Goal: Task Accomplishment & Management: Use online tool/utility

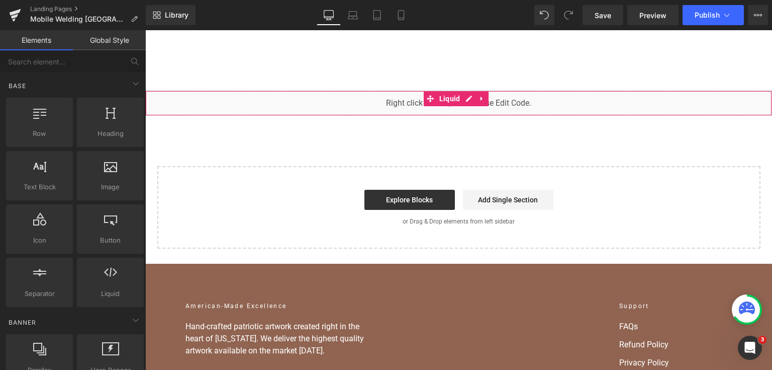
scroll to position [7618, 0]
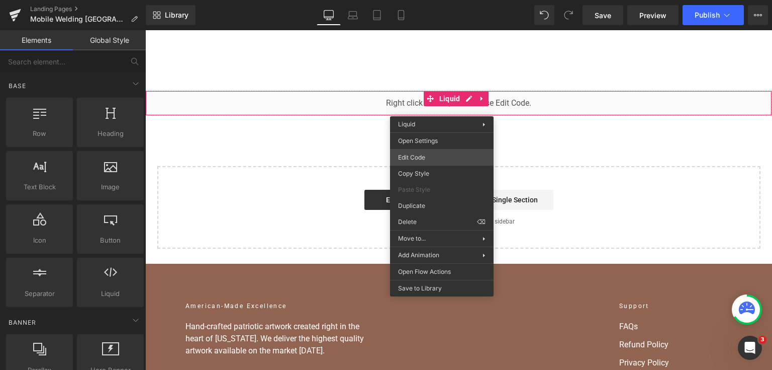
click at [445, 0] on div "You are previewing how the will restyle your page. You can not edit Elements in…" at bounding box center [386, 0] width 772 height 0
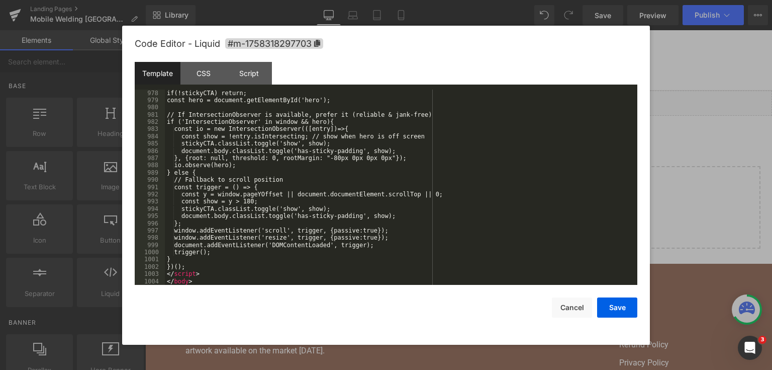
scroll to position [8212, 0]
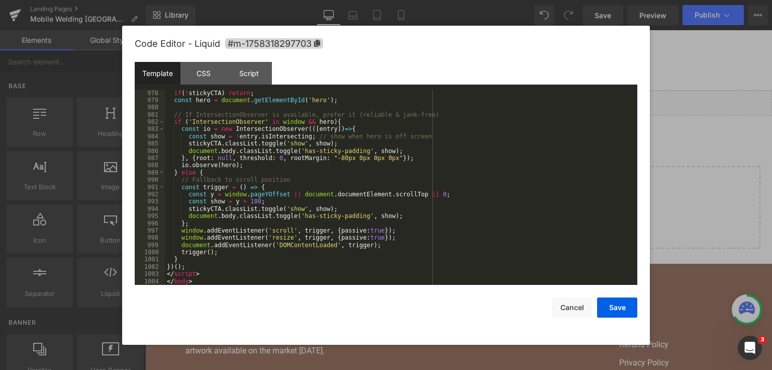
click at [616, 294] on div "Save Cancel" at bounding box center [386, 301] width 503 height 33
click at [616, 299] on button "Save" at bounding box center [617, 307] width 40 height 20
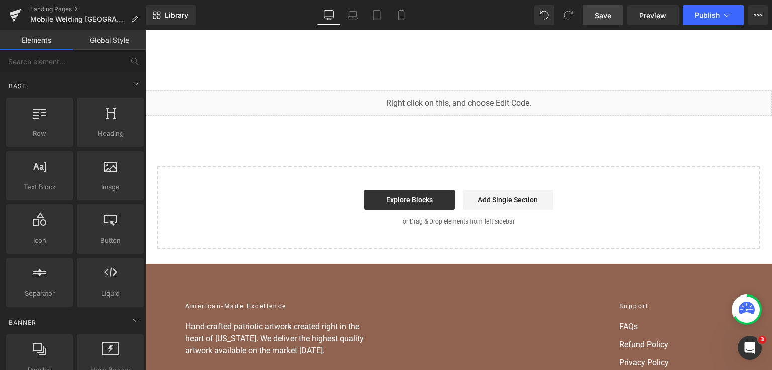
click at [597, 18] on span "Save" at bounding box center [603, 15] width 17 height 11
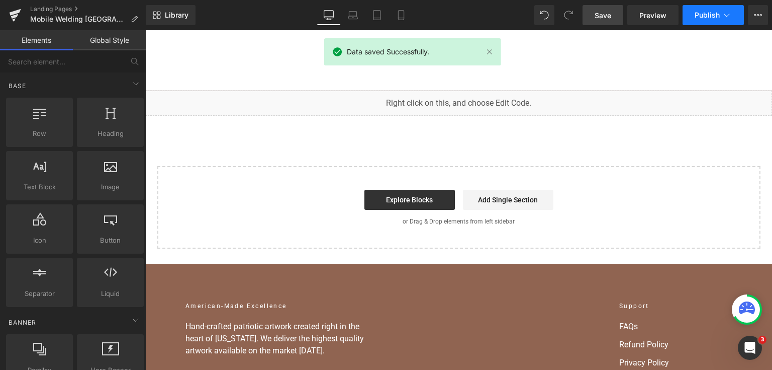
click at [704, 21] on button "Publish" at bounding box center [713, 15] width 61 height 20
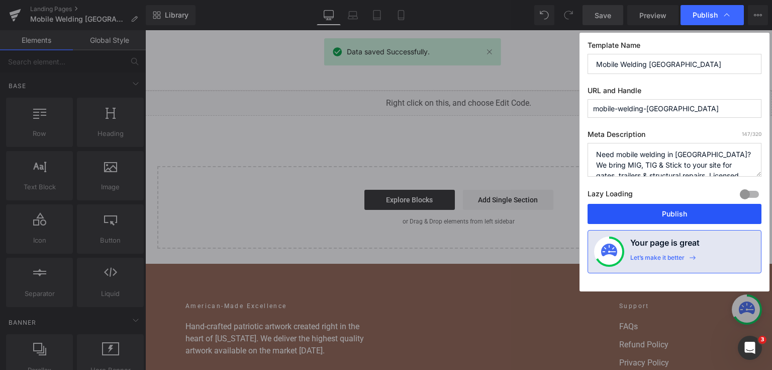
click at [704, 205] on button "Publish" at bounding box center [675, 214] width 174 height 20
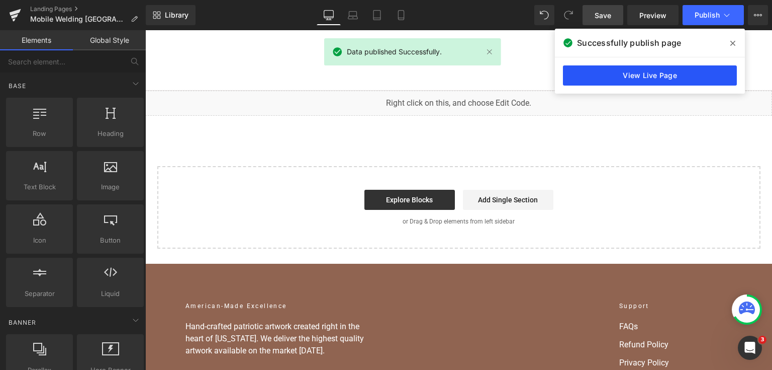
click at [668, 83] on link "View Live Page" at bounding box center [650, 75] width 174 height 20
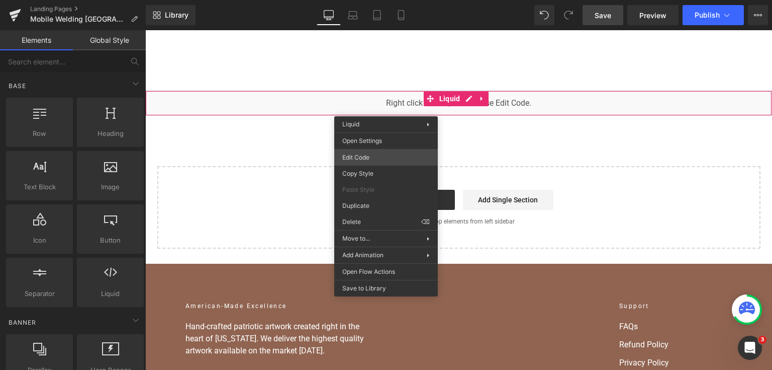
click at [391, 0] on div "You are previewing how the will restyle your page. You can not edit Elements in…" at bounding box center [386, 0] width 772 height 0
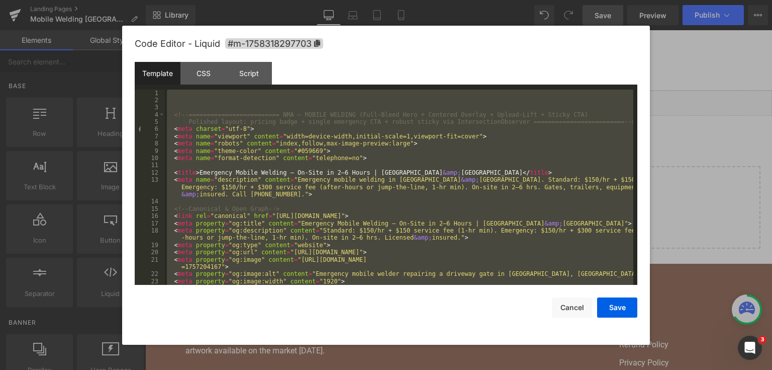
click at [736, 149] on div at bounding box center [386, 185] width 772 height 370
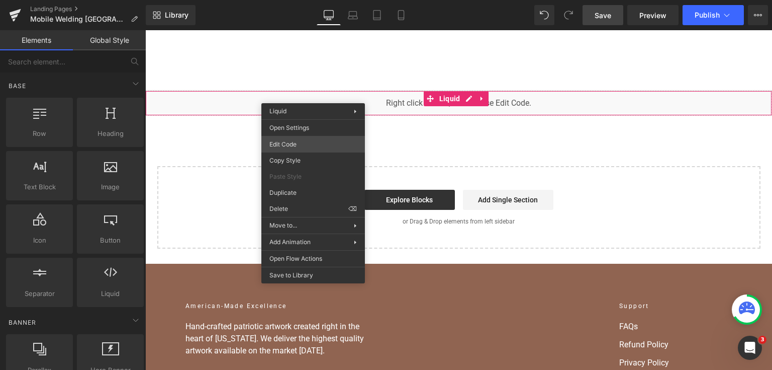
click at [310, 0] on div "You are previewing how the will restyle your page. You can not edit Elements in…" at bounding box center [386, 0] width 772 height 0
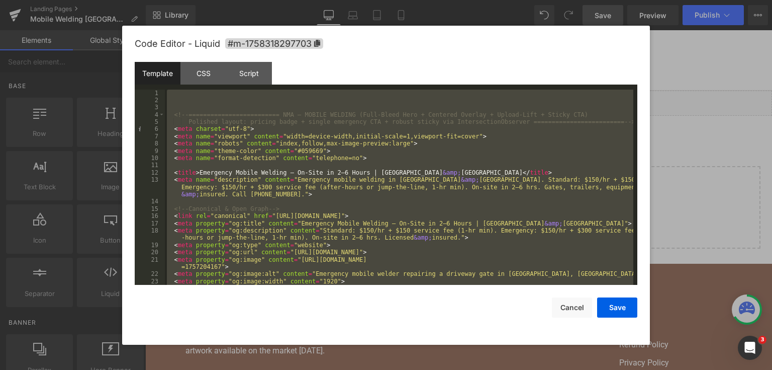
scroll to position [7720, 0]
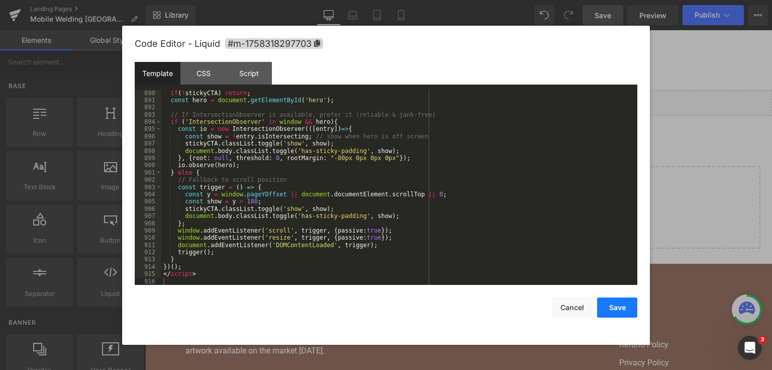
click at [615, 307] on button "Save" at bounding box center [617, 307] width 40 height 20
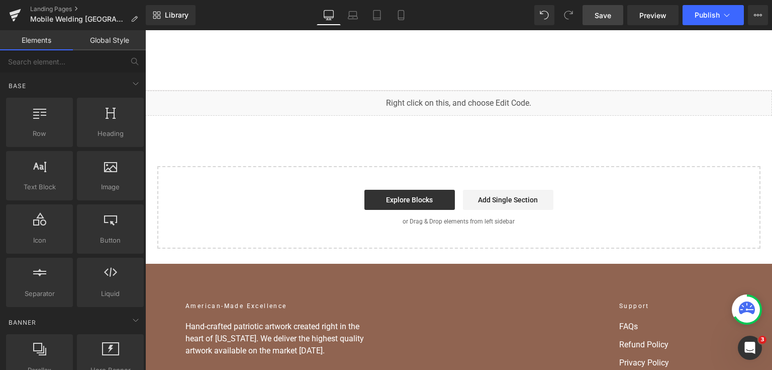
click at [597, 11] on span "Save" at bounding box center [603, 15] width 17 height 11
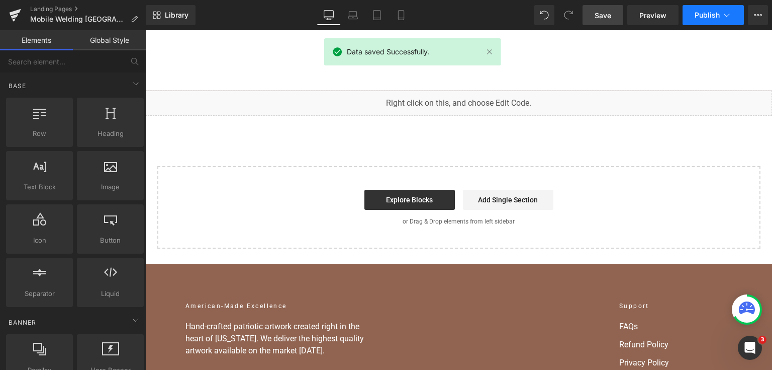
click at [702, 15] on span "Publish" at bounding box center [707, 15] width 25 height 8
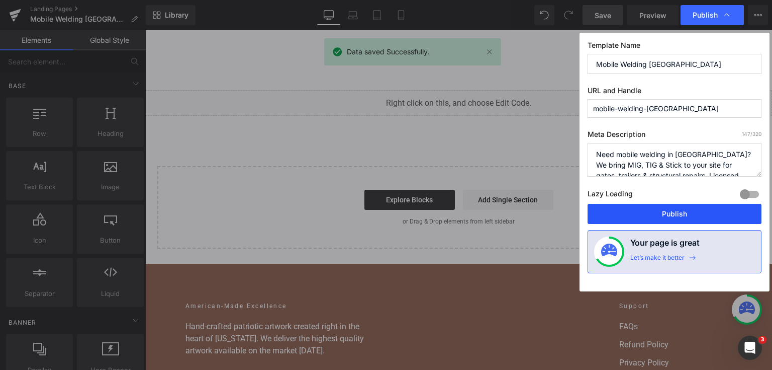
click at [672, 209] on button "Publish" at bounding box center [675, 214] width 174 height 20
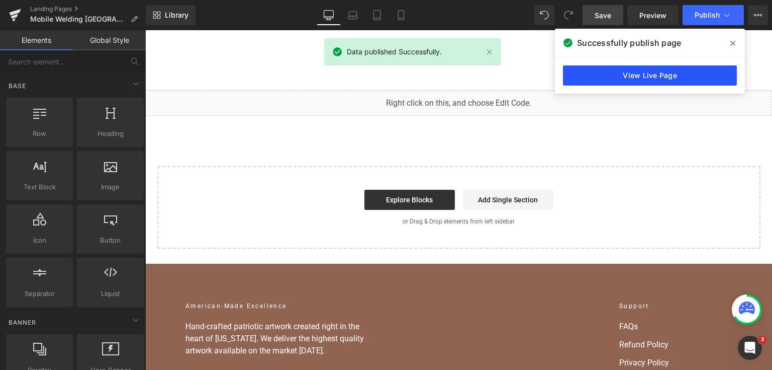
click at [693, 70] on link "View Live Page" at bounding box center [650, 75] width 174 height 20
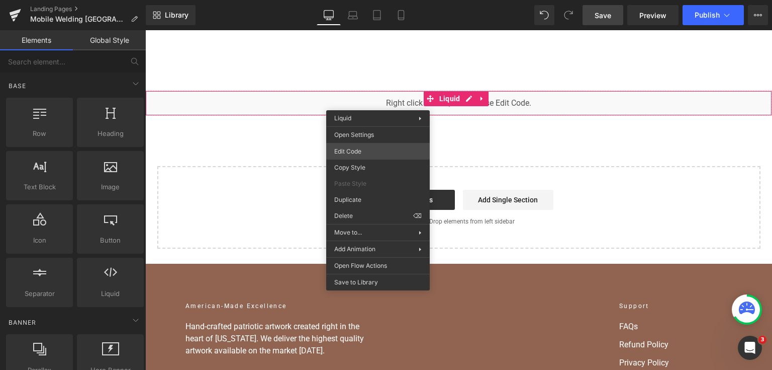
click at [377, 0] on div "You are previewing how the will restyle your page. You can not edit Elements in…" at bounding box center [386, 0] width 772 height 0
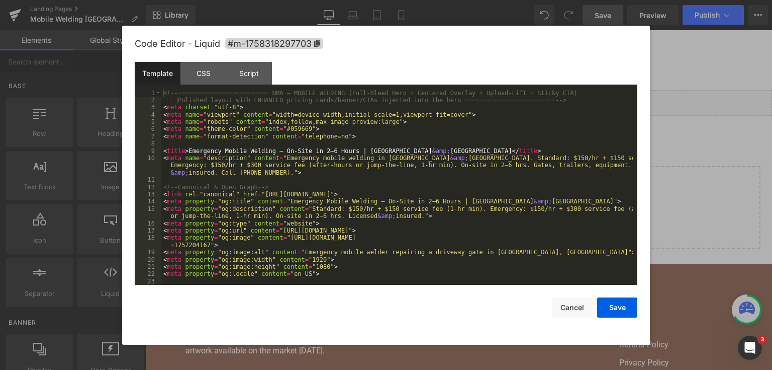
click at [378, 159] on div "<!-- ========================= NMA — MOBILE WELDING (Full-Bleed Hero + Centered…" at bounding box center [397, 195] width 472 height 210
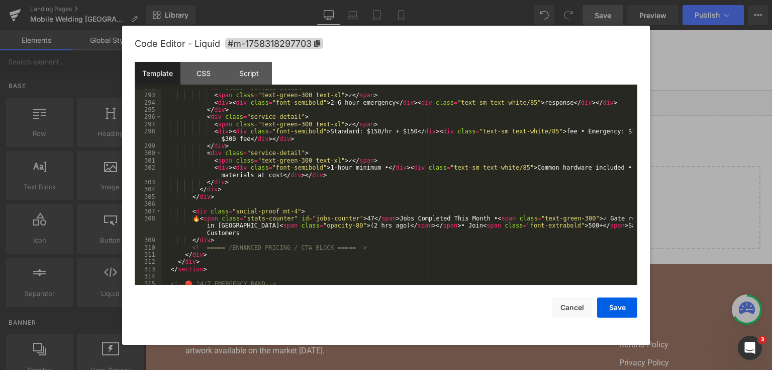
scroll to position [2776, 0]
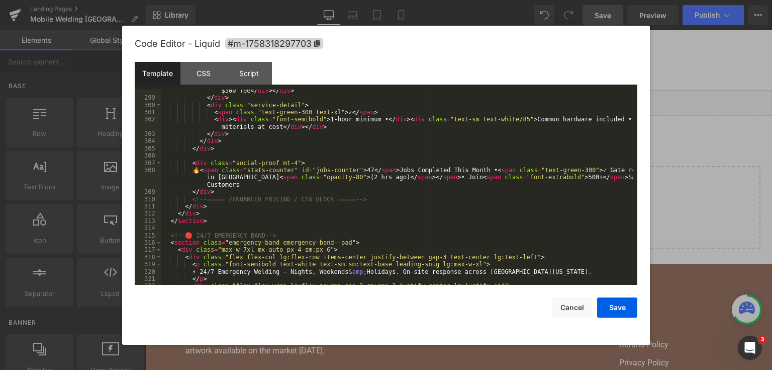
click at [302, 217] on div "< div > < div class = "font-semibold" > Standard: $150/hr + $150 </ div > < div…" at bounding box center [397, 187] width 472 height 217
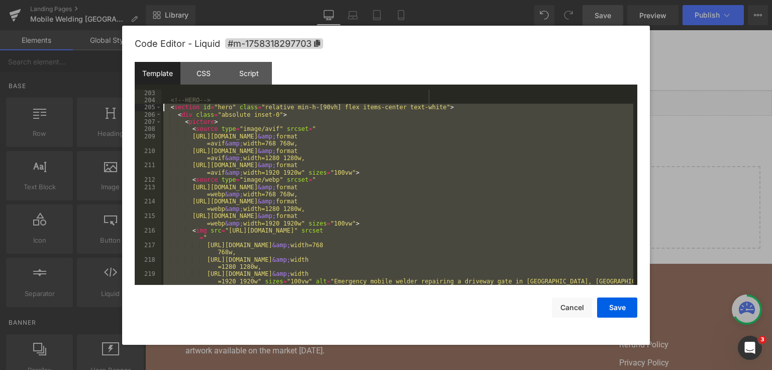
scroll to position [1969, 0]
drag, startPoint x: 209, startPoint y: 225, endPoint x: 141, endPoint y: 101, distance: 141.4
click at [141, 101] on pre "203 204 205 206 207 208 209 210 211 212 213 214 215 216 217 218 219 <!-- HERO -…" at bounding box center [386, 188] width 503 height 196
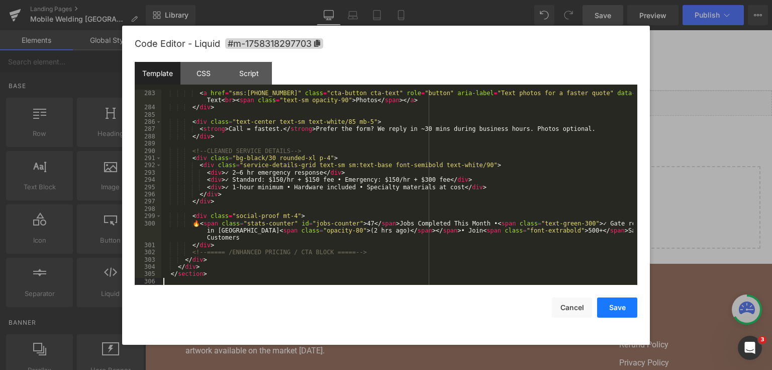
click at [626, 310] on button "Save" at bounding box center [617, 307] width 40 height 20
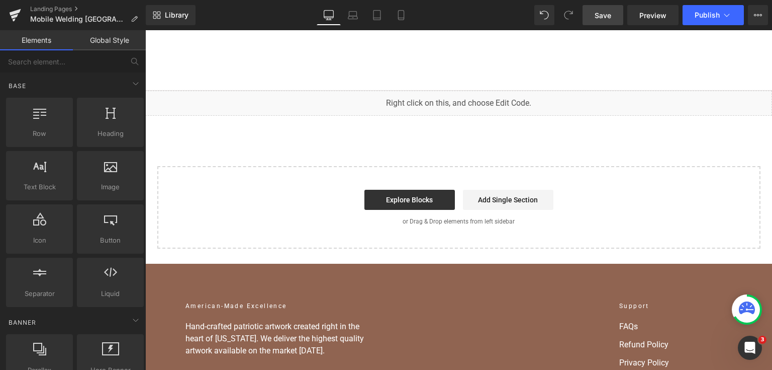
click at [616, 25] on link "Save" at bounding box center [603, 15] width 41 height 20
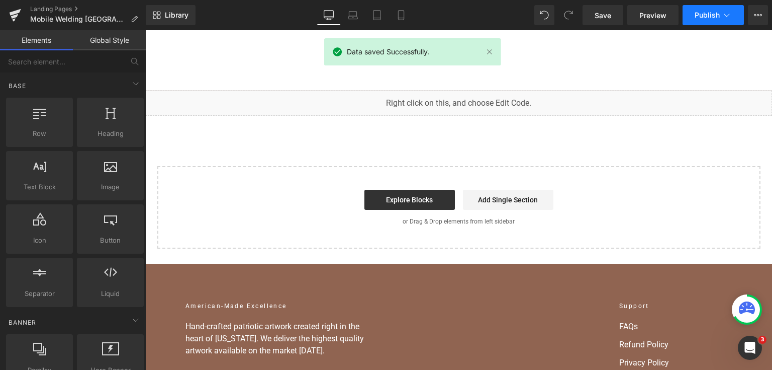
click at [713, 16] on span "Publish" at bounding box center [707, 15] width 25 height 8
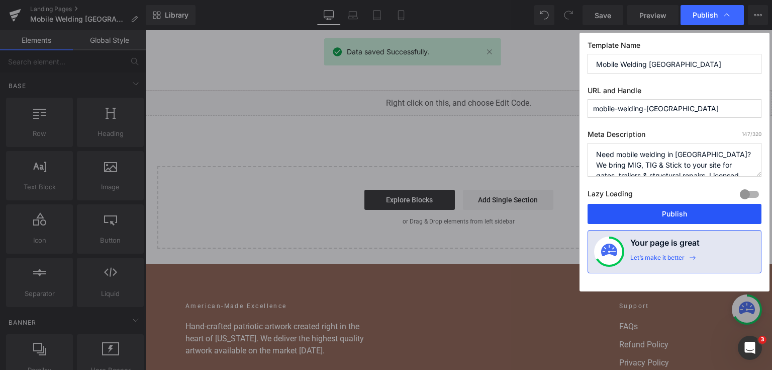
click at [688, 205] on button "Publish" at bounding box center [675, 214] width 174 height 20
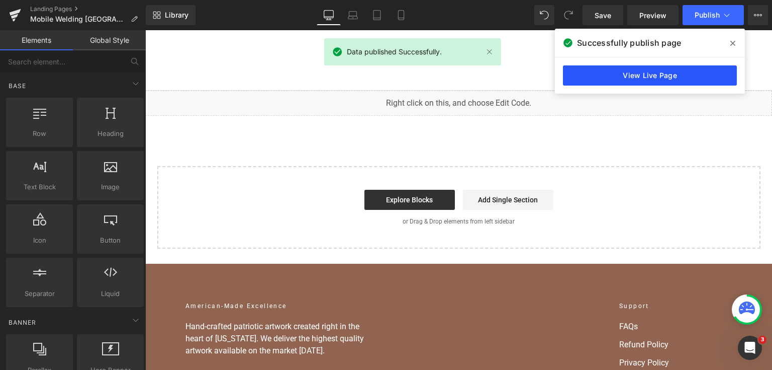
click at [683, 75] on link "View Live Page" at bounding box center [650, 75] width 174 height 20
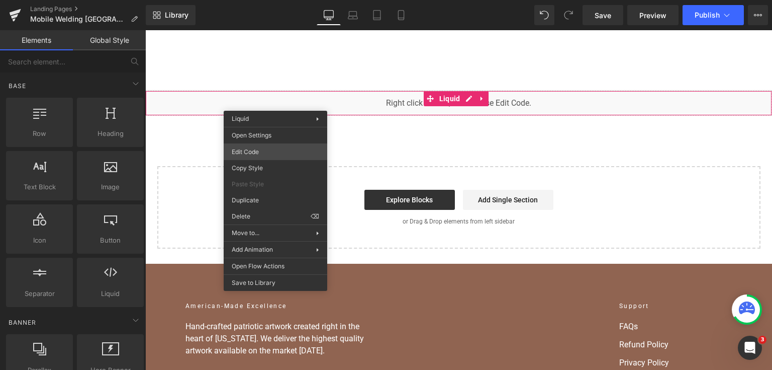
click at [278, 0] on div "You are previewing how the will restyle your page. You can not edit Elements in…" at bounding box center [386, 0] width 772 height 0
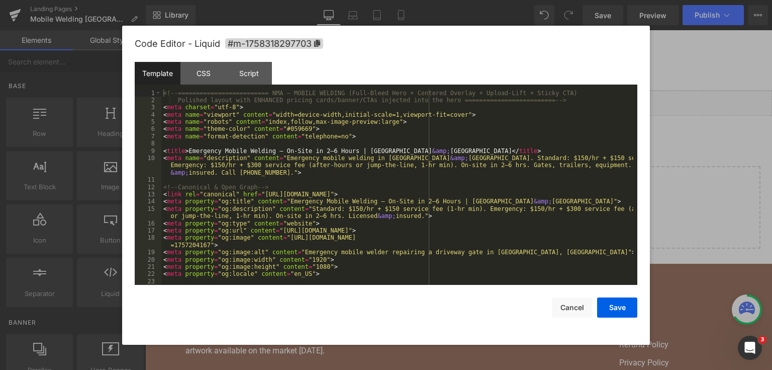
click at [350, 165] on div "<!-- ========================= NMA — MOBILE WELDING (Full-Bleed Hero + Centered…" at bounding box center [397, 195] width 472 height 210
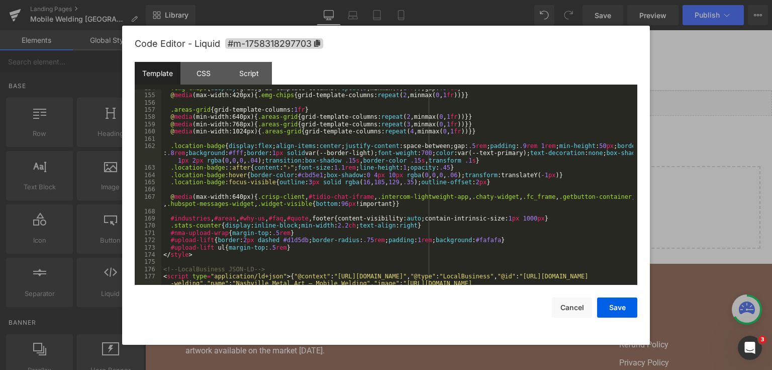
scroll to position [1448, 0]
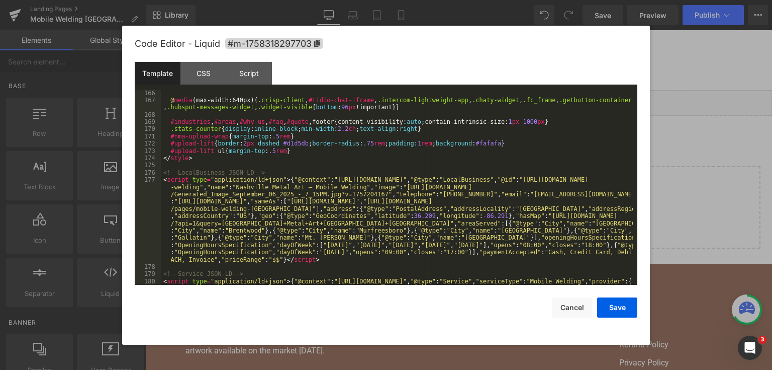
click at [499, 142] on div ".location-badge :focus-visible { outline : 3 px solid rgba ( 16 , 185 , 129 , .…" at bounding box center [397, 205] width 472 height 246
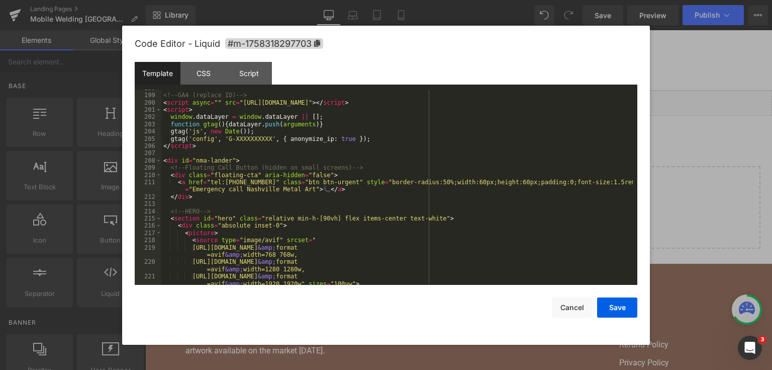
scroll to position [2004, 0]
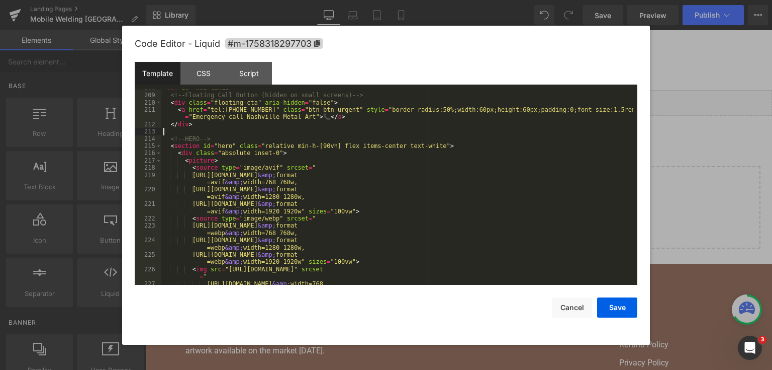
click at [338, 133] on div "< div id = "nma-lander" > <!-- Floating Call Button (hidden on small screens) -…" at bounding box center [397, 192] width 472 height 217
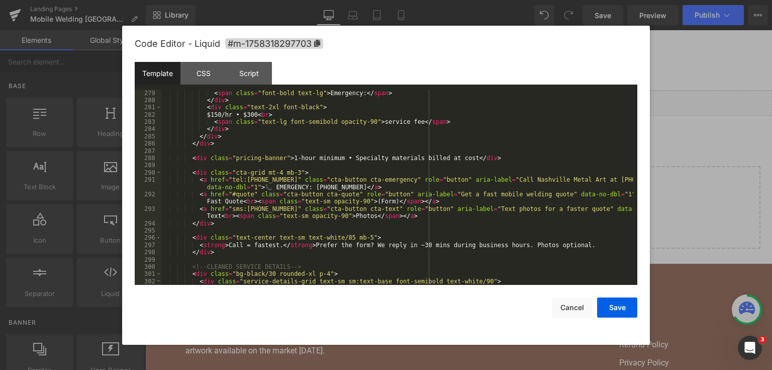
scroll to position [2607, 0]
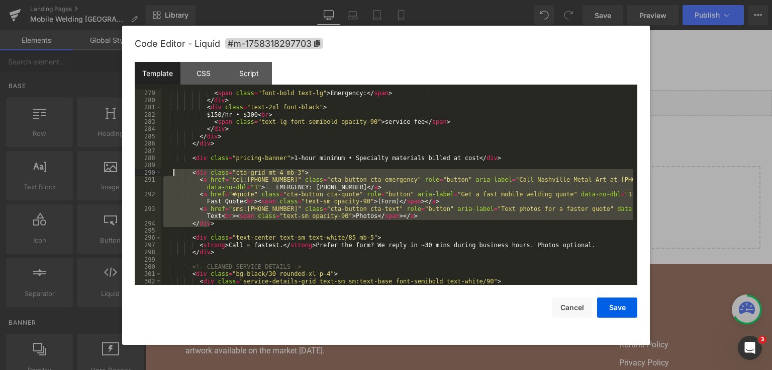
drag, startPoint x: 223, startPoint y: 226, endPoint x: 173, endPoint y: 176, distance: 71.5
click at [173, 176] on div "< div class = "w-3 h-3 bg-red-500 rounded-full" > </ div > < span class = "font…" at bounding box center [397, 187] width 472 height 210
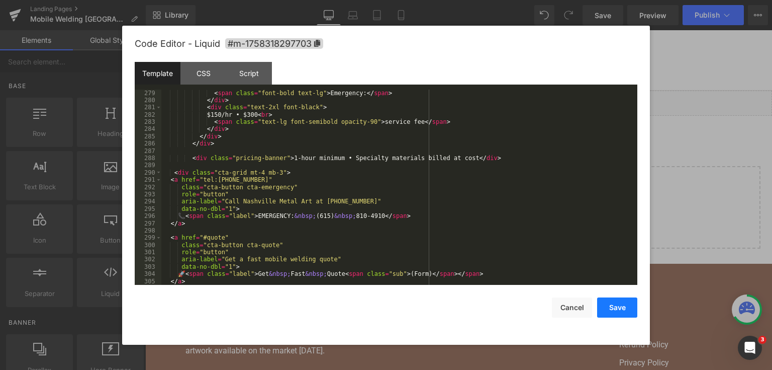
click at [620, 308] on button "Save" at bounding box center [617, 307] width 40 height 20
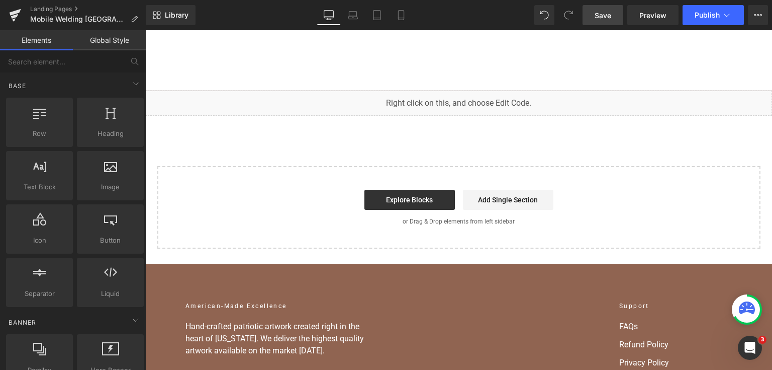
click at [599, 11] on span "Save" at bounding box center [603, 15] width 17 height 11
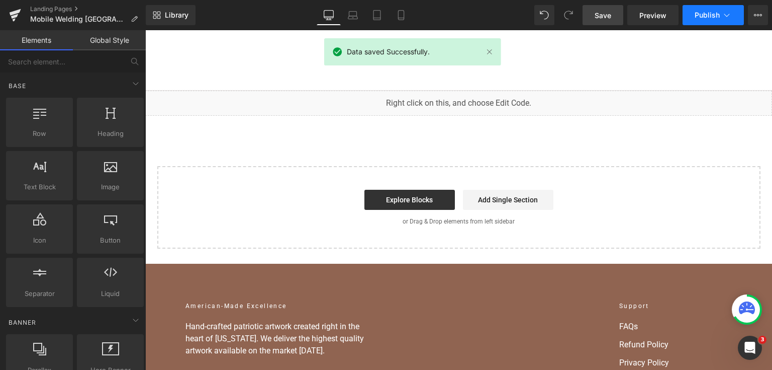
click at [717, 17] on span "Publish" at bounding box center [707, 15] width 25 height 8
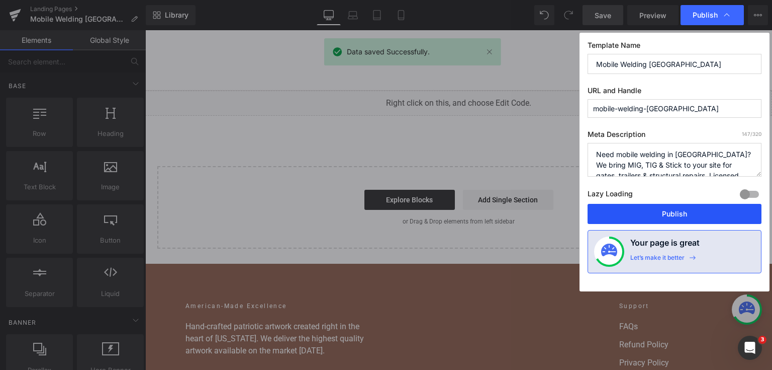
click at [679, 208] on button "Publish" at bounding box center [675, 214] width 174 height 20
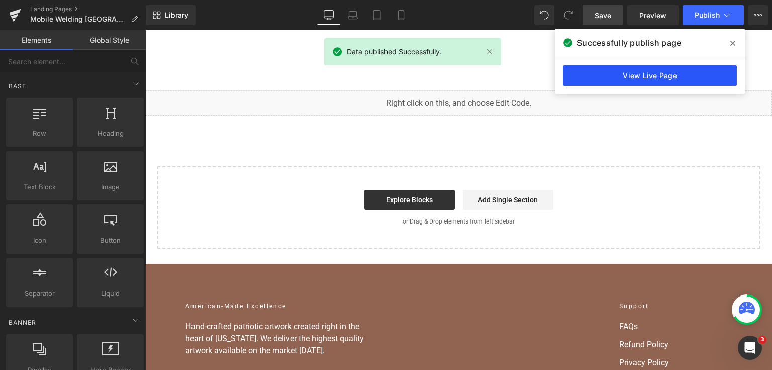
click at [644, 78] on link "View Live Page" at bounding box center [650, 75] width 174 height 20
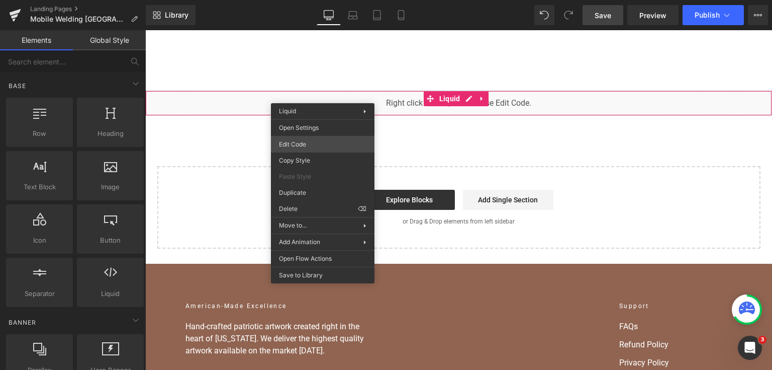
click at [323, 0] on div "You are previewing how the will restyle your page. You can not edit Elements in…" at bounding box center [386, 0] width 772 height 0
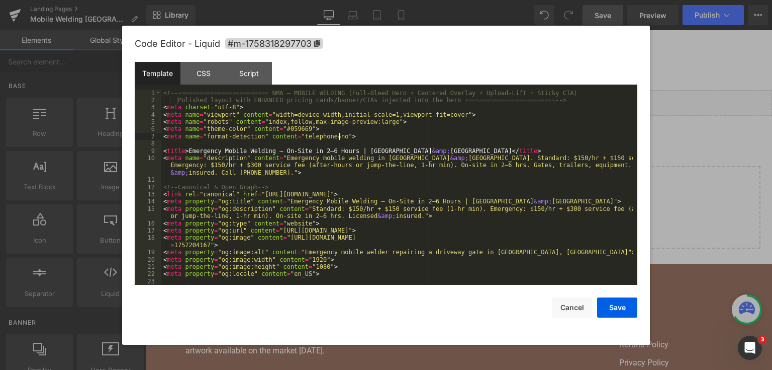
click at [362, 137] on div "<!-- ========================= NMA — MOBILE WELDING (Full-Bleed Hero + Centered…" at bounding box center [397, 195] width 472 height 210
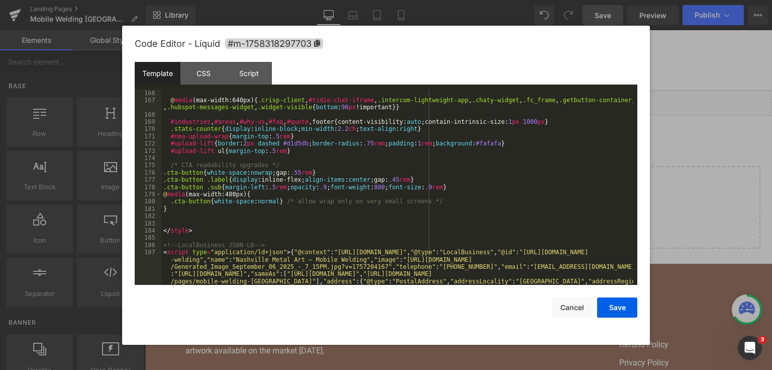
scroll to position [1448, 0]
click at [275, 211] on div ".location-badge :focus-visible { outline : 3 px solid rgba ( 16 , 185 , 129 , .…" at bounding box center [397, 227] width 472 height 290
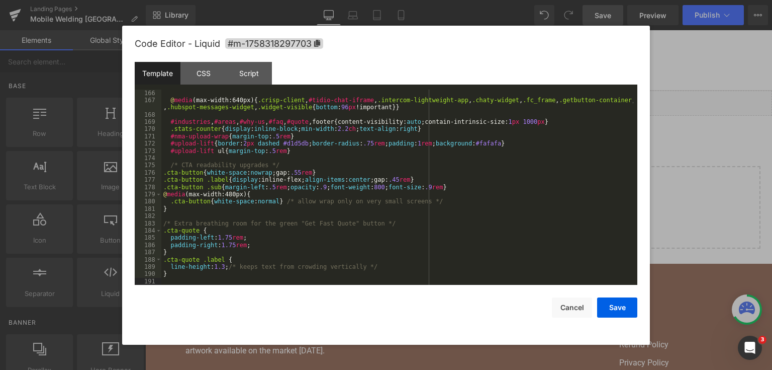
scroll to position [1497, 0]
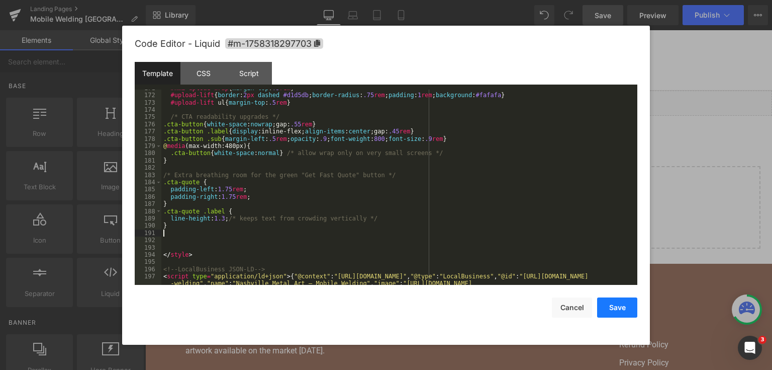
click at [630, 305] on button "Save" at bounding box center [617, 307] width 40 height 20
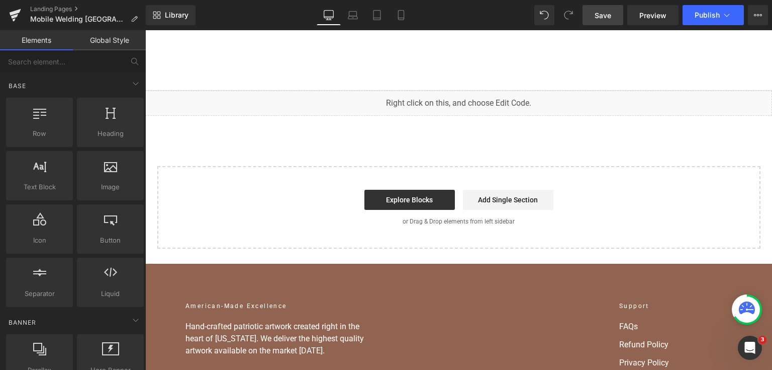
click at [613, 15] on link "Save" at bounding box center [603, 15] width 41 height 20
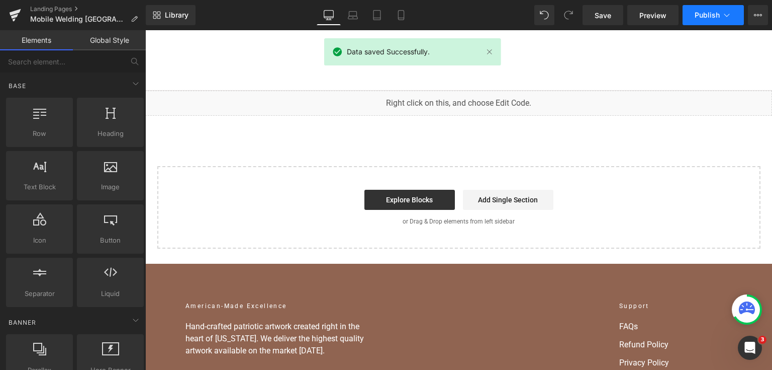
click at [702, 16] on span "Publish" at bounding box center [707, 15] width 25 height 8
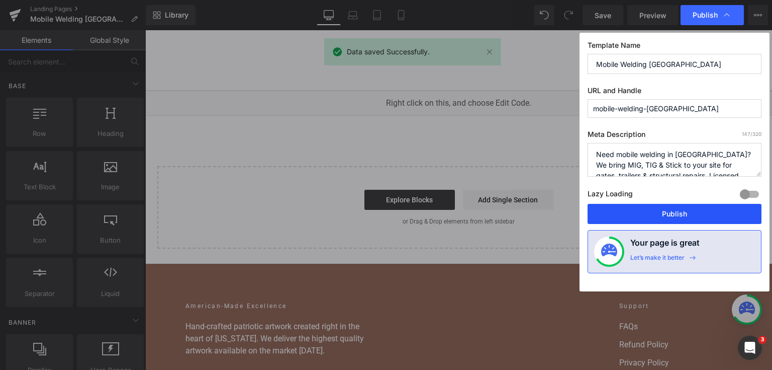
click at [679, 209] on button "Publish" at bounding box center [675, 214] width 174 height 20
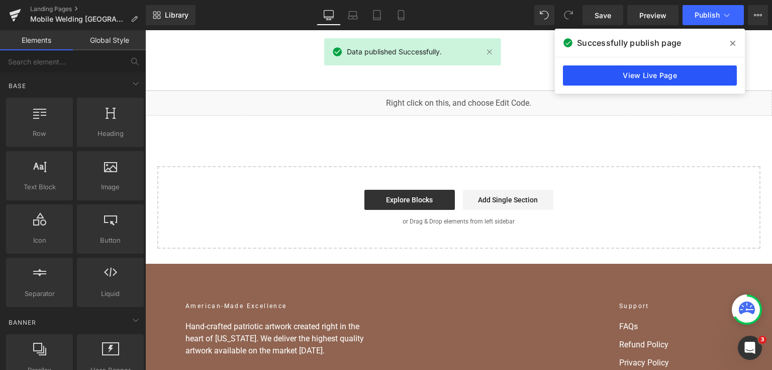
click at [593, 81] on link "View Live Page" at bounding box center [650, 75] width 174 height 20
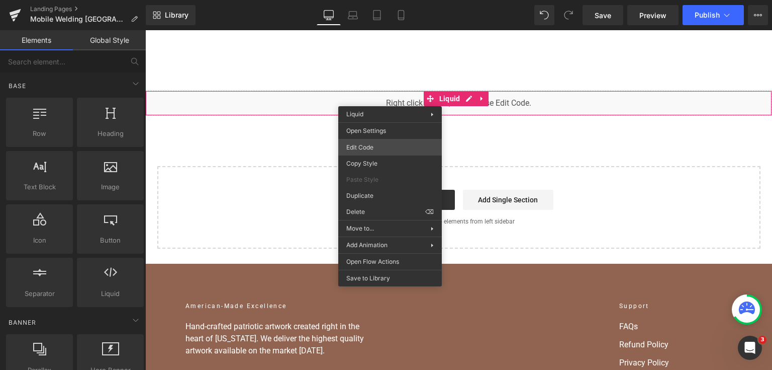
click at [380, 0] on div "You are previewing how the will restyle your page. You can not edit Elements in…" at bounding box center [386, 0] width 772 height 0
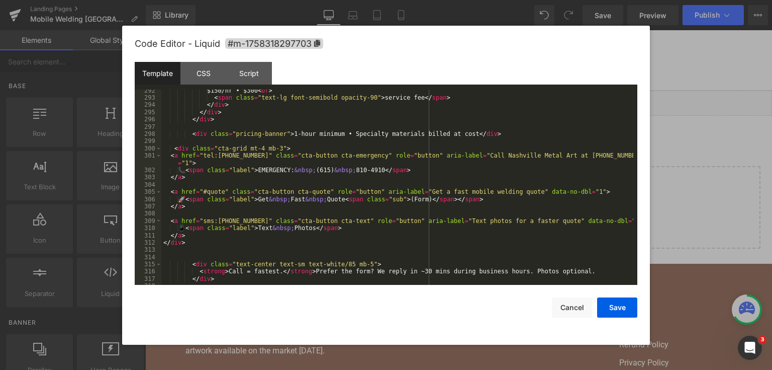
scroll to position [2704, 0]
click at [390, 195] on div "$150/hr • $300 < br > < span class = "text-lg font-semibold opacity-90" > servi…" at bounding box center [397, 192] width 472 height 210
click at [305, 133] on div "$150/hr • $300 < br > < span class = "text-lg font-semibold opacity-90" > servi…" at bounding box center [397, 192] width 472 height 210
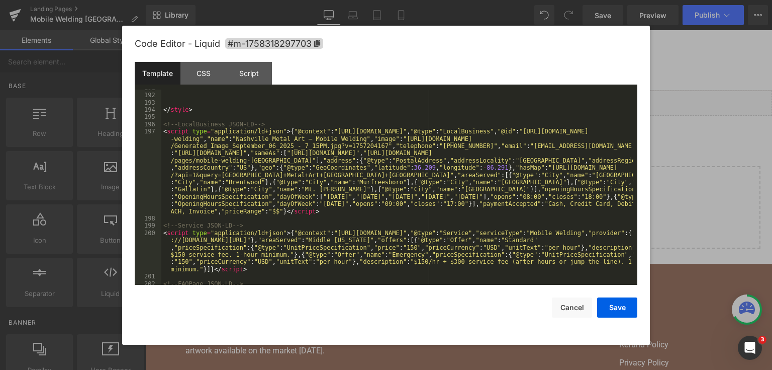
scroll to position [1593, 0]
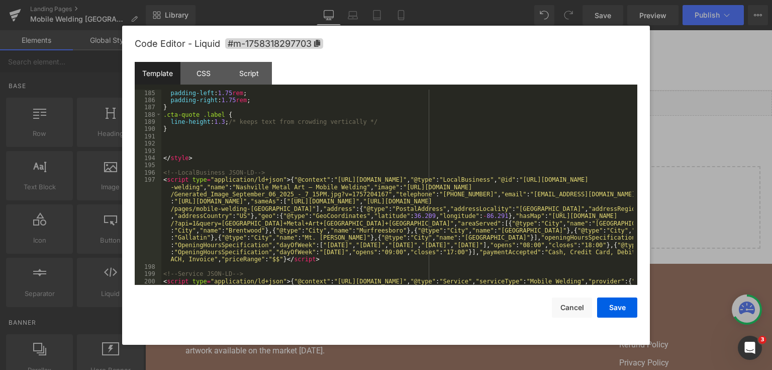
click at [227, 142] on div ".cta-quote { padding-left : 1.75 rem ; padding-right : 1.75 rem ; } .cta-quote …" at bounding box center [397, 205] width 472 height 246
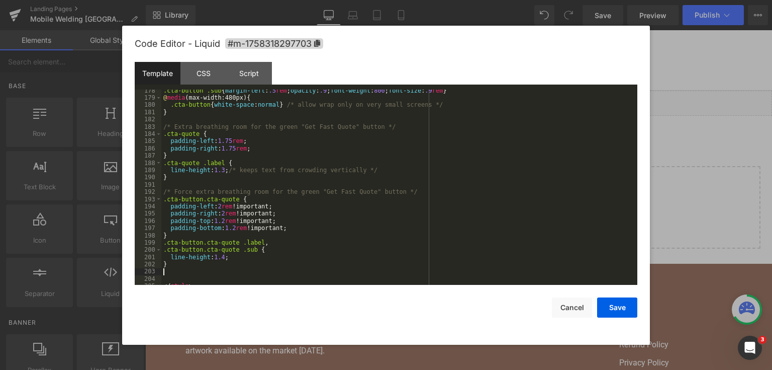
scroll to position [1545, 0]
click at [620, 309] on button "Save" at bounding box center [617, 307] width 40 height 20
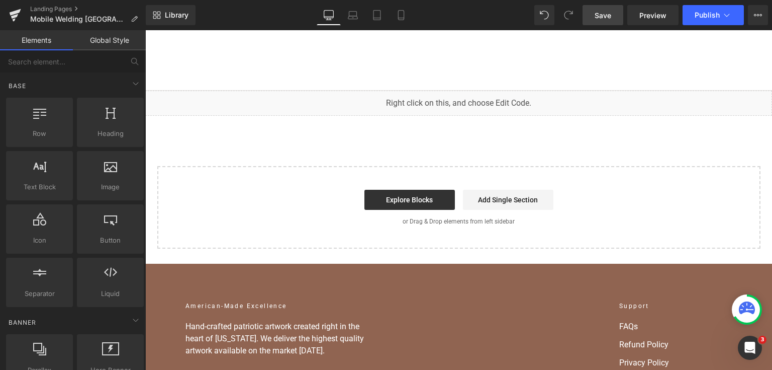
click at [611, 18] on span "Save" at bounding box center [603, 15] width 17 height 11
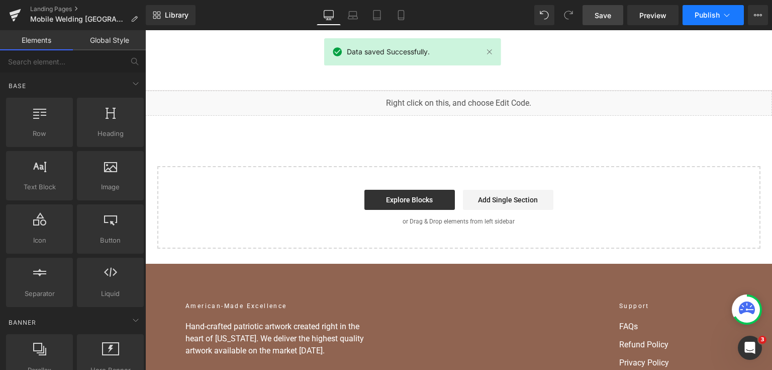
click at [700, 14] on span "Publish" at bounding box center [707, 15] width 25 height 8
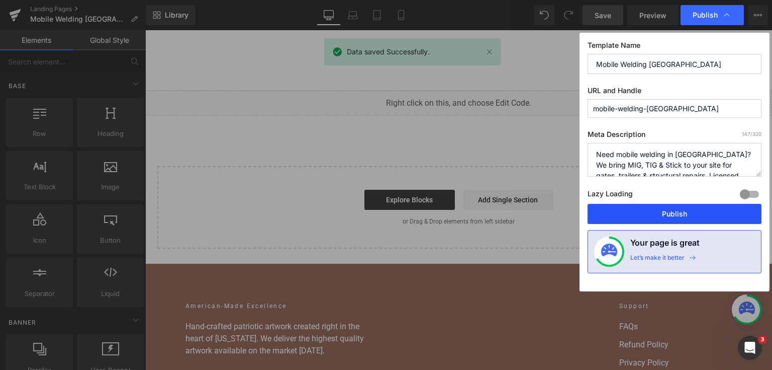
click at [682, 217] on button "Publish" at bounding box center [675, 214] width 174 height 20
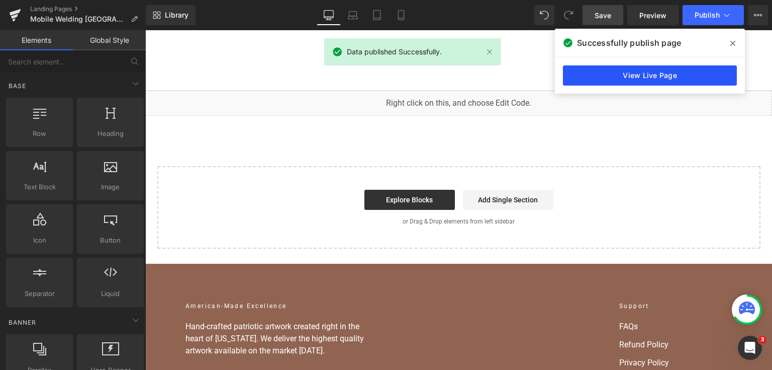
click at [617, 71] on link "View Live Page" at bounding box center [650, 75] width 174 height 20
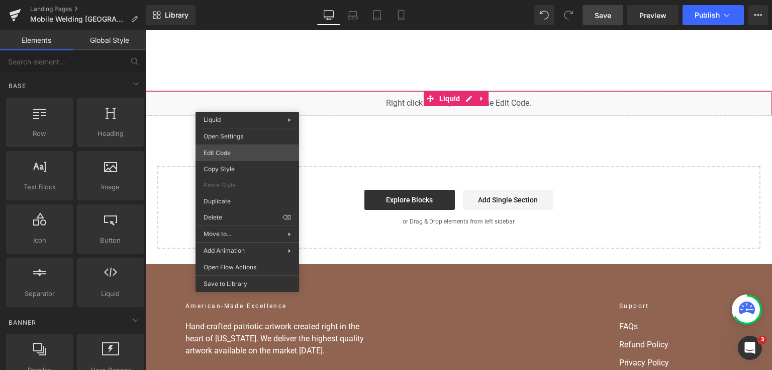
click at [253, 0] on div "You are previewing how the will restyle your page. You can not edit Elements in…" at bounding box center [386, 0] width 772 height 0
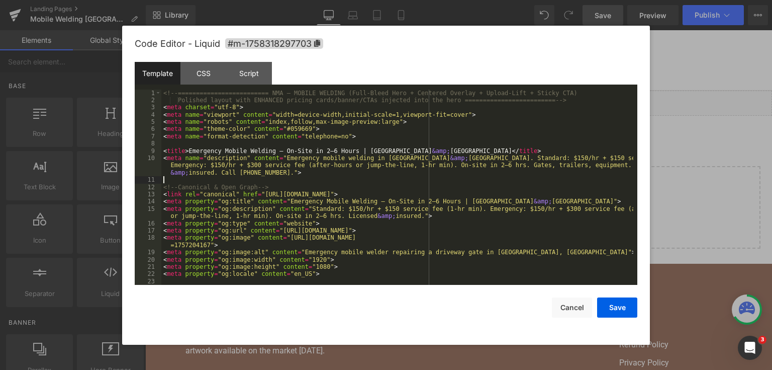
click at [279, 177] on div "<!-- ========================= NMA — MOBILE WELDING (Full-Bleed Hero + Centered…" at bounding box center [397, 195] width 472 height 210
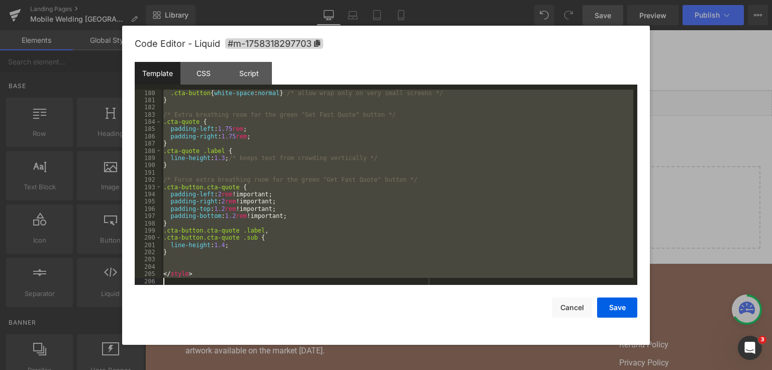
scroll to position [1600, 0]
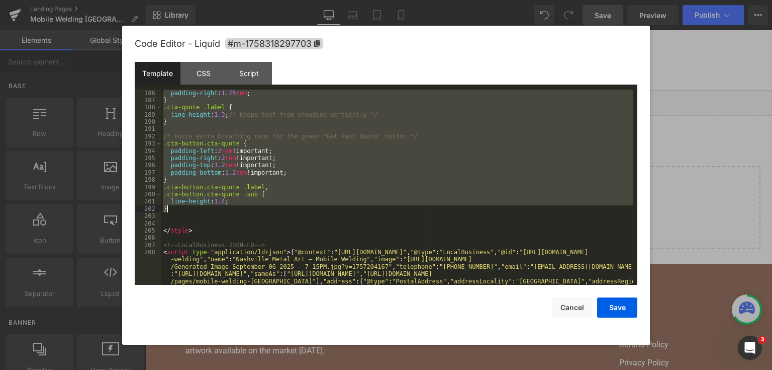
drag, startPoint x: 165, startPoint y: 165, endPoint x: 274, endPoint y: 212, distance: 118.0
click at [274, 212] on div "padding-right : 1.75 rem ; } .cta-quote .label { line-height : 1.3 ; /* keeps t…" at bounding box center [397, 235] width 472 height 290
click at [675, 236] on div at bounding box center [386, 185] width 772 height 370
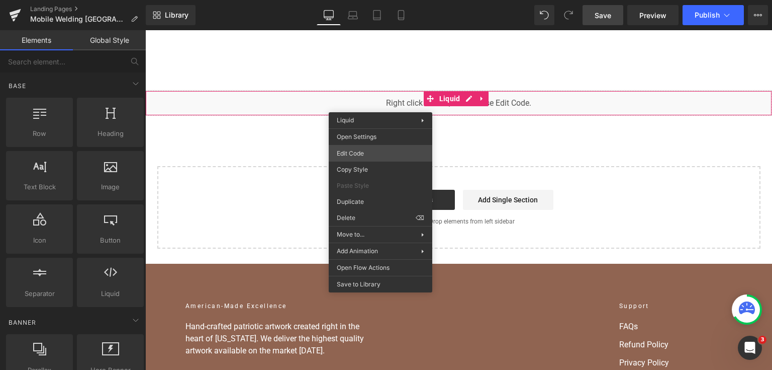
click at [376, 0] on div "You are previewing how the will restyle your page. You can not edit Elements in…" at bounding box center [386, 0] width 772 height 0
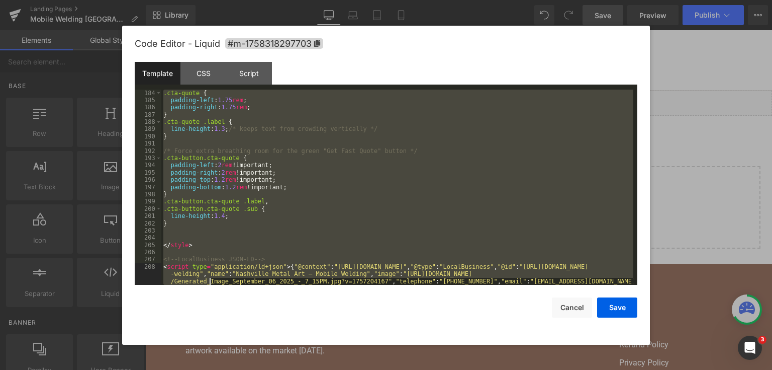
scroll to position [1586, 0]
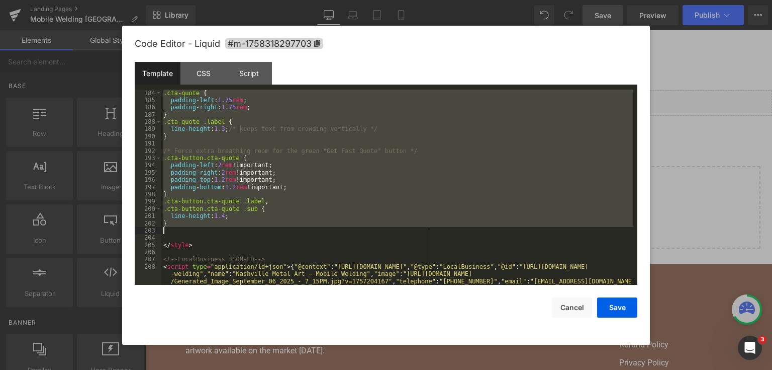
drag, startPoint x: 167, startPoint y: 141, endPoint x: 227, endPoint y: 233, distance: 109.8
click at [227, 233] on div ".cta-quote { padding-left : 1.75 rem ; padding-right : 1.75 rem ; } .cta-quote …" at bounding box center [397, 235] width 472 height 290
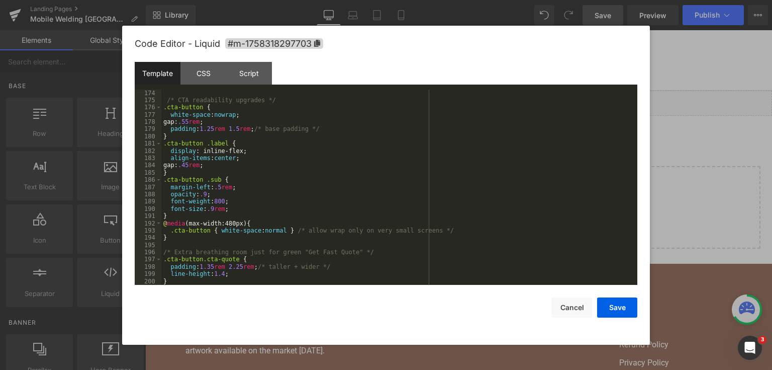
scroll to position [1513, 0]
click at [615, 302] on button "Save" at bounding box center [617, 307] width 40 height 20
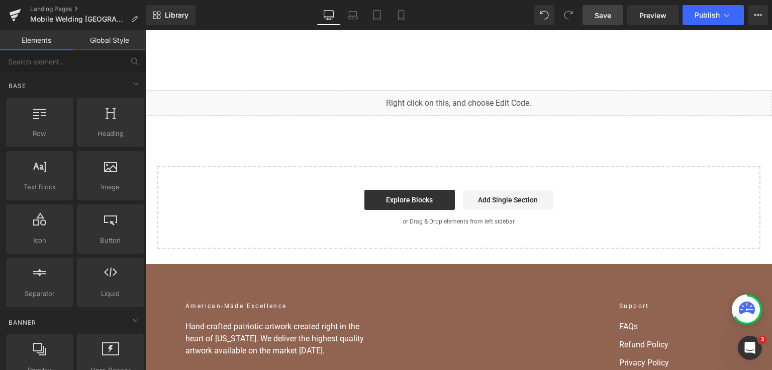
click at [601, 22] on link "Save" at bounding box center [603, 15] width 41 height 20
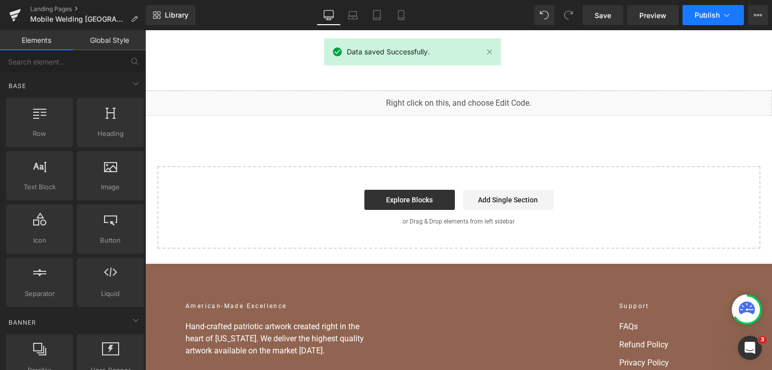
click at [710, 14] on span "Publish" at bounding box center [707, 15] width 25 height 8
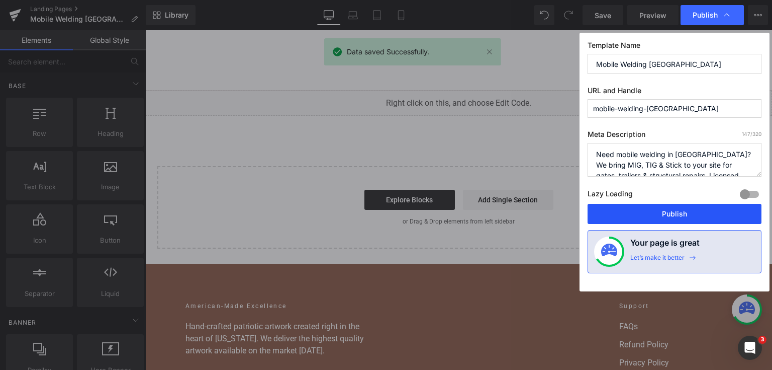
click at [642, 208] on button "Publish" at bounding box center [675, 214] width 174 height 20
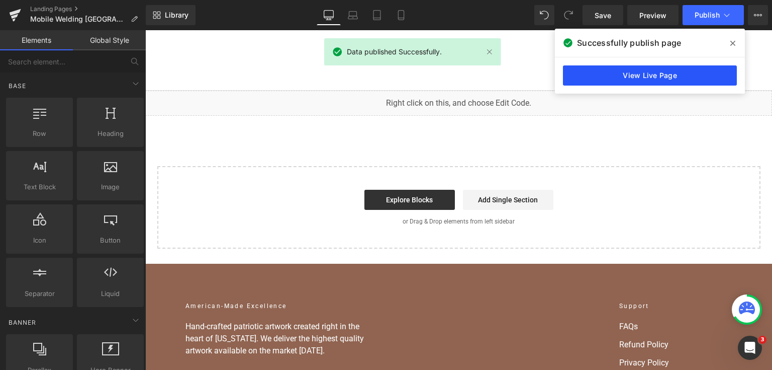
click at [636, 79] on link "View Live Page" at bounding box center [650, 75] width 174 height 20
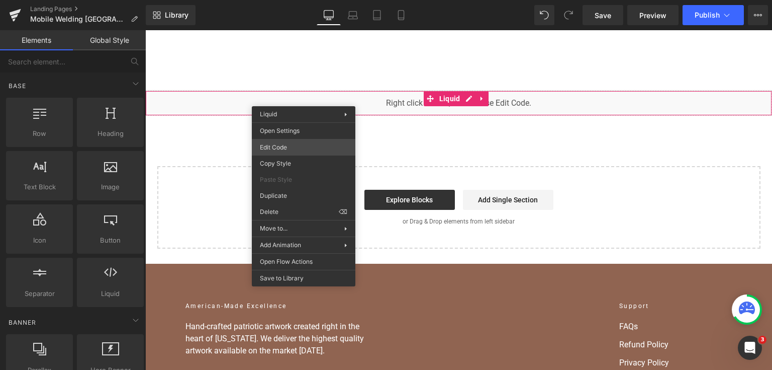
click at [299, 0] on div "You are previewing how the will restyle your page. You can not edit Elements in…" at bounding box center [386, 0] width 772 height 0
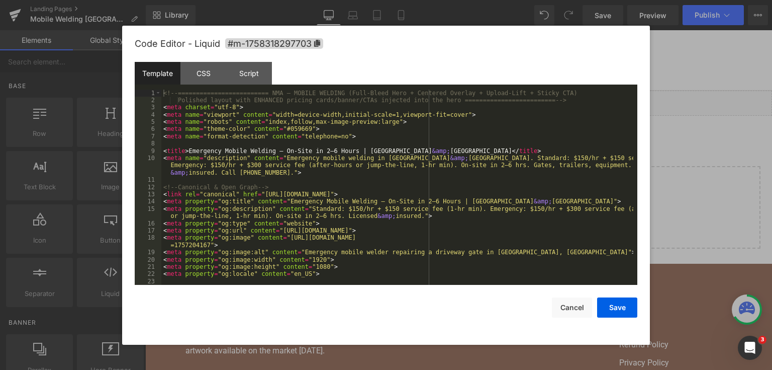
click at [339, 175] on div "<!-- ========================= NMA — MOBILE WELDING (Full-Bleed Hero + Centered…" at bounding box center [397, 195] width 472 height 210
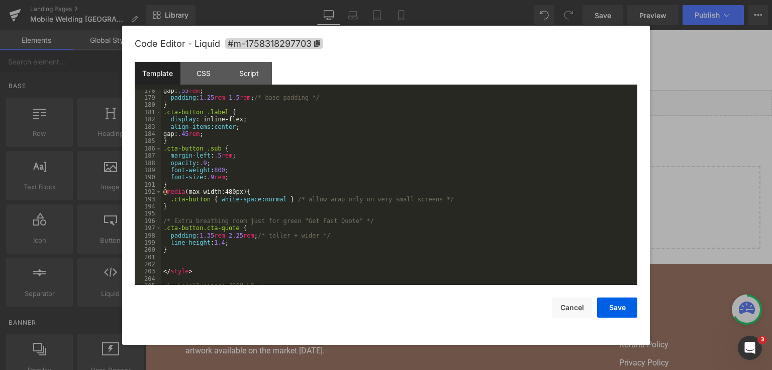
scroll to position [1569, 0]
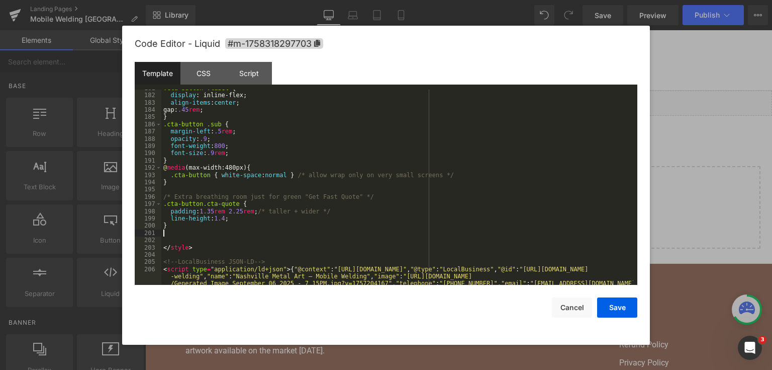
click at [186, 235] on div ".cta-button .label { display : inline-flex; align-items : center ; gap: .45 rem…" at bounding box center [397, 229] width 472 height 290
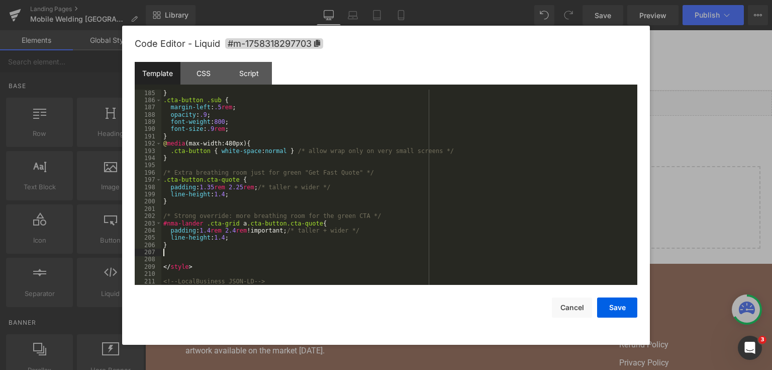
scroll to position [1593, 0]
click at [625, 307] on button "Save" at bounding box center [617, 307] width 40 height 20
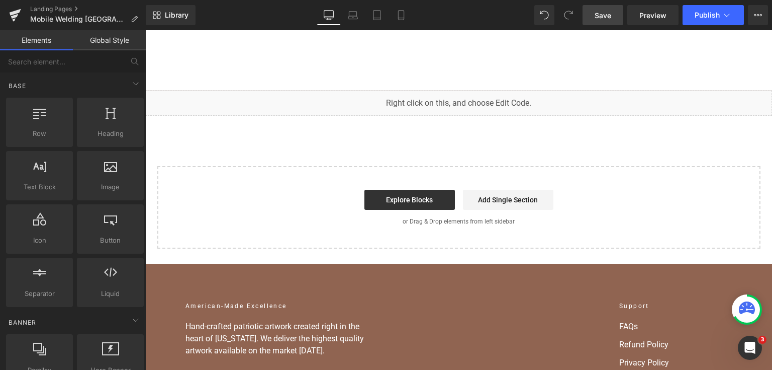
click at [594, 18] on link "Save" at bounding box center [603, 15] width 41 height 20
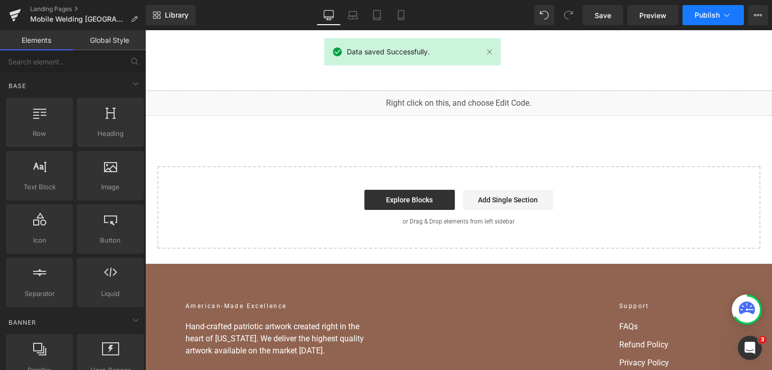
click at [725, 21] on button "Publish" at bounding box center [713, 15] width 61 height 20
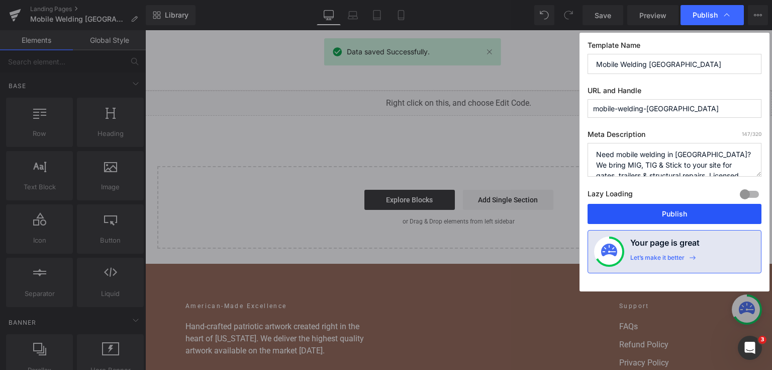
click at [674, 221] on button "Publish" at bounding box center [675, 214] width 174 height 20
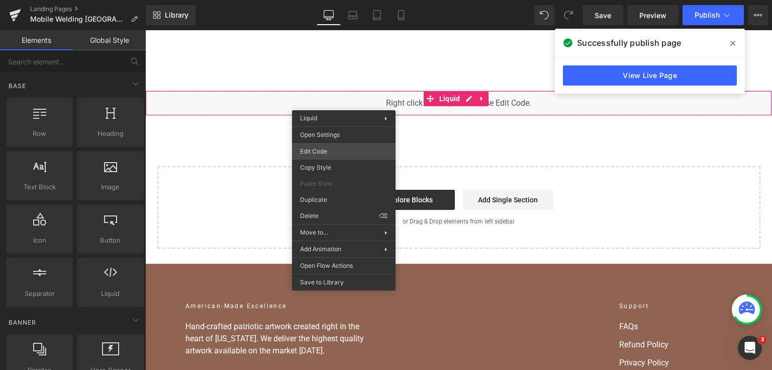
click at [340, 0] on div "You are previewing how the will restyle your page. You can not edit Elements in…" at bounding box center [386, 0] width 772 height 0
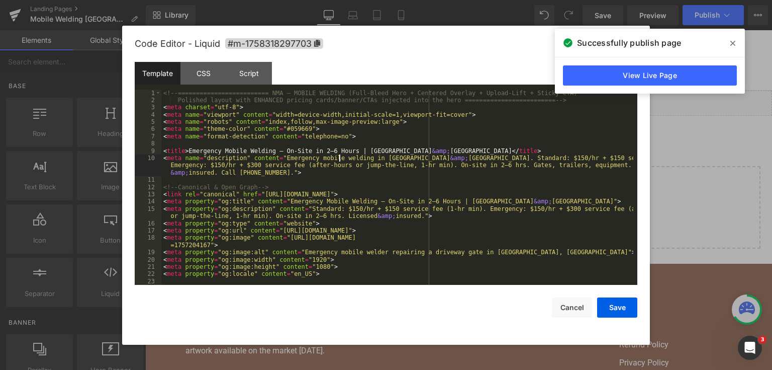
click at [340, 157] on div "<!-- ========================= NMA — MOBILE WELDING (Full-Bleed Hero + Centered…" at bounding box center [397, 195] width 472 height 210
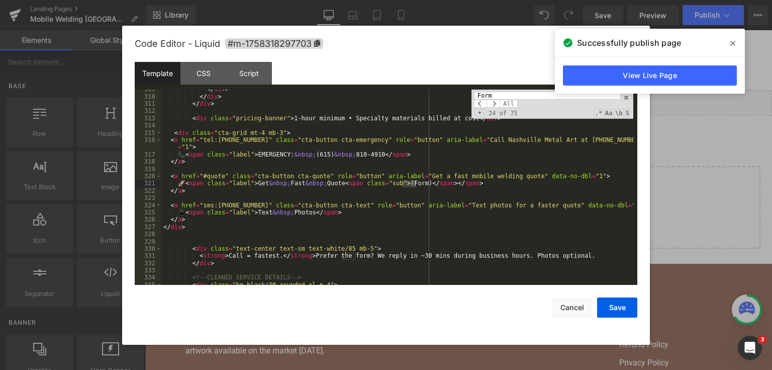
scroll to position [2828, 0]
type input "Form"
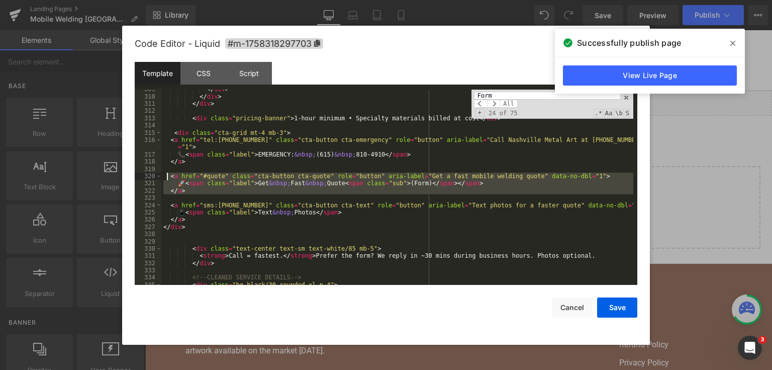
drag, startPoint x: 201, startPoint y: 196, endPoint x: 167, endPoint y: 179, distance: 38.2
click at [167, 179] on div "</ div > </ div > </ div > < div class = "pricing-banner" > 1-hour minimum • Sp…" at bounding box center [397, 190] width 472 height 210
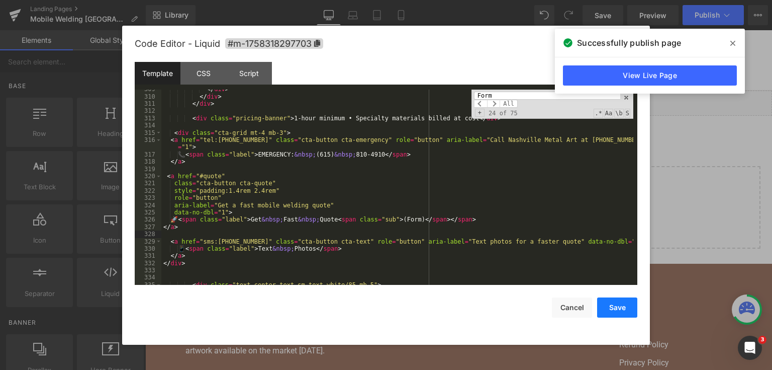
click at [622, 310] on button "Save" at bounding box center [617, 307] width 40 height 20
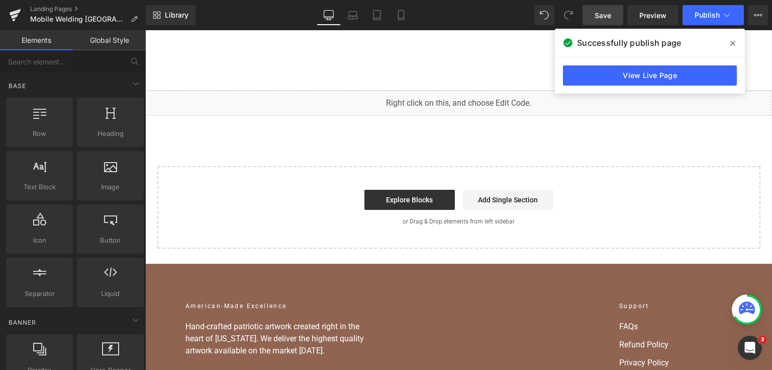
click at [594, 20] on link "Save" at bounding box center [603, 15] width 41 height 20
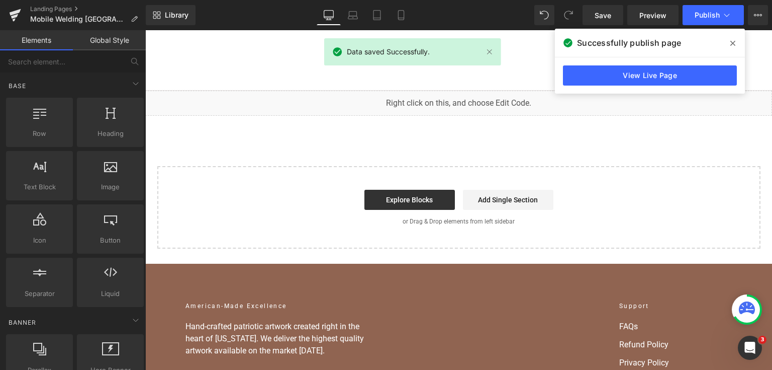
drag, startPoint x: 736, startPoint y: 42, endPoint x: 567, endPoint y: 4, distance: 173.2
click at [736, 42] on span at bounding box center [733, 43] width 16 height 16
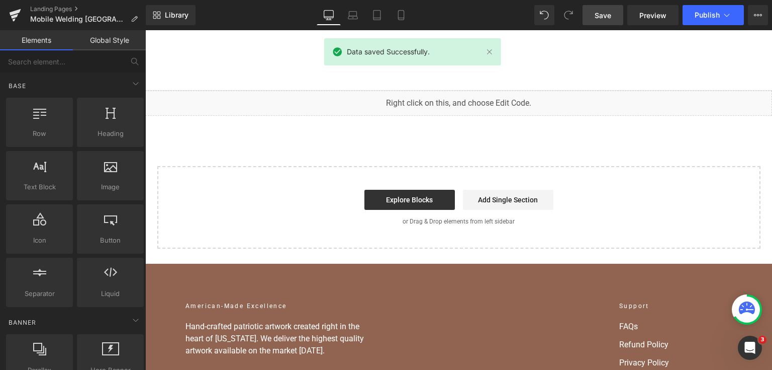
click at [598, 16] on span "Save" at bounding box center [603, 15] width 17 height 11
click at [691, 8] on button "Publish" at bounding box center [713, 15] width 61 height 20
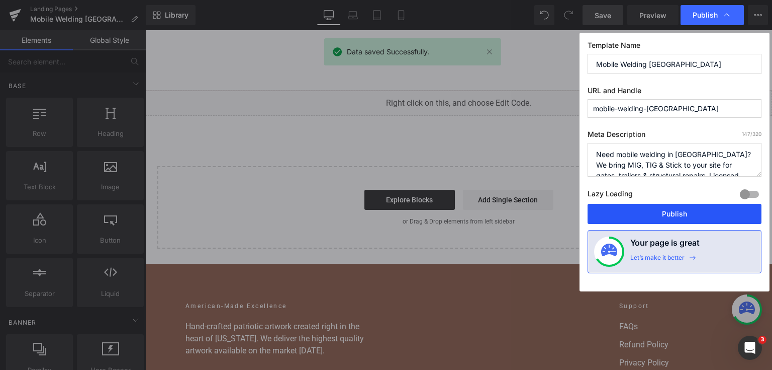
click at [646, 217] on button "Publish" at bounding box center [675, 214] width 174 height 20
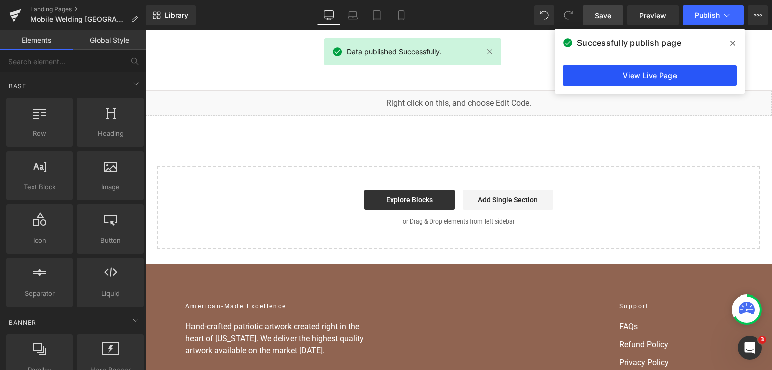
drag, startPoint x: 674, startPoint y: 58, endPoint x: 673, endPoint y: 67, distance: 8.7
click at [674, 58] on div "View Live Page" at bounding box center [650, 75] width 190 height 36
click at [671, 75] on link "View Live Page" at bounding box center [650, 75] width 174 height 20
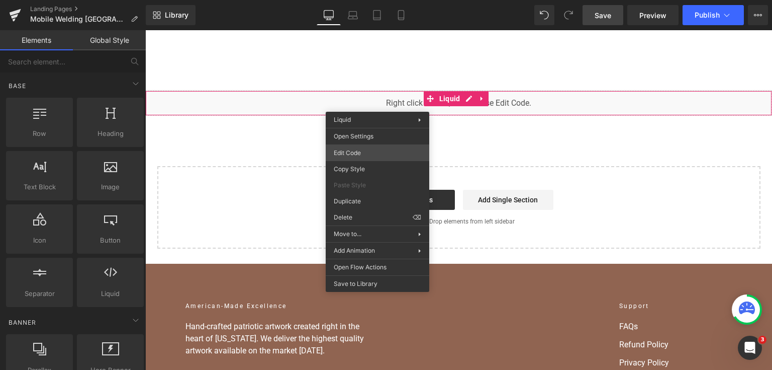
click at [374, 0] on div "You are previewing how the will restyle your page. You can not edit Elements in…" at bounding box center [386, 0] width 772 height 0
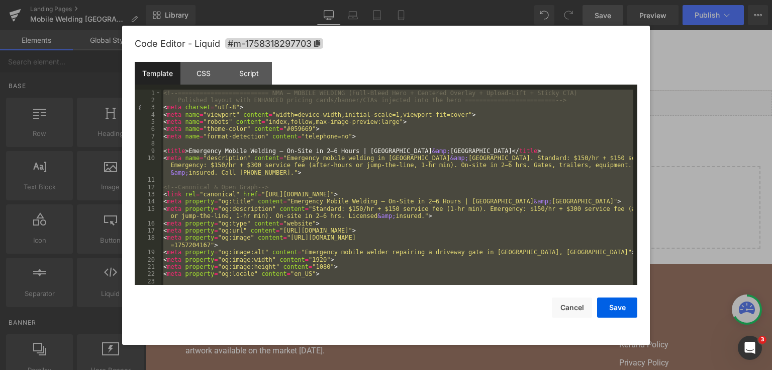
drag, startPoint x: 661, startPoint y: 175, endPoint x: 514, endPoint y: 141, distance: 150.2
click at [661, 175] on div at bounding box center [386, 185] width 772 height 370
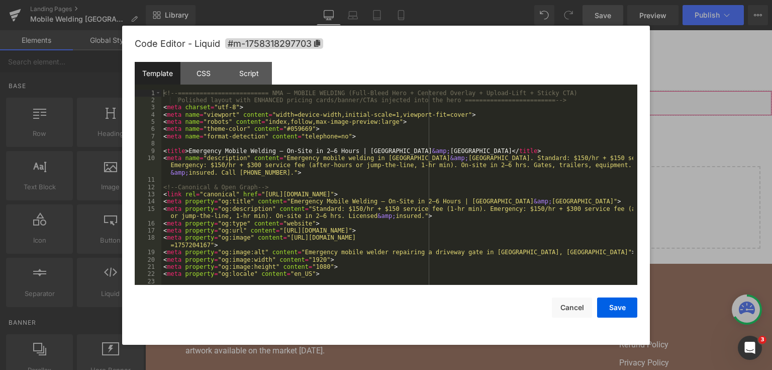
click at [372, 0] on div "You are previewing how the will restyle your page. You can not edit Elements in…" at bounding box center [386, 0] width 772 height 0
click at [362, 173] on div "<!-- ========================= NMA — MOBILE WELDING (Full-Bleed Hero + Centered…" at bounding box center [397, 195] width 472 height 210
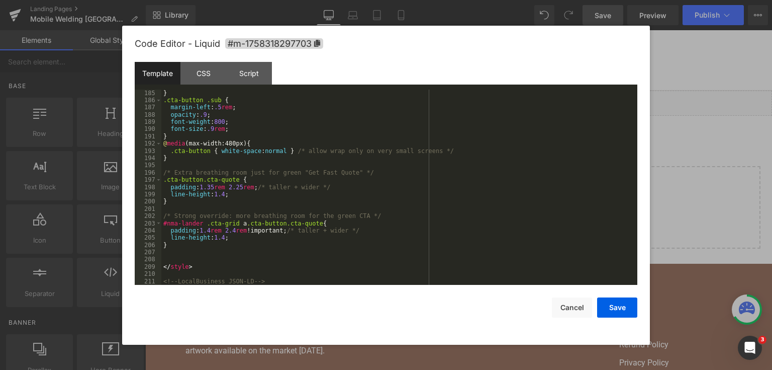
scroll to position [1641, 0]
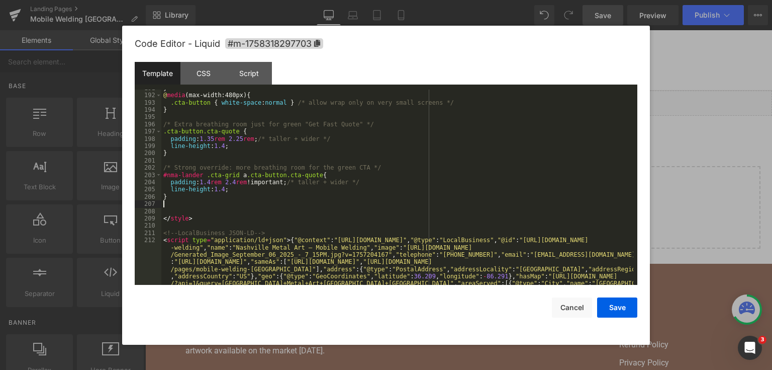
click at [201, 205] on div "} @ media (max-width:480px) { .cta-button { white-space : normal } /* allow wra…" at bounding box center [397, 229] width 472 height 290
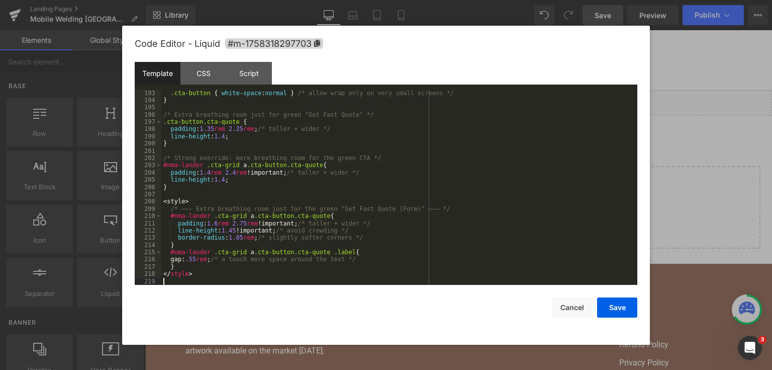
scroll to position [1675, 0]
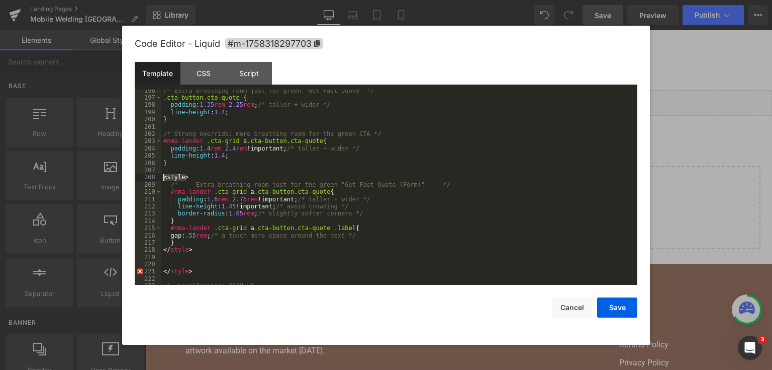
drag, startPoint x: 188, startPoint y: 177, endPoint x: 156, endPoint y: 177, distance: 32.2
click at [156, 177] on pre "196 197 198 199 200 201 202 203 204 205 206 207 208 209 210 211 212 213 214 215…" at bounding box center [386, 188] width 503 height 196
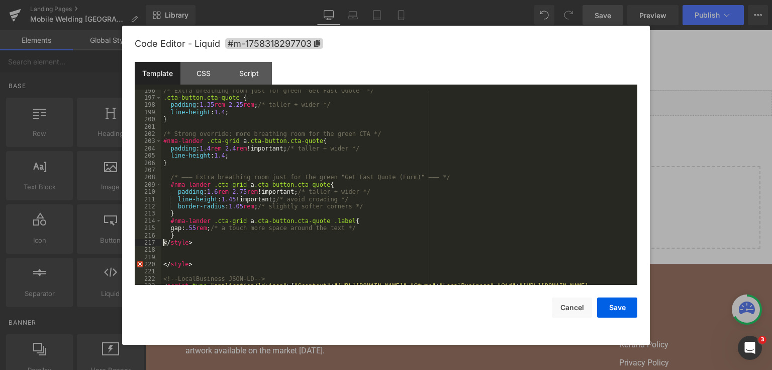
drag, startPoint x: 167, startPoint y: 244, endPoint x: 160, endPoint y: 244, distance: 6.6
click at [160, 244] on pre "196 197 198 199 200 201 202 203 204 205 206 207 208 209 210 211 212 213 214 215…" at bounding box center [386, 188] width 503 height 196
drag, startPoint x: 191, startPoint y: 244, endPoint x: 166, endPoint y: 244, distance: 24.6
click at [166, 244] on div "/* Extra breathing room just for green "Get Fast Quote" */ .cta-button.cta-quot…" at bounding box center [397, 232] width 472 height 290
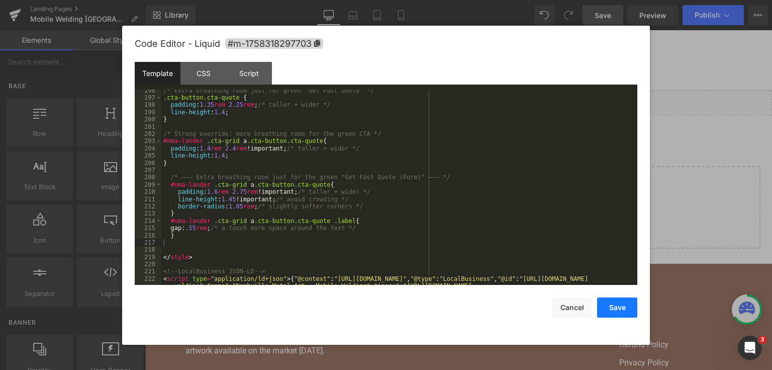
click at [610, 308] on button "Save" at bounding box center [617, 307] width 40 height 20
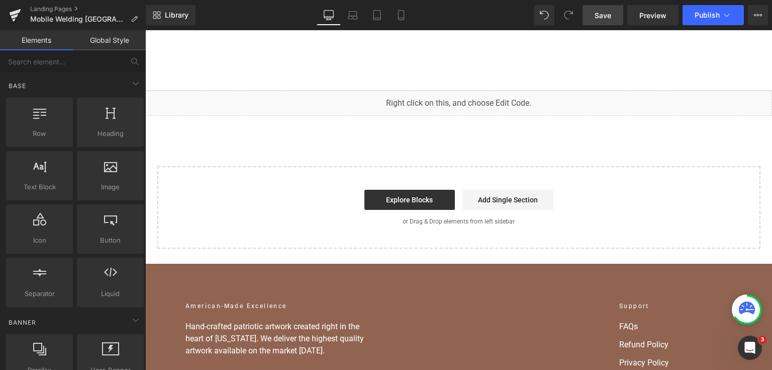
click at [608, 12] on span "Save" at bounding box center [603, 15] width 17 height 11
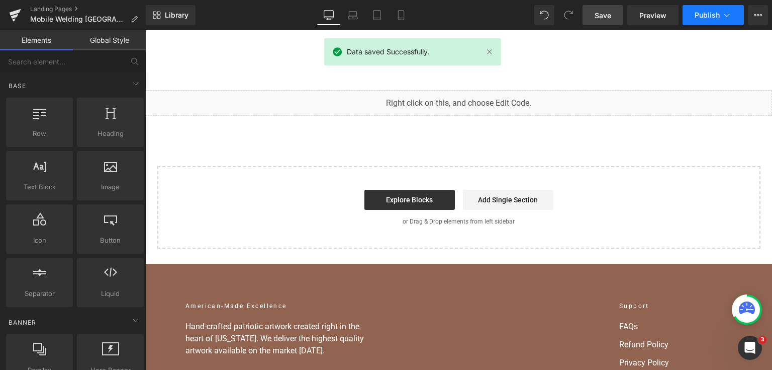
click at [731, 12] on icon at bounding box center [727, 15] width 10 height 10
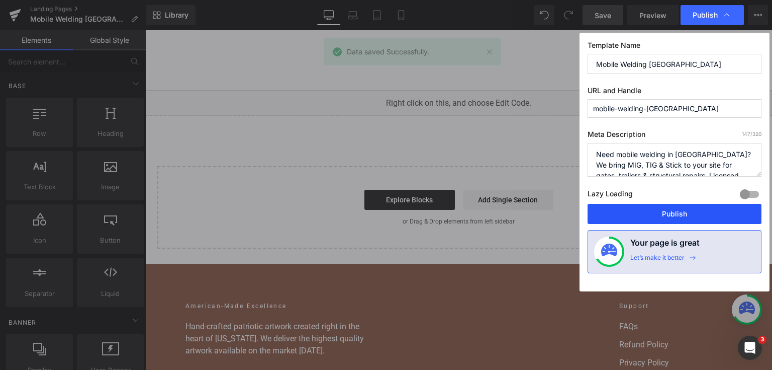
click at [638, 209] on button "Publish" at bounding box center [675, 214] width 174 height 20
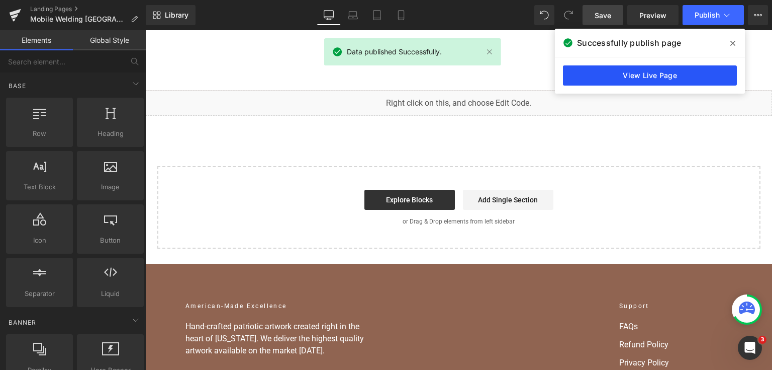
click at [648, 75] on link "View Live Page" at bounding box center [650, 75] width 174 height 20
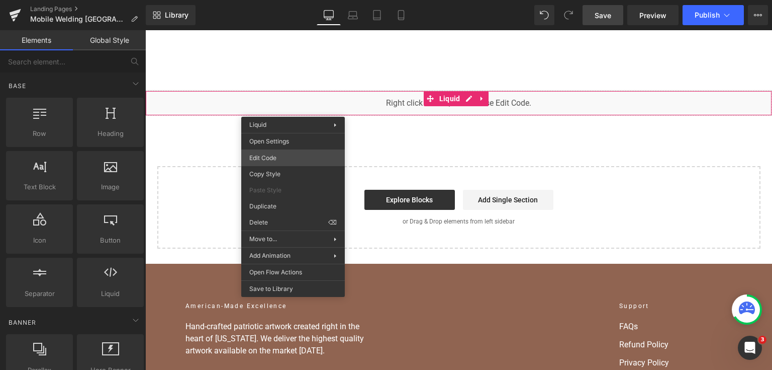
click at [296, 0] on div "You are previewing how the will restyle your page. You can not edit Elements in…" at bounding box center [386, 0] width 772 height 0
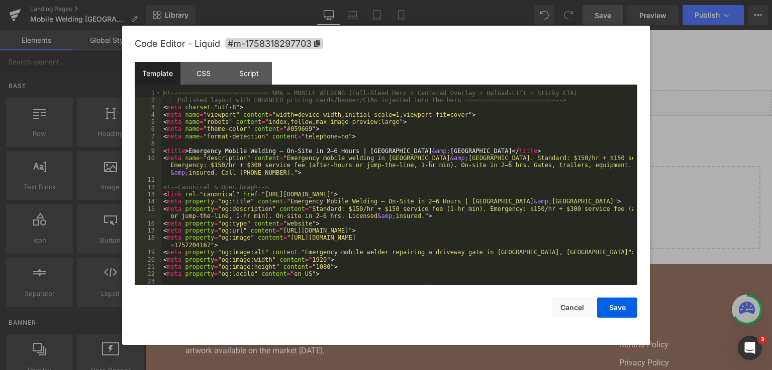
click at [365, 193] on div "<!-- ========================= NMA — MOBILE WELDING (Full-Bleed Hero + Centered…" at bounding box center [397, 195] width 472 height 210
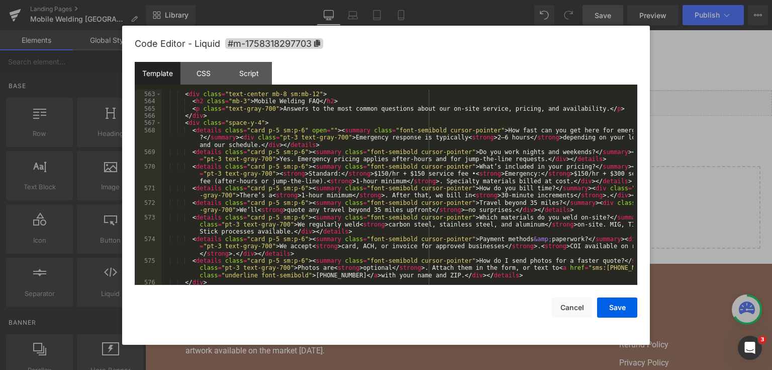
scroll to position [4249, 0]
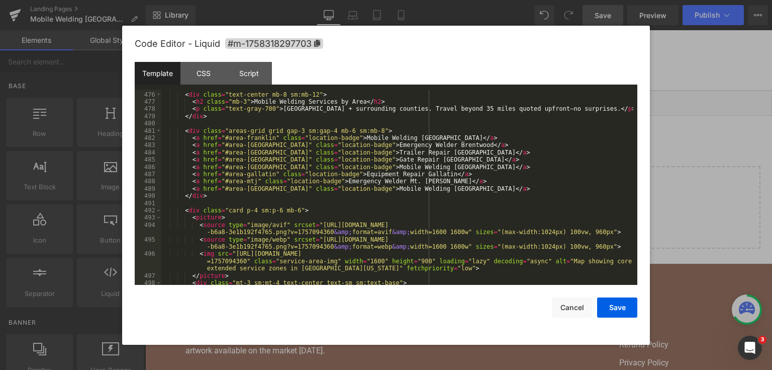
drag, startPoint x: 638, startPoint y: 140, endPoint x: 636, endPoint y: 115, distance: 25.7
click at [637, 120] on div "Code Editor - Liquid #m-1758318297703 Template CSS Script Data 475 476 477 478 …" at bounding box center [386, 185] width 528 height 319
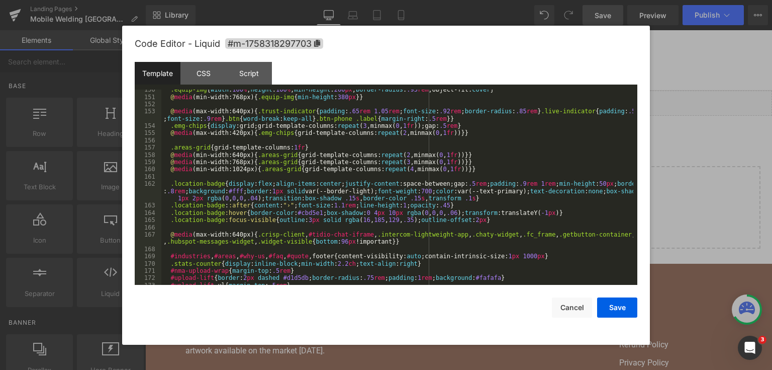
scroll to position [0, 0]
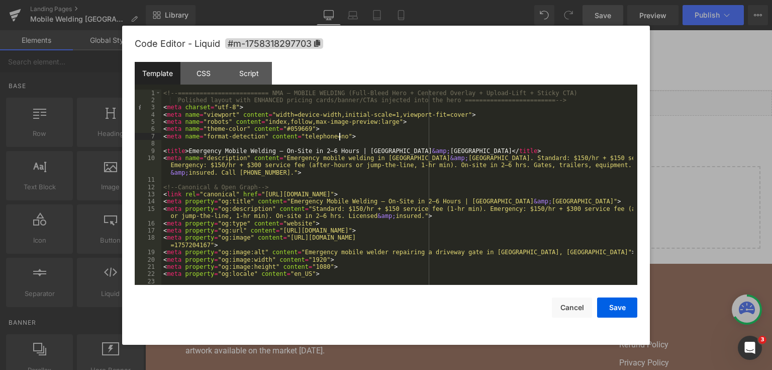
click at [572, 133] on div "<!-- ========================= NMA — MOBILE WELDING (Full-Bleed Hero + Centered…" at bounding box center [397, 195] width 472 height 210
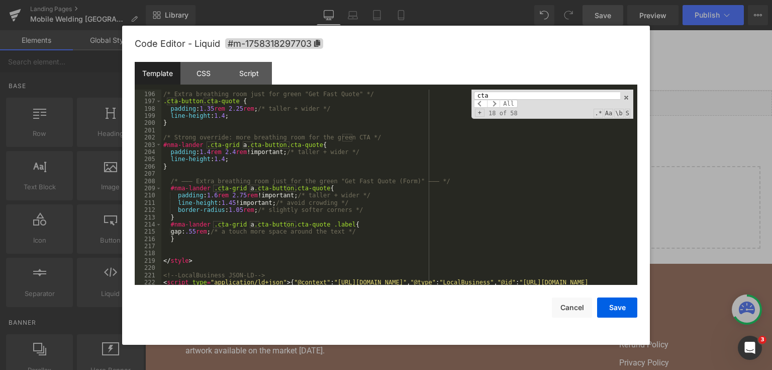
scroll to position [1696, 0]
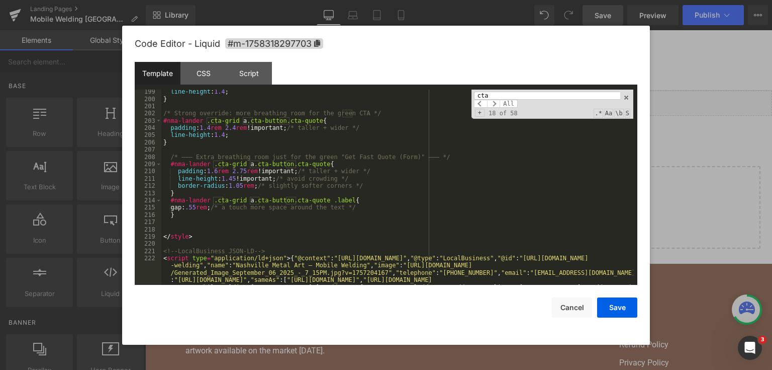
type input "cta"
click at [178, 234] on div "line-height : 1.4 ; } /* Strong override: more breathing room for the green CTA…" at bounding box center [397, 233] width 472 height 290
click at [179, 224] on div "line-height : 1.4 ; } /* Strong override: more breathing room for the green CTA…" at bounding box center [397, 233] width 472 height 290
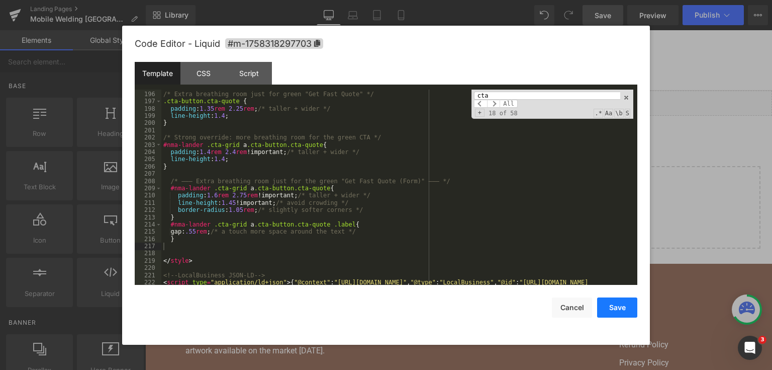
click at [607, 298] on button "Save" at bounding box center [617, 307] width 40 height 20
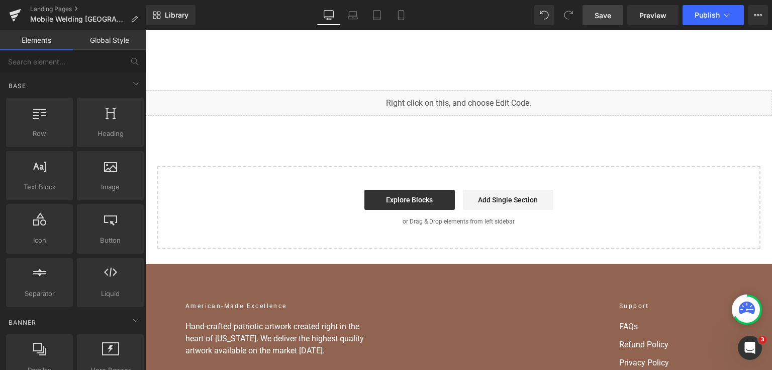
click at [606, 5] on link "Save" at bounding box center [603, 15] width 41 height 20
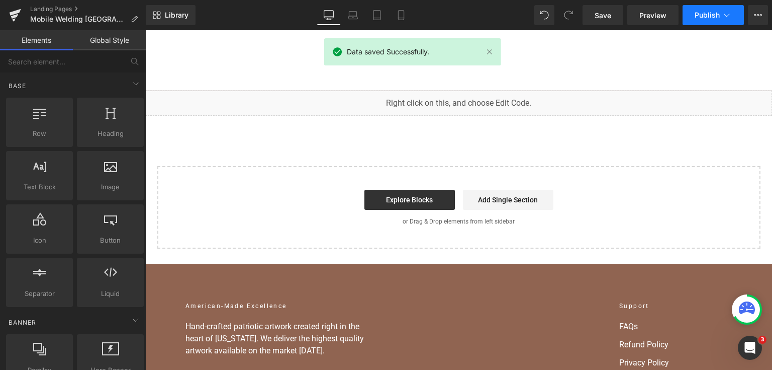
click at [706, 16] on span "Publish" at bounding box center [707, 15] width 25 height 8
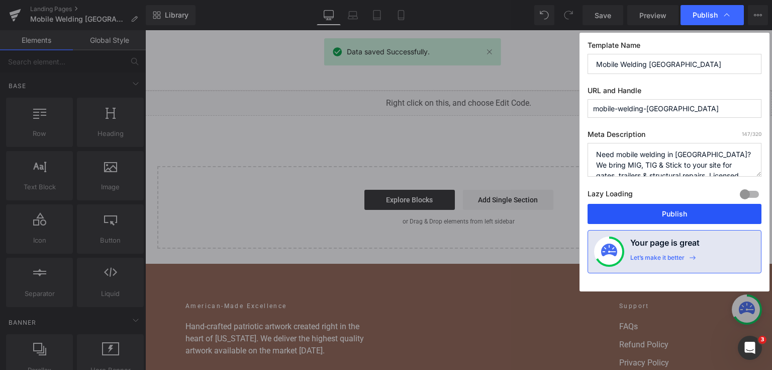
click at [670, 209] on button "Publish" at bounding box center [675, 214] width 174 height 20
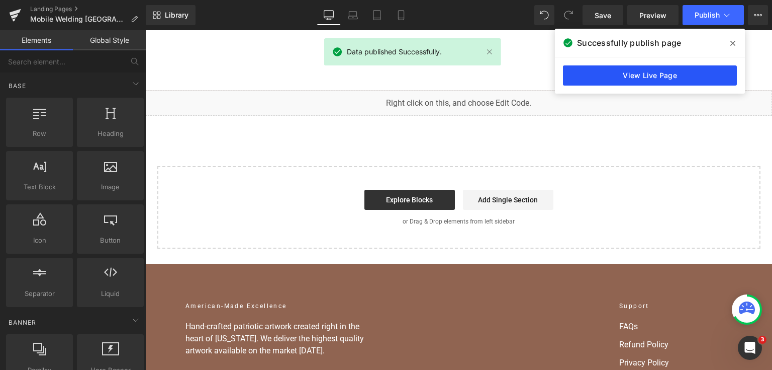
click at [597, 73] on link "View Live Page" at bounding box center [650, 75] width 174 height 20
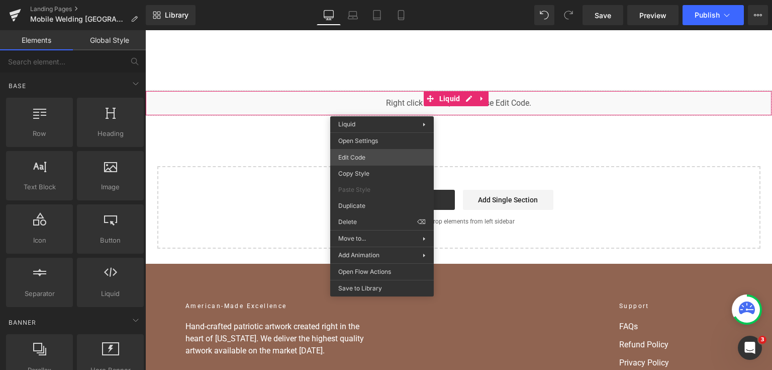
click at [388, 0] on div "You are previewing how the will restyle your page. You can not edit Elements in…" at bounding box center [386, 0] width 772 height 0
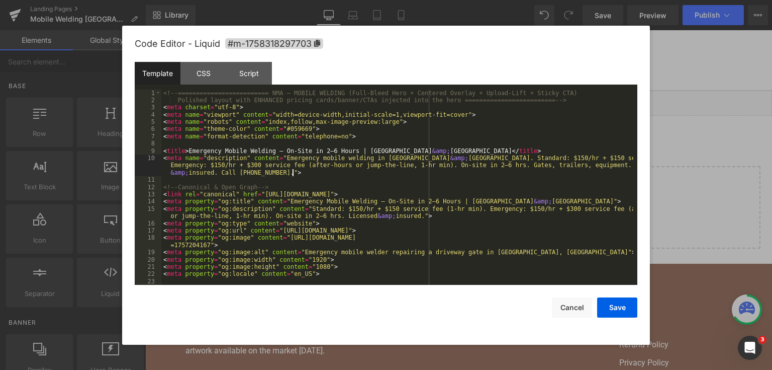
click at [389, 170] on div "<!-- ========================= NMA — MOBILE WELDING (Full-Bleed Hero + Centered…" at bounding box center [397, 195] width 472 height 210
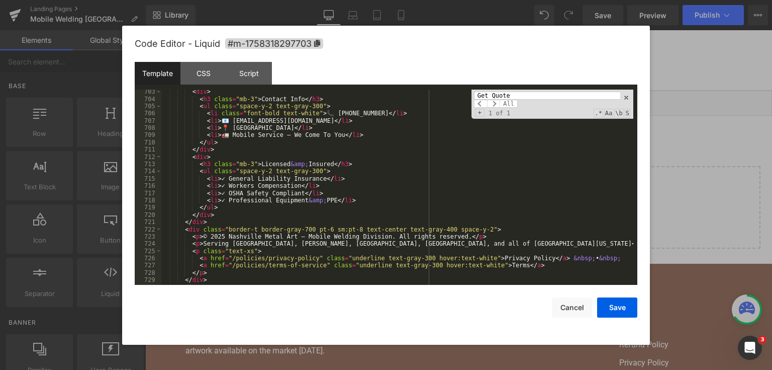
scroll to position [6316, 0]
click at [535, 95] on input "Get Quote" at bounding box center [547, 96] width 146 height 8
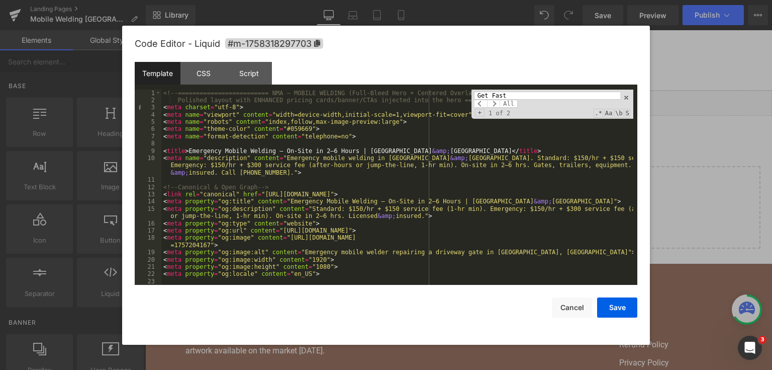
scroll to position [1669, 0]
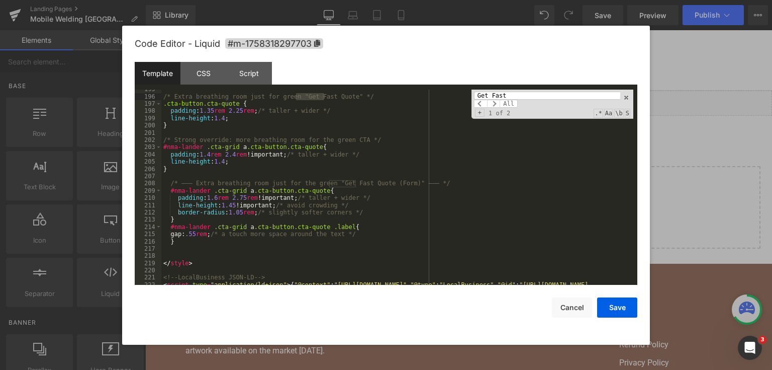
click at [513, 97] on input "Get Fast" at bounding box center [547, 96] width 146 height 8
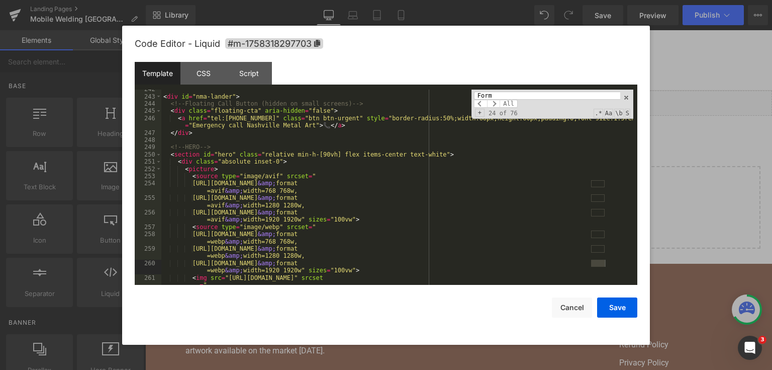
scroll to position [2907, 0]
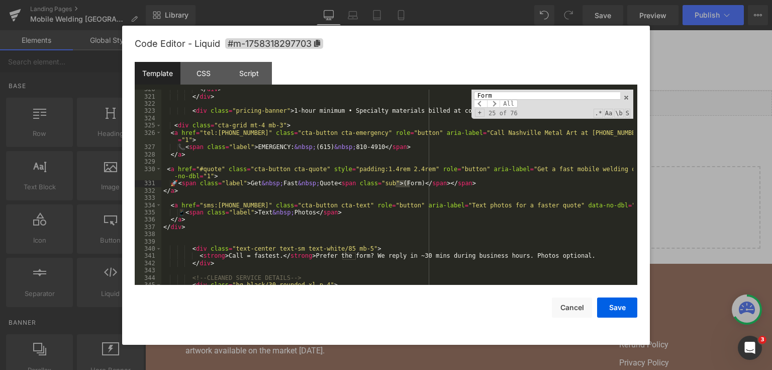
type input "Form"
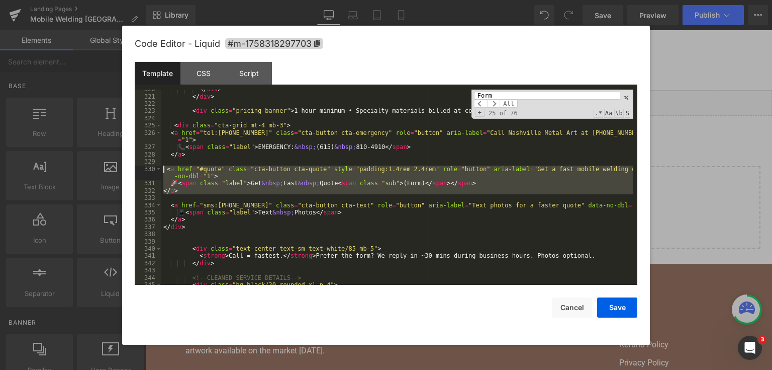
drag, startPoint x: 187, startPoint y: 195, endPoint x: 161, endPoint y: 172, distance: 33.9
click at [161, 172] on div "</ div > </ div > < div class = "pricing-banner" > 1-hour minimum • Specialty m…" at bounding box center [397, 190] width 472 height 210
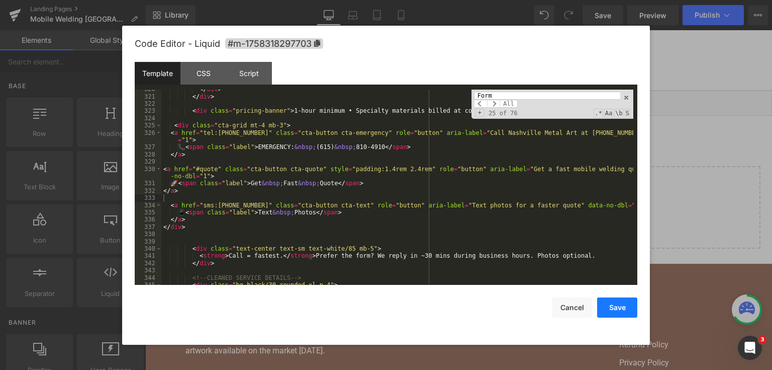
click at [620, 314] on button "Save" at bounding box center [617, 307] width 40 height 20
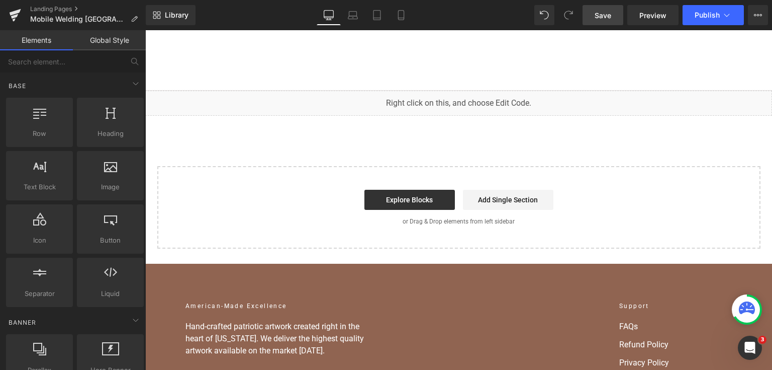
click at [599, 15] on span "Save" at bounding box center [603, 15] width 17 height 11
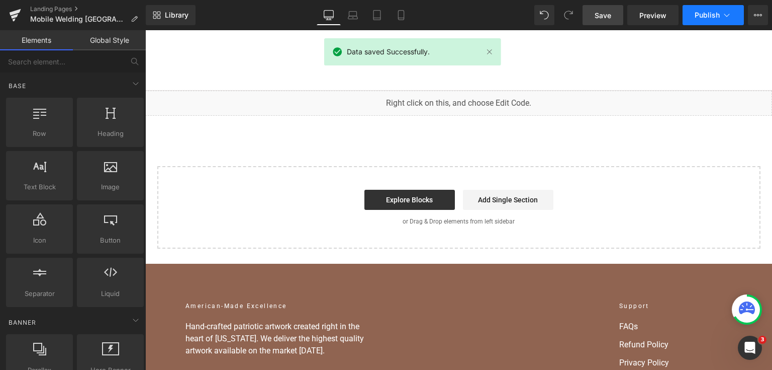
click at [712, 13] on span "Publish" at bounding box center [707, 15] width 25 height 8
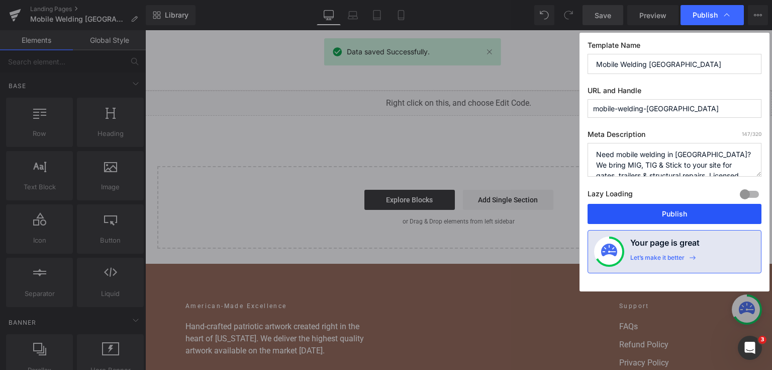
click at [669, 221] on button "Publish" at bounding box center [675, 214] width 174 height 20
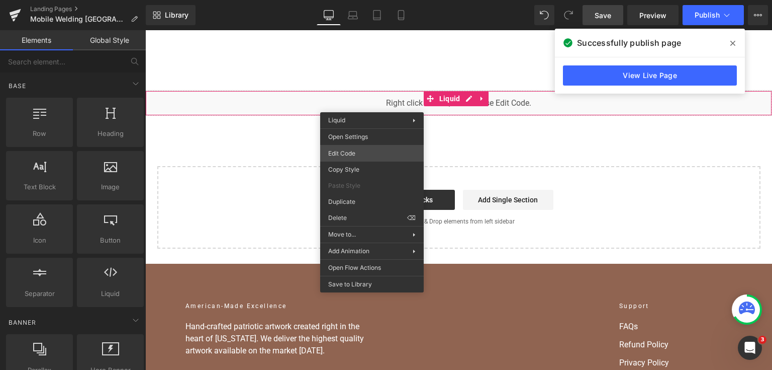
click at [383, 0] on div "You are previewing how the will restyle your page. You can not edit Elements in…" at bounding box center [386, 0] width 772 height 0
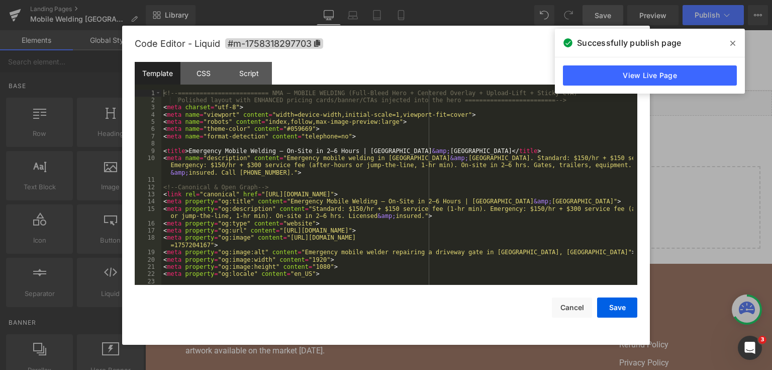
click at [383, 158] on div "<!-- ========================= NMA — MOBILE WELDING (Full-Bleed Hero + Centered…" at bounding box center [397, 195] width 472 height 210
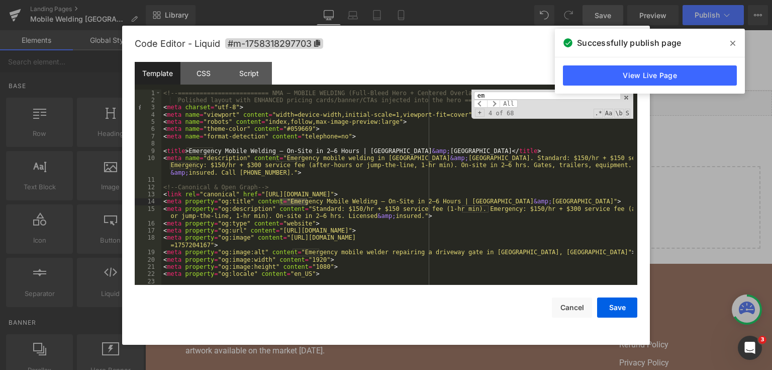
type input "e"
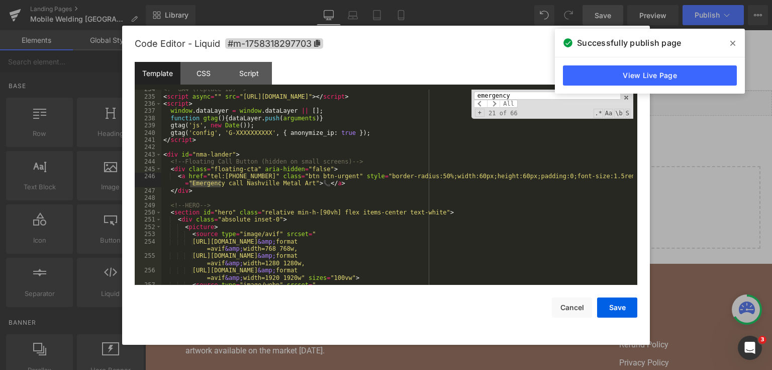
scroll to position [2191, 0]
type input "emergency"
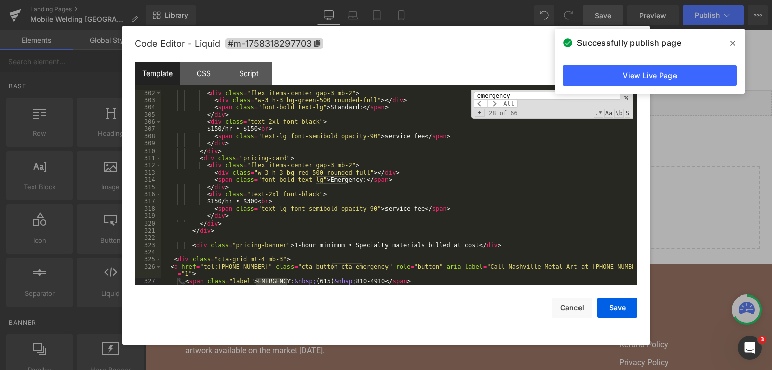
scroll to position [3023, 0]
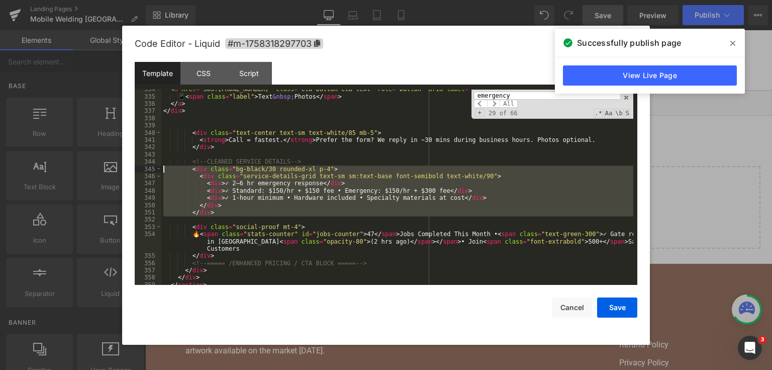
drag, startPoint x: 225, startPoint y: 218, endPoint x: 163, endPoint y: 169, distance: 78.1
click at [163, 169] on div "< a href = "sms:[PHONE_NUMBER]" class = "cta-button cta-text" role = "button" a…" at bounding box center [397, 190] width 472 height 210
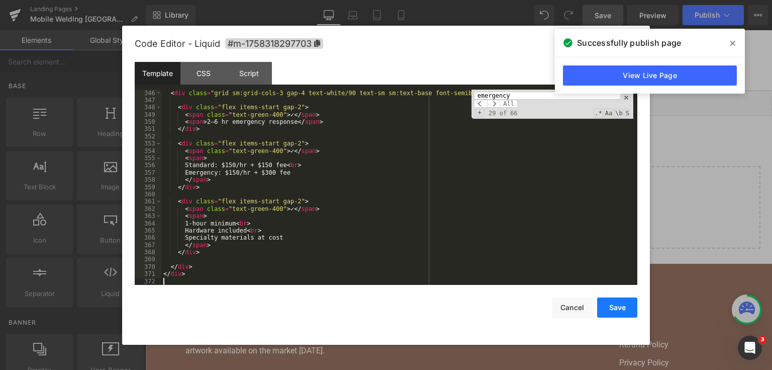
click at [625, 304] on button "Save" at bounding box center [617, 307] width 40 height 20
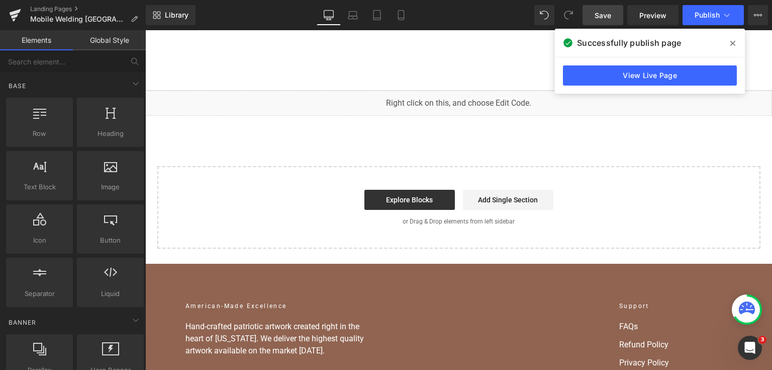
click at [599, 16] on span "Save" at bounding box center [603, 15] width 17 height 11
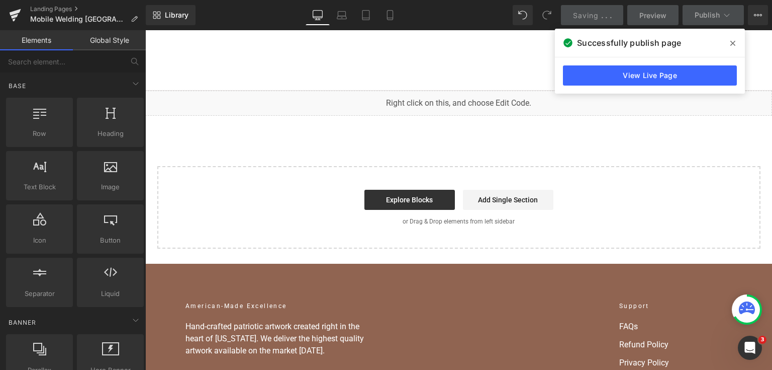
click at [732, 42] on icon at bounding box center [733, 43] width 5 height 5
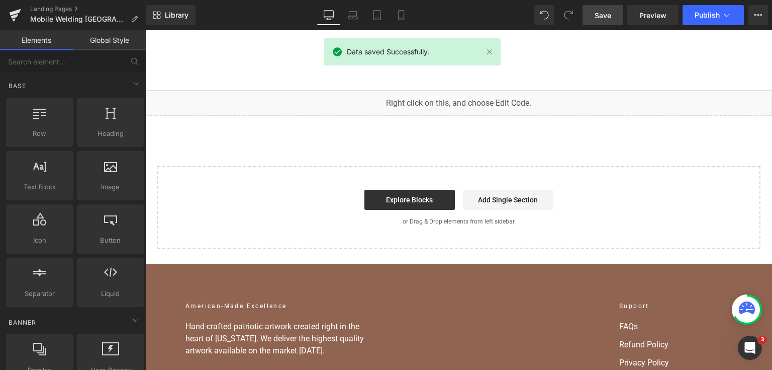
click at [708, 26] on div "Library Desktop Desktop Laptop Tablet Mobile Save Preview Publish Scheduled Vie…" at bounding box center [459, 15] width 627 height 30
click at [708, 24] on button "Publish" at bounding box center [713, 15] width 61 height 20
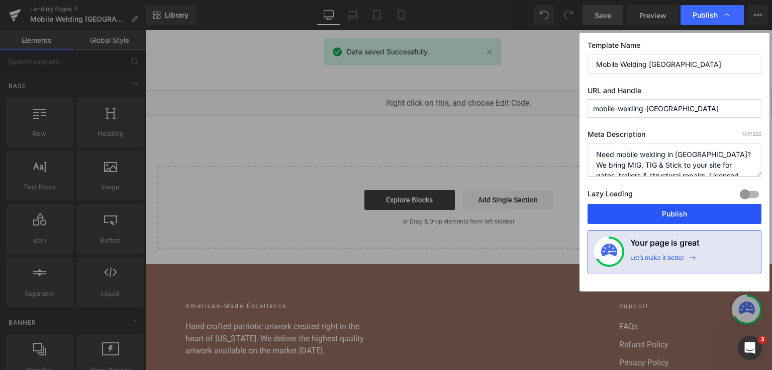
drag, startPoint x: 673, startPoint y: 218, endPoint x: 407, endPoint y: 148, distance: 275.1
click at [673, 218] on button "Publish" at bounding box center [675, 214] width 174 height 20
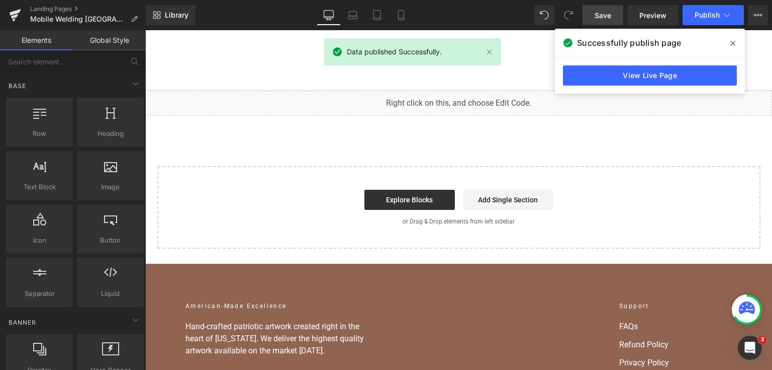
click at [680, 58] on div "View Live Page" at bounding box center [650, 75] width 190 height 36
click at [671, 76] on link "View Live Page" at bounding box center [650, 75] width 174 height 20
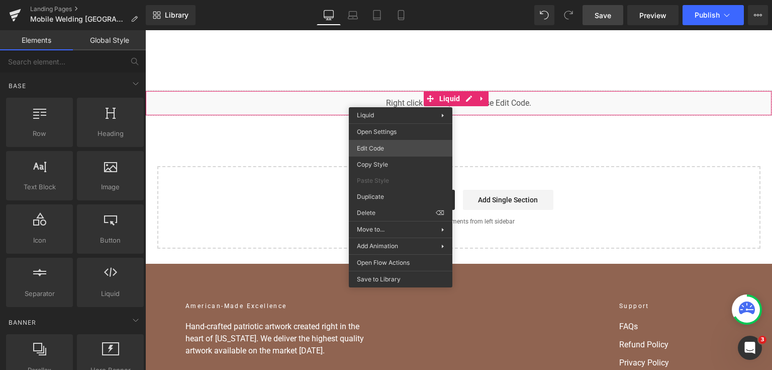
click at [399, 0] on div "You are previewing how the will restyle your page. You can not edit Elements in…" at bounding box center [386, 0] width 772 height 0
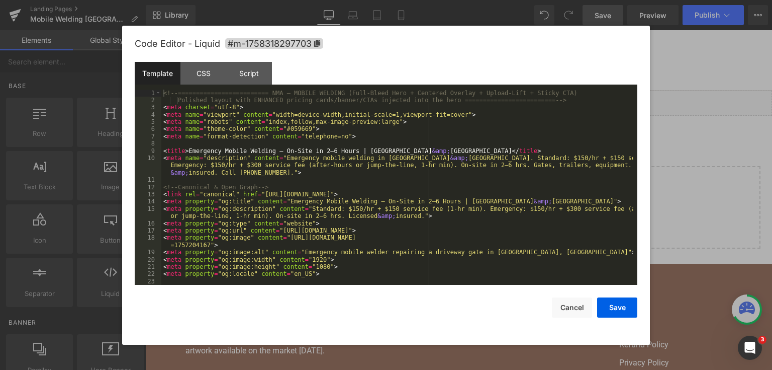
click at [424, 174] on div "<!-- ========================= NMA — MOBILE WELDING (Full-Bleed Hero + Centered…" at bounding box center [397, 195] width 472 height 210
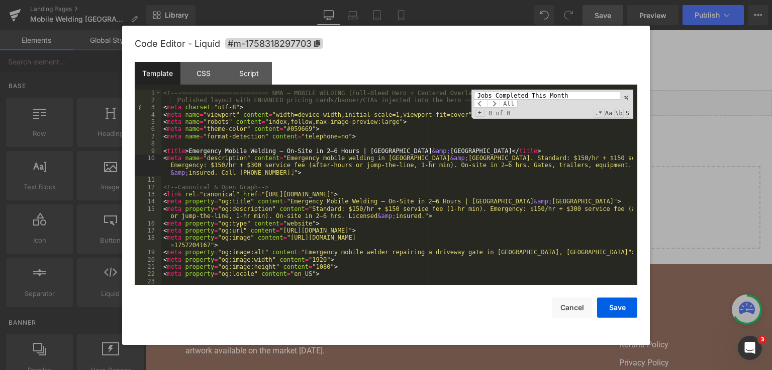
scroll to position [3219, 0]
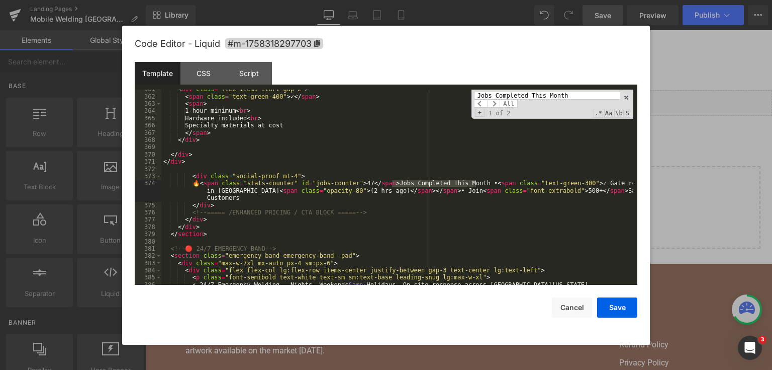
type input "Jobs Completed This Month"
click at [211, 206] on div "< div class = "flex items-start gap-2" > < span class = "text-green-400" > ✓ </…" at bounding box center [397, 190] width 472 height 210
drag, startPoint x: 234, startPoint y: 201, endPoint x: 194, endPoint y: 189, distance: 42.2
click at [194, 189] on div "< div class = "flex items-start gap-2" > < span class = "text-green-400" > ✓ </…" at bounding box center [397, 190] width 472 height 210
click at [243, 205] on div "< div class = "flex items-start gap-2" > < span class = "text-green-400" > ✓ </…" at bounding box center [397, 190] width 472 height 210
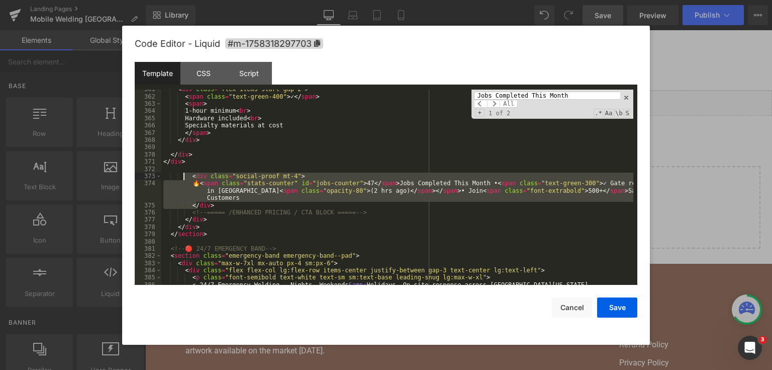
drag, startPoint x: 197, startPoint y: 203, endPoint x: 183, endPoint y: 177, distance: 29.7
click at [183, 177] on div "< div class = "flex items-start gap-2" > < span class = "text-green-400" > ✓ </…" at bounding box center [397, 190] width 472 height 210
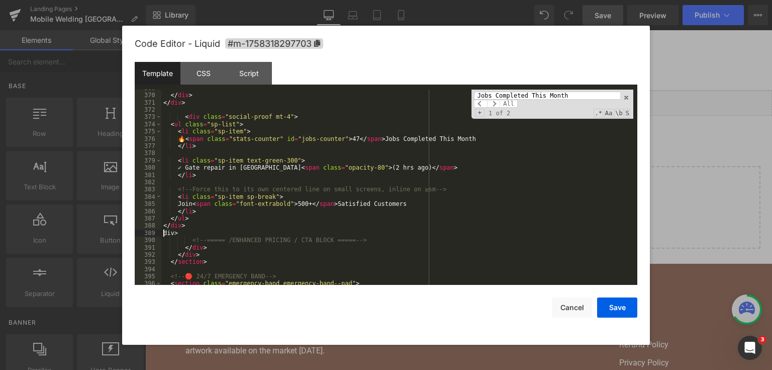
scroll to position [3278, 0]
click at [254, 214] on div "</ div > </ div > < div class = "social-proof mt-4" > < ul class = "sp-list" > …" at bounding box center [397, 189] width 472 height 210
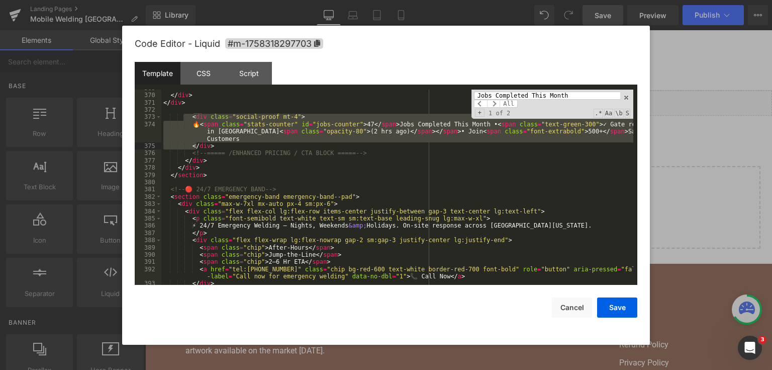
scroll to position [3254, 0]
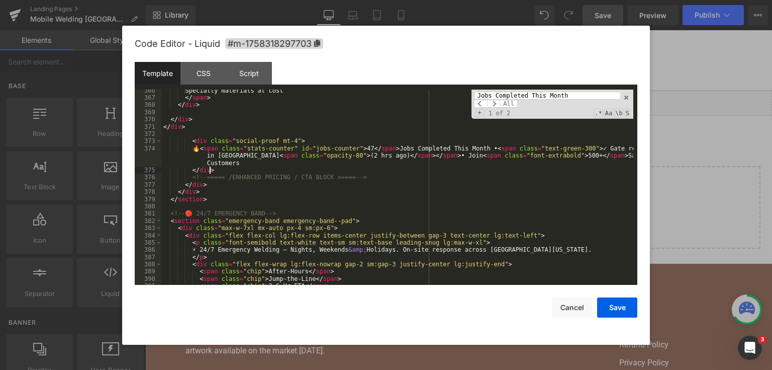
click at [220, 171] on div "Specialty materials at cost </ span > </ div > </ div > </ div > < div class = …" at bounding box center [397, 192] width 472 height 210
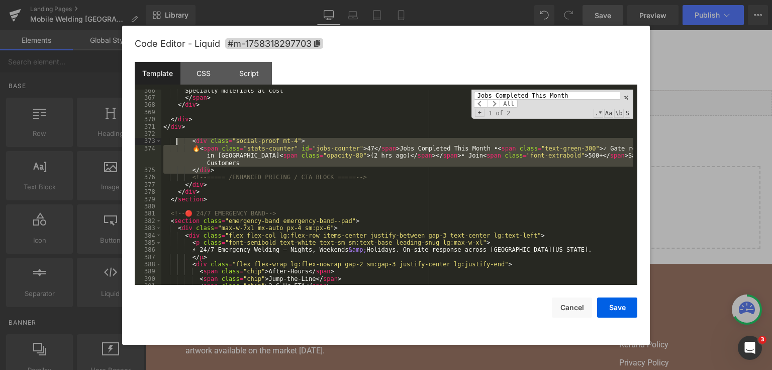
drag, startPoint x: 219, startPoint y: 172, endPoint x: 176, endPoint y: 141, distance: 53.6
click at [176, 141] on div "Specialty materials at cost </ span > </ div > </ div > </ div > < div class = …" at bounding box center [397, 192] width 472 height 210
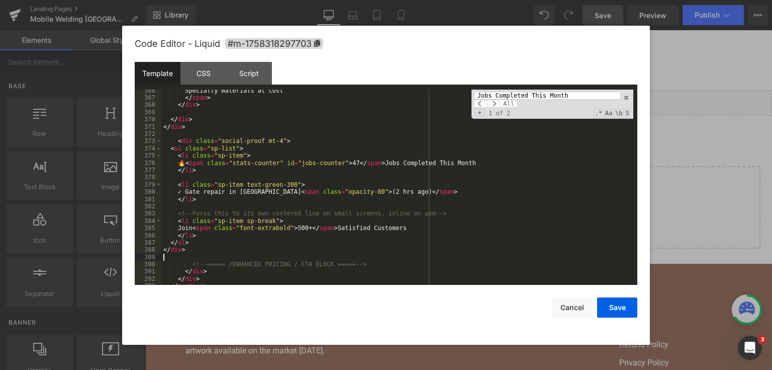
scroll to position [3278, 0]
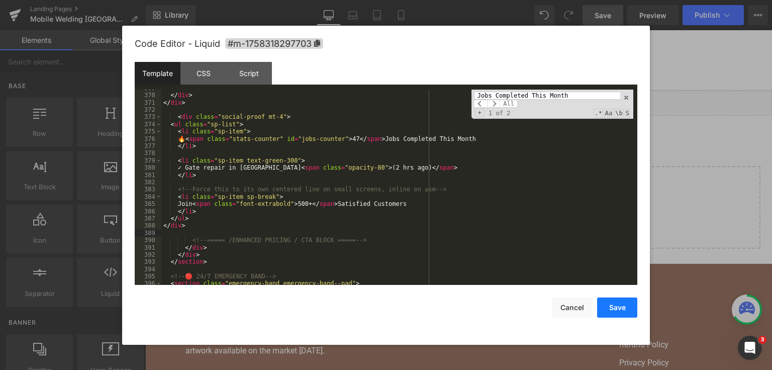
click at [624, 310] on button "Save" at bounding box center [617, 307] width 40 height 20
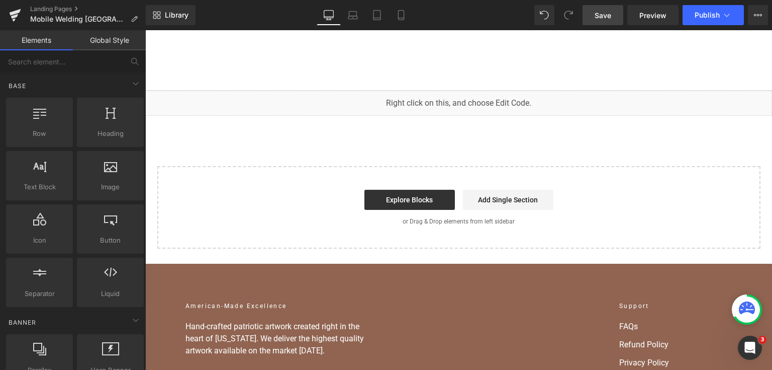
click at [593, 4] on div "Library Desktop Desktop Laptop Tablet Mobile Save Preview Publish Scheduled Vie…" at bounding box center [459, 15] width 627 height 30
click at [593, 14] on link "Save" at bounding box center [603, 15] width 41 height 20
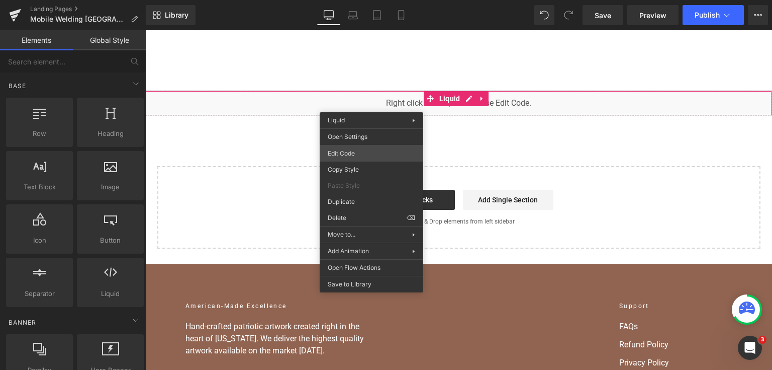
click at [363, 0] on div "You are previewing how the will restyle your page. You can not edit Elements in…" at bounding box center [386, 0] width 772 height 0
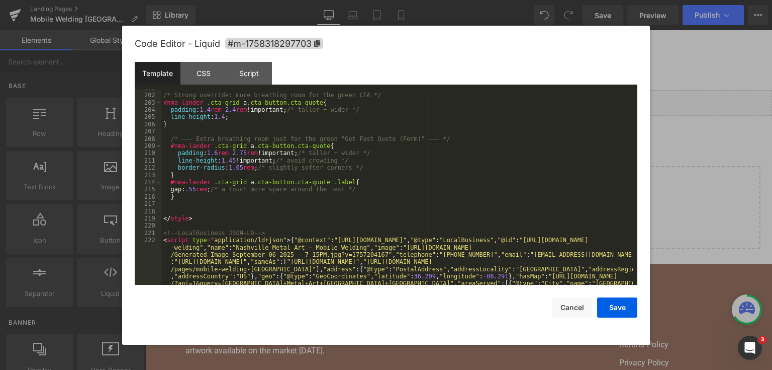
scroll to position [1714, 0]
click at [214, 205] on div "/* Strong override: more breathing room for the green CTA */ #nma-lander .cta-g…" at bounding box center [397, 229] width 472 height 290
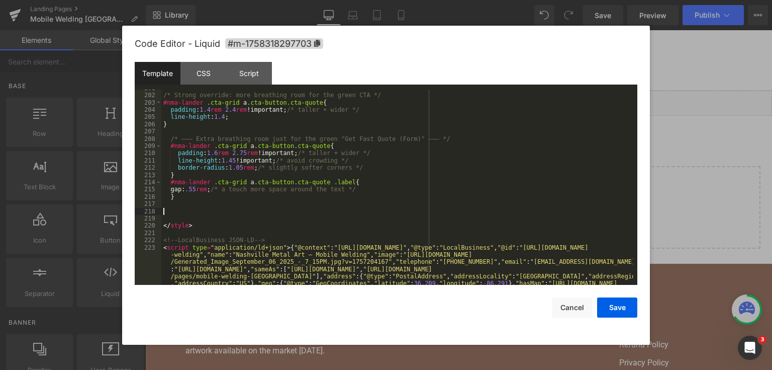
scroll to position [1810, 0]
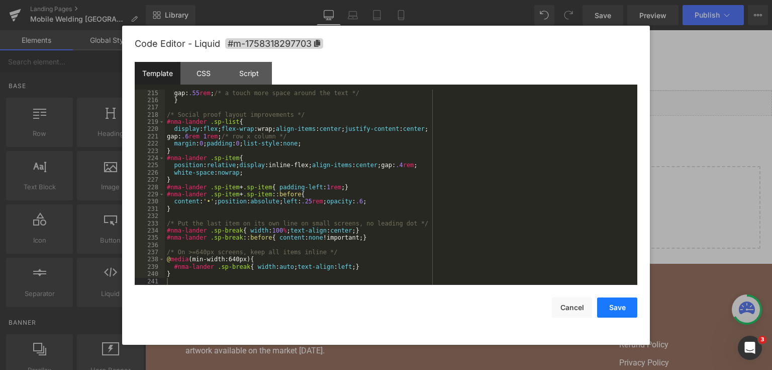
click at [622, 300] on button "Save" at bounding box center [617, 307] width 40 height 20
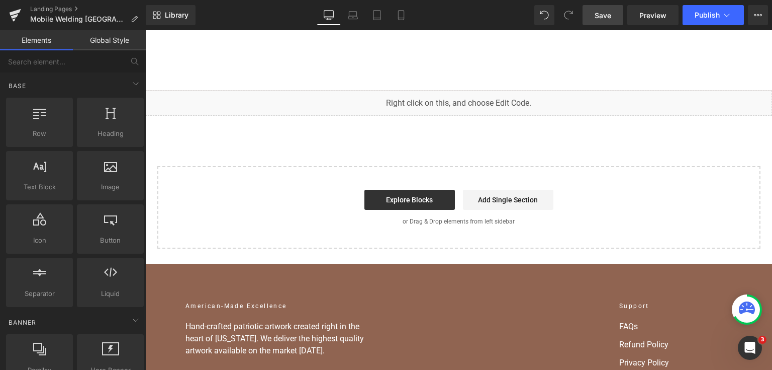
click at [602, 12] on span "Save" at bounding box center [603, 15] width 17 height 11
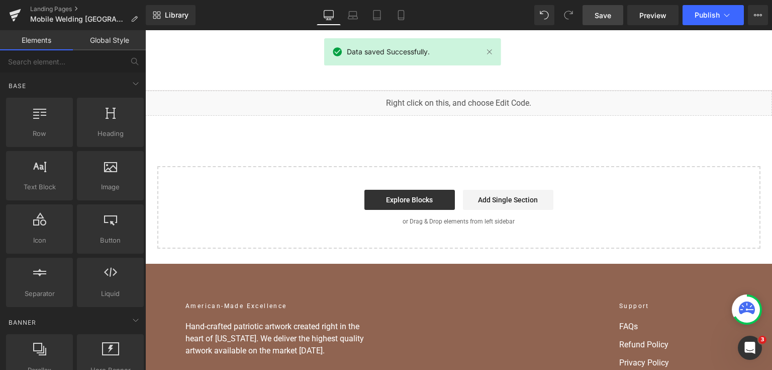
click at [710, 4] on div "Library Desktop Desktop Laptop Tablet Mobile Save Preview Publish Scheduled Vie…" at bounding box center [459, 15] width 627 height 30
click at [710, 7] on button "Publish" at bounding box center [713, 15] width 61 height 20
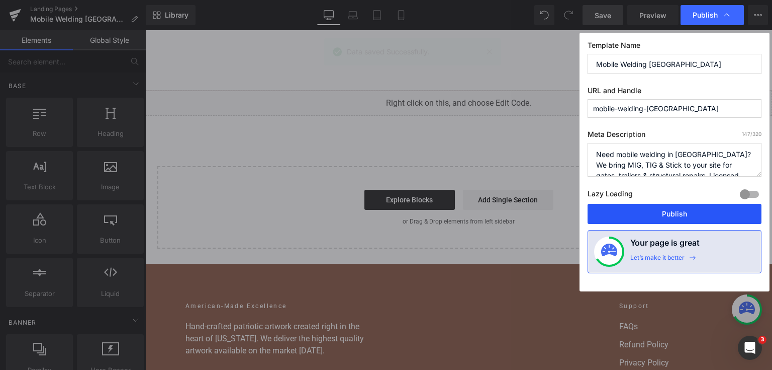
click at [685, 210] on button "Publish" at bounding box center [675, 214] width 174 height 20
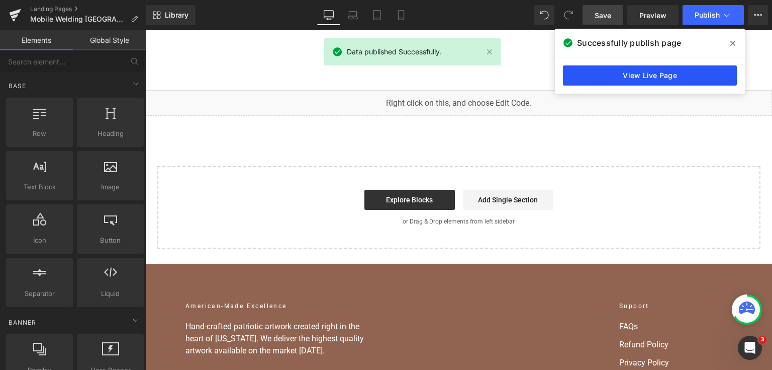
click at [677, 76] on link "View Live Page" at bounding box center [650, 75] width 174 height 20
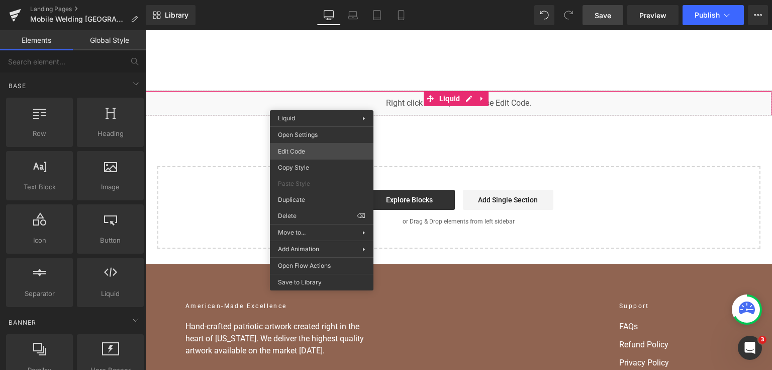
click at [312, 0] on div "You are previewing how the will restyle your page. You can not edit Elements in…" at bounding box center [386, 0] width 772 height 0
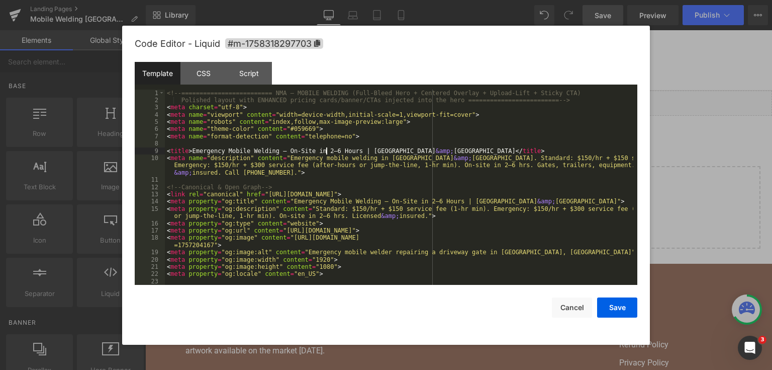
click at [326, 149] on div "<!-- ========================= NMA — MOBILE WELDING (Full-Bleed Hero + Centered…" at bounding box center [399, 195] width 469 height 210
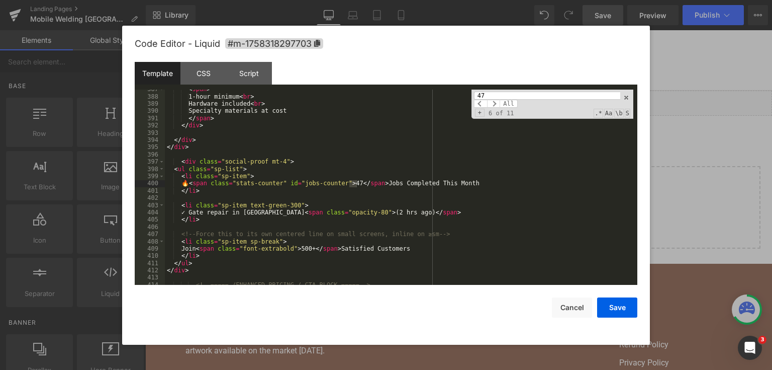
scroll to position [3414, 0]
type input "47"
click at [192, 211] on div "< span > 1-hour minimum < br > Hardware included < br > Specialty materials at …" at bounding box center [399, 190] width 469 height 210
click at [195, 183] on div "< span > 1-hour minimum < br > Hardware included < br > Specialty materials at …" at bounding box center [399, 190] width 469 height 210
click at [617, 295] on div "Save Cancel" at bounding box center [386, 301] width 503 height 33
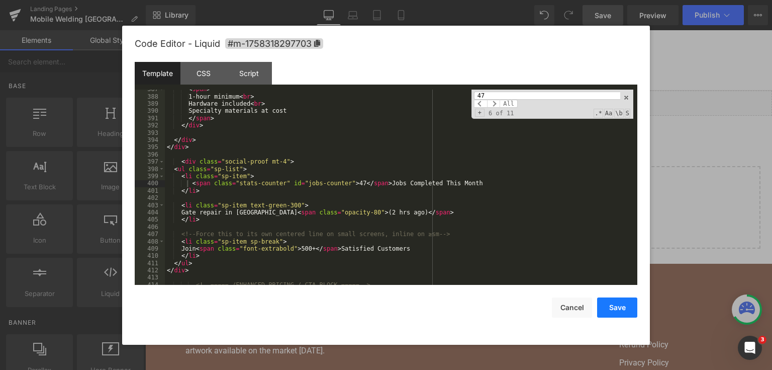
click at [614, 309] on button "Save" at bounding box center [617, 307] width 40 height 20
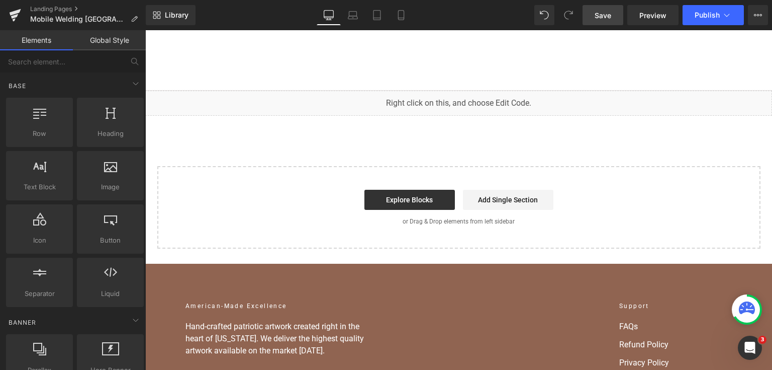
click at [601, 12] on span "Save" at bounding box center [603, 15] width 17 height 11
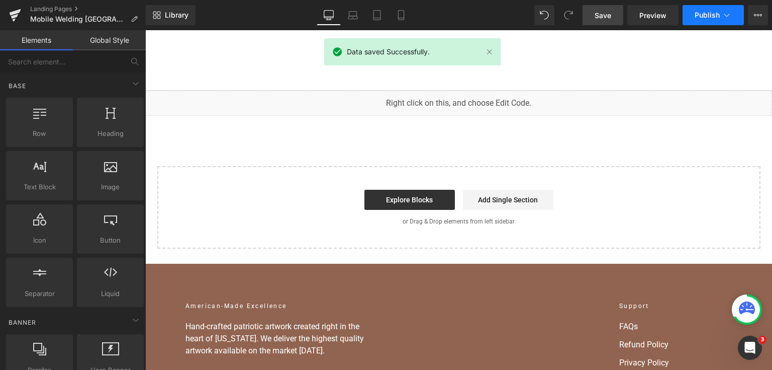
click at [702, 16] on span "Publish" at bounding box center [707, 15] width 25 height 8
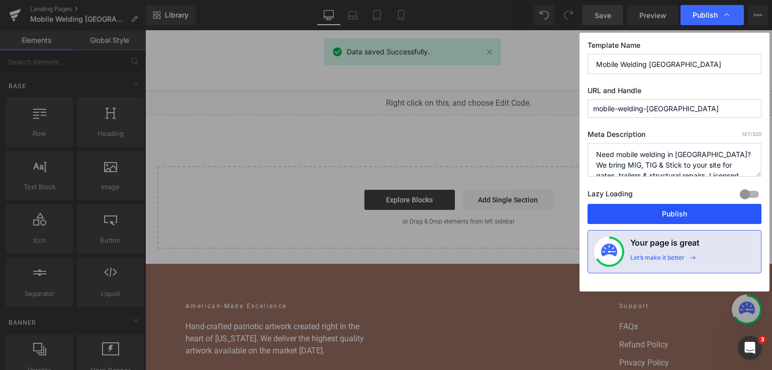
click at [663, 208] on button "Publish" at bounding box center [675, 214] width 174 height 20
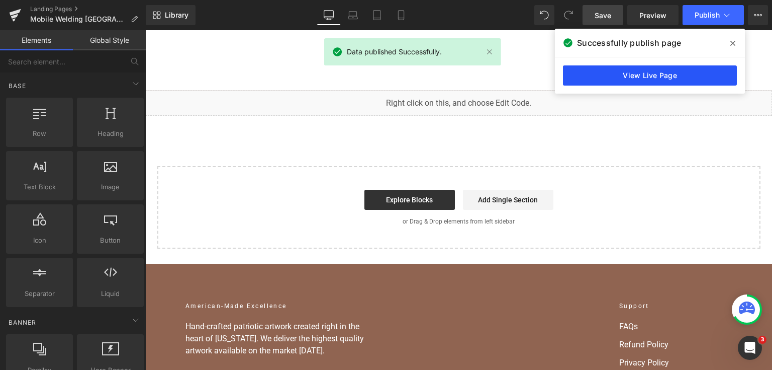
click at [573, 69] on link "View Live Page" at bounding box center [650, 75] width 174 height 20
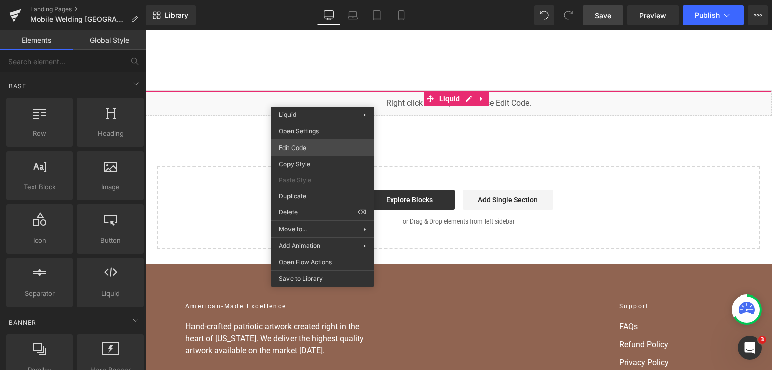
click at [323, 0] on div "You are previewing how the will restyle your page. You can not edit Elements in…" at bounding box center [386, 0] width 772 height 0
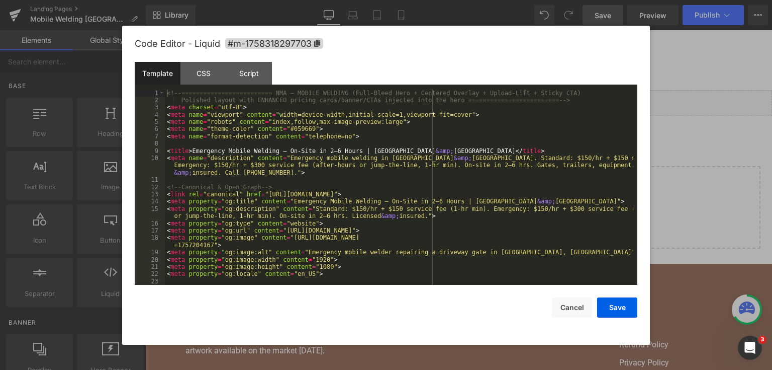
click at [327, 155] on div "<!-- ========================= NMA — MOBILE WELDING (Full-Bleed Hero + Centered…" at bounding box center [399, 195] width 469 height 210
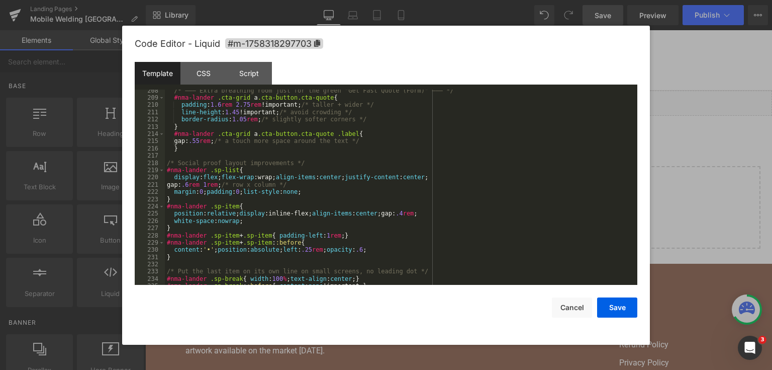
scroll to position [1762, 0]
click at [219, 123] on div "/* ——— Extra breathing room just for the green "Get Fast Quote (Form)" ——— */ #…" at bounding box center [399, 192] width 469 height 210
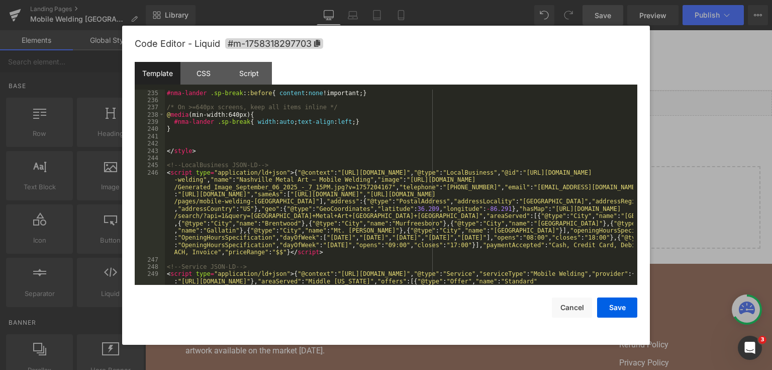
scroll to position [1955, 0]
click at [227, 141] on div "#nma-lander .sp-break { width : 100 % ; text-align : center ; } #nma-lander .sp…" at bounding box center [399, 205] width 469 height 246
click at [188, 147] on div "#nma-lander .sp-break { width : 100 % ; text-align : center ; } #nma-lander .sp…" at bounding box center [399, 205] width 469 height 246
click at [181, 146] on div "#nma-lander .sp-break { width : 100 % ; text-align : center ; } #nma-lander .sp…" at bounding box center [399, 205] width 469 height 246
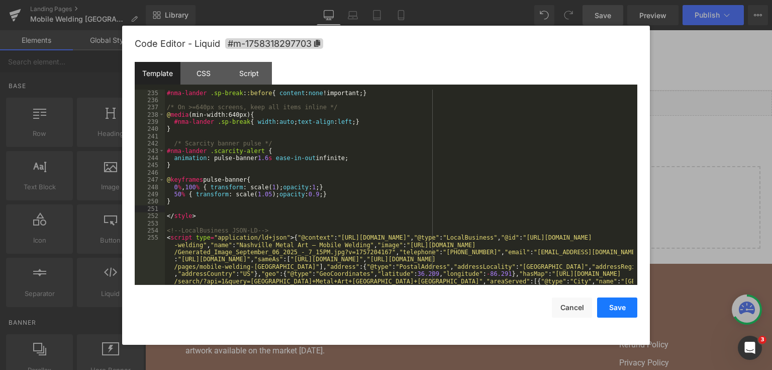
click at [615, 310] on button "Save" at bounding box center [617, 307] width 40 height 20
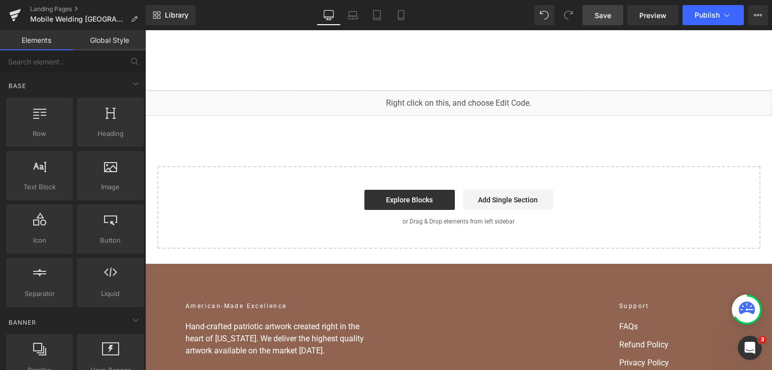
click at [602, 20] on span "Save" at bounding box center [603, 15] width 17 height 11
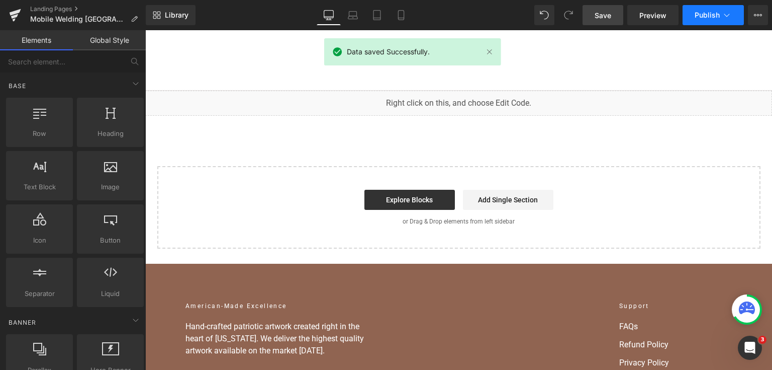
click at [718, 15] on span "Publish" at bounding box center [707, 15] width 25 height 8
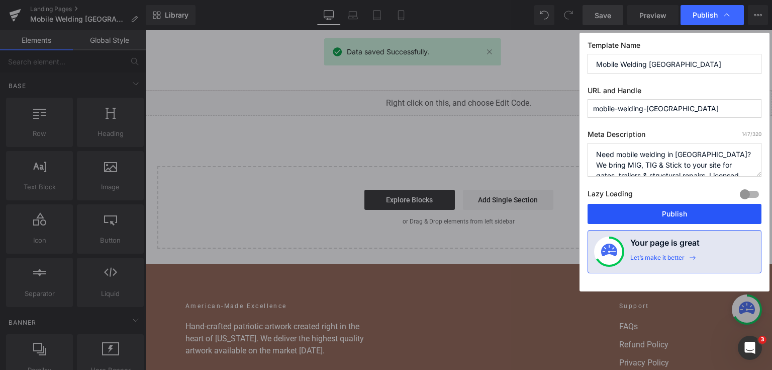
click at [647, 218] on button "Publish" at bounding box center [675, 214] width 174 height 20
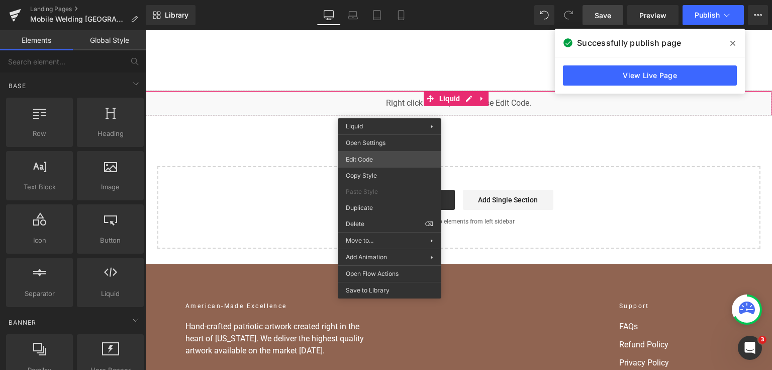
click at [378, 0] on div "You are previewing how the will restyle your page. You can not edit Elements in…" at bounding box center [386, 0] width 772 height 0
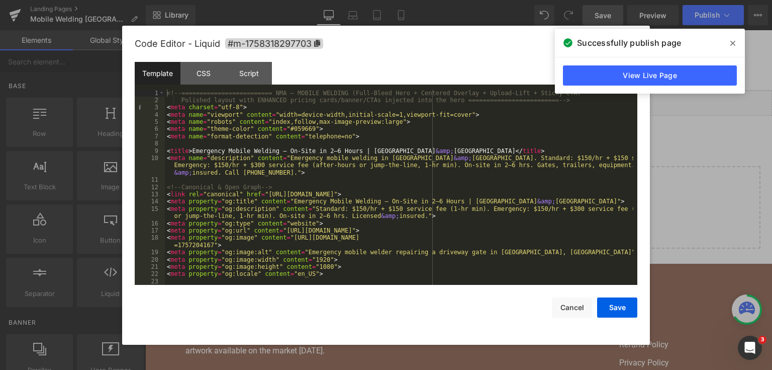
click at [738, 46] on span at bounding box center [733, 43] width 16 height 16
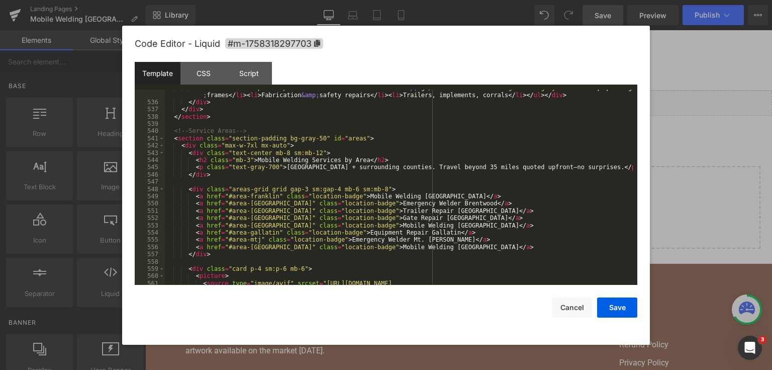
scroll to position [4669, 0]
click at [465, 199] on div "< div class = "card p-5 sm:p-6" > < h3 class = "mb-2" > Industrial &amp; Ag </ …" at bounding box center [399, 196] width 469 height 224
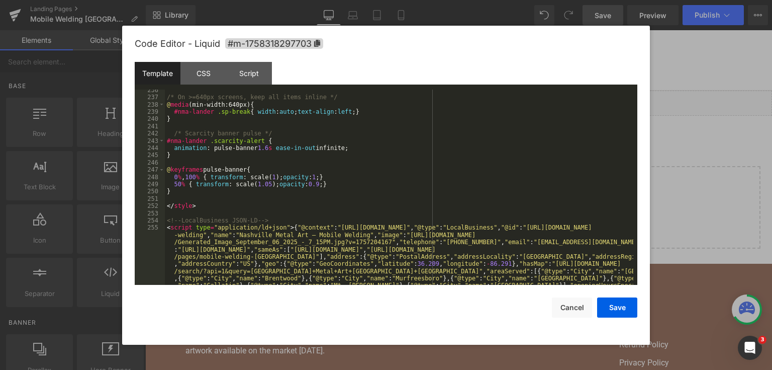
scroll to position [1941, 0]
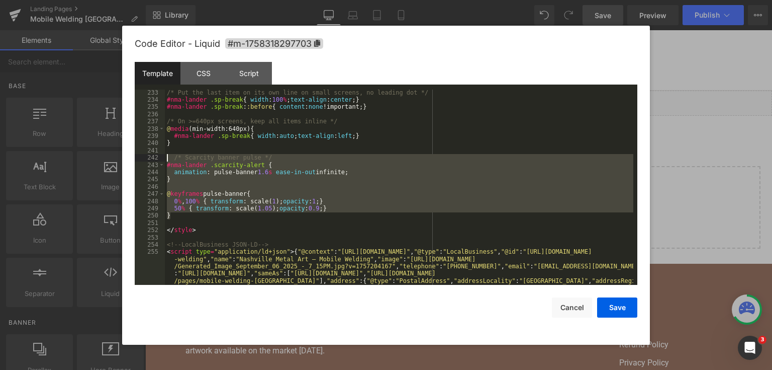
drag, startPoint x: 219, startPoint y: 217, endPoint x: 156, endPoint y: 160, distance: 85.1
click at [156, 160] on pre "233 234 235 236 237 238 239 240 241 242 243 244 245 246 247 248 249 250 251 252…" at bounding box center [386, 188] width 503 height 196
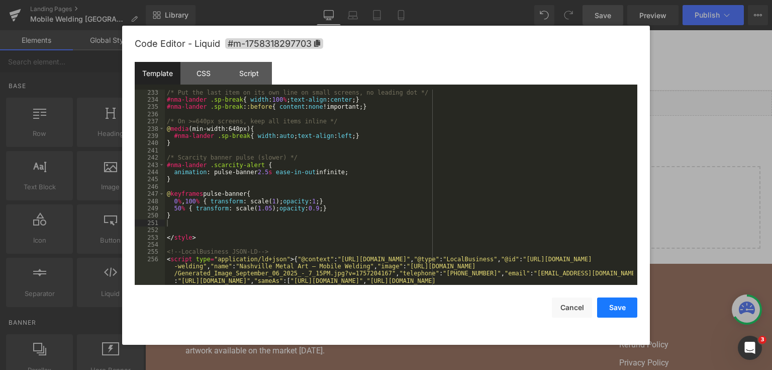
click at [618, 311] on button "Save" at bounding box center [617, 307] width 40 height 20
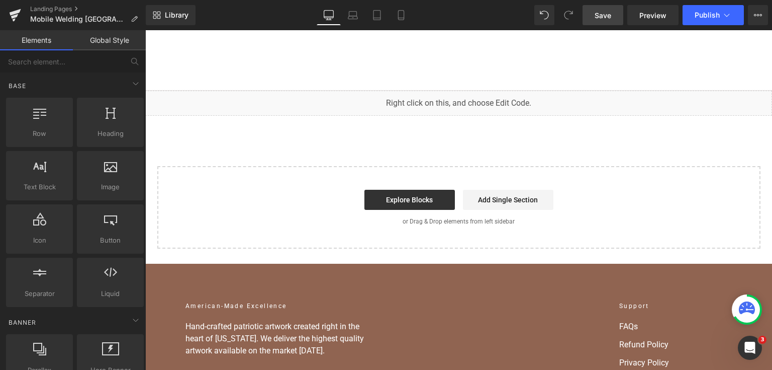
click at [608, 20] on link "Save" at bounding box center [603, 15] width 41 height 20
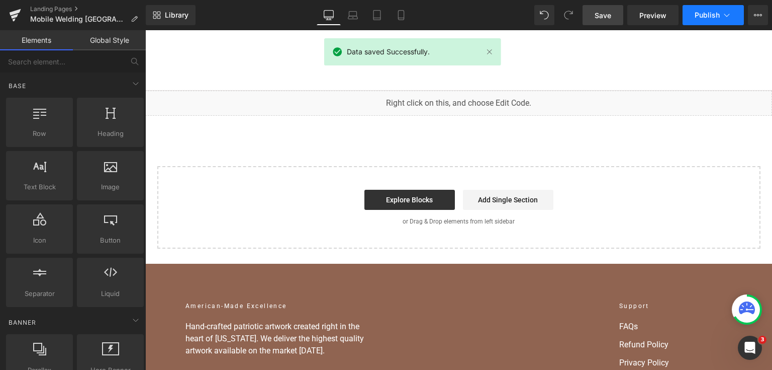
click at [727, 20] on icon at bounding box center [727, 15] width 10 height 10
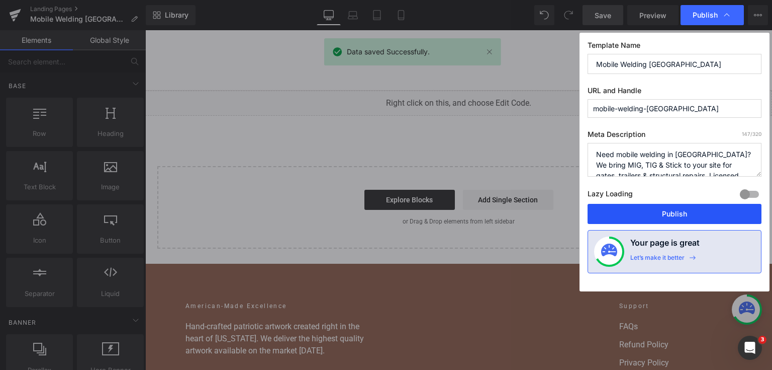
click at [664, 223] on button "Publish" at bounding box center [675, 214] width 174 height 20
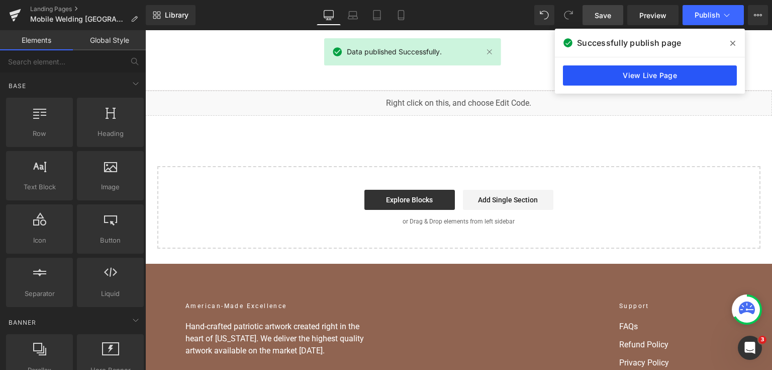
click at [592, 78] on link "View Live Page" at bounding box center [650, 75] width 174 height 20
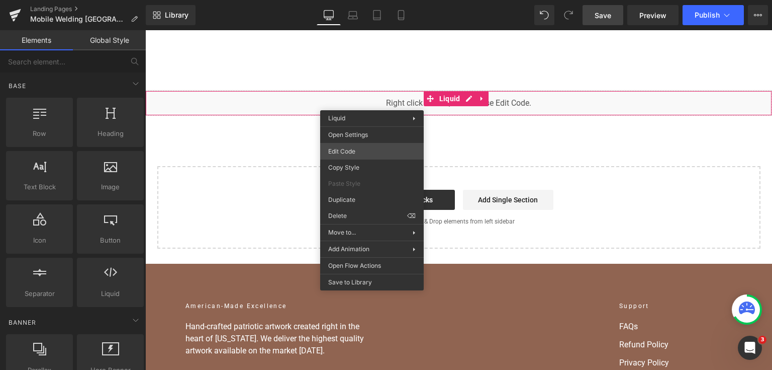
click at [371, 0] on div "You are previewing how the will restyle your page. You can not edit Elements in…" at bounding box center [386, 0] width 772 height 0
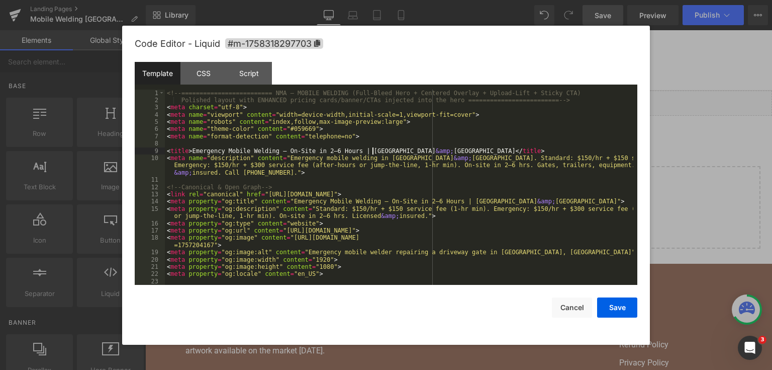
click at [371, 149] on div "<!-- ========================= NMA — MOBILE WELDING (Full-Bleed Hero + Centered…" at bounding box center [399, 195] width 469 height 210
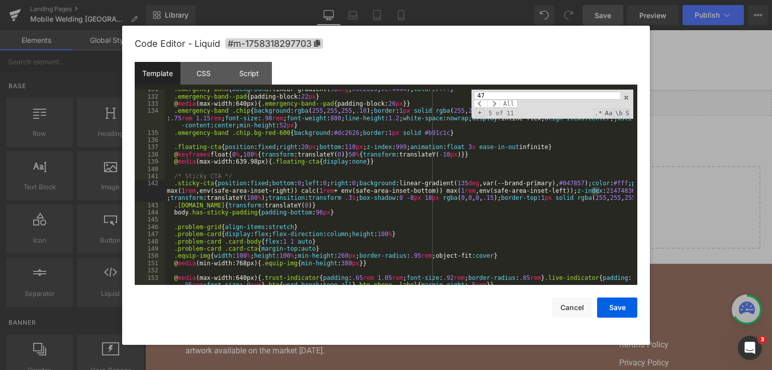
scroll to position [3487, 0]
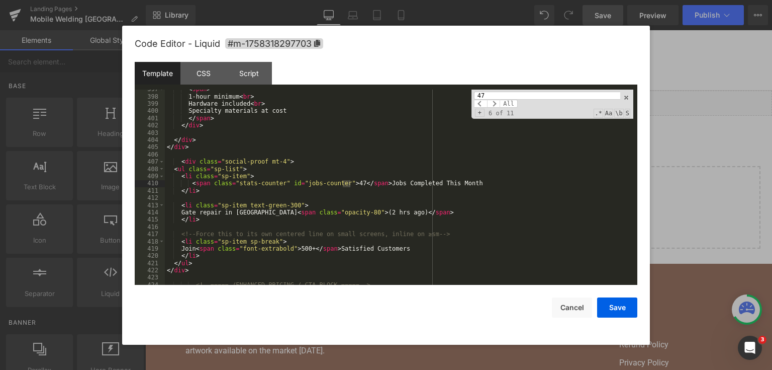
type input "47"
click at [519, 188] on div "< span > 1-hour minimum < br > Hardware included < br > Specialty materials at …" at bounding box center [399, 190] width 469 height 210
click at [511, 182] on div "< span > 1-hour minimum < br > Hardware included < br > Specialty materials at …" at bounding box center [399, 190] width 469 height 210
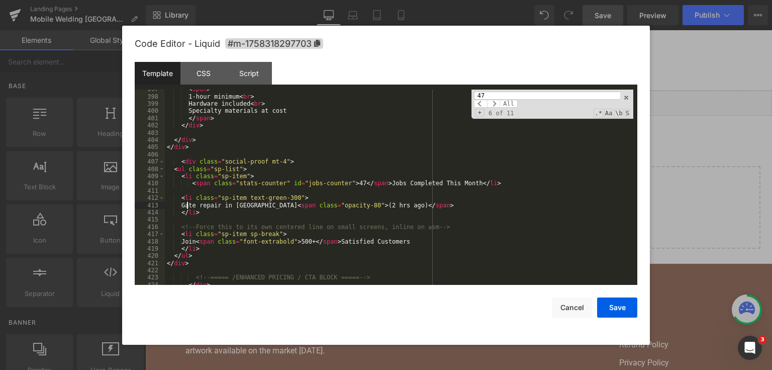
click at [187, 205] on div "< span > 1-hour minimum < br > Hardware included < br > Specialty materials at …" at bounding box center [399, 190] width 469 height 210
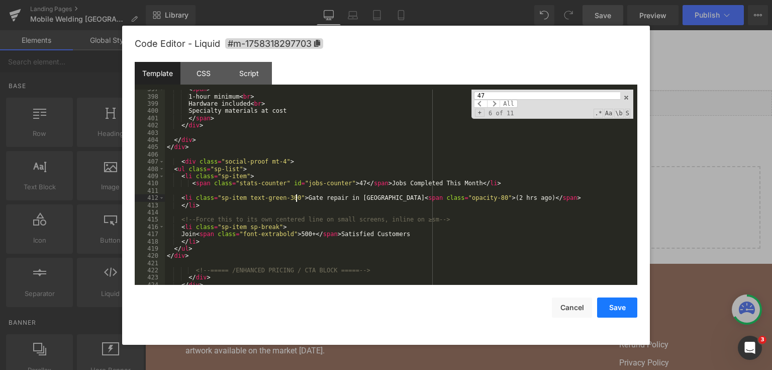
click at [630, 308] on button "Save" at bounding box center [617, 307] width 40 height 20
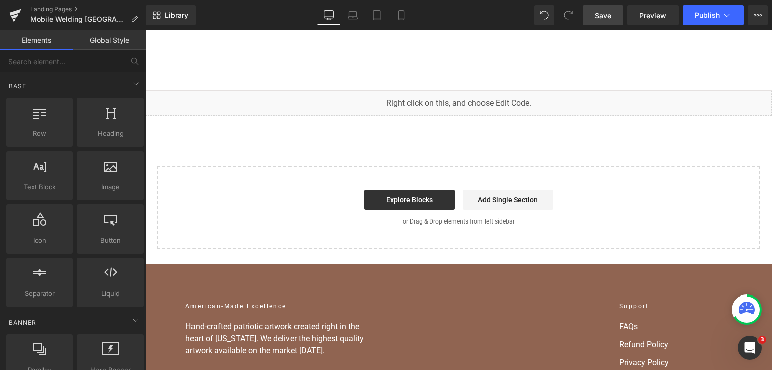
click at [598, 14] on span "Save" at bounding box center [603, 15] width 17 height 11
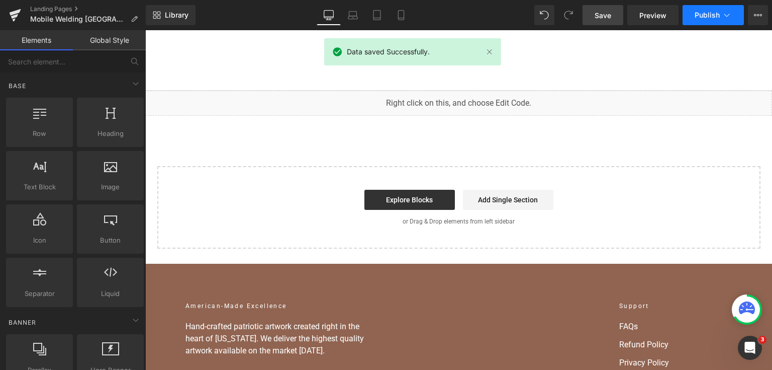
click at [711, 11] on span "Publish" at bounding box center [707, 15] width 25 height 8
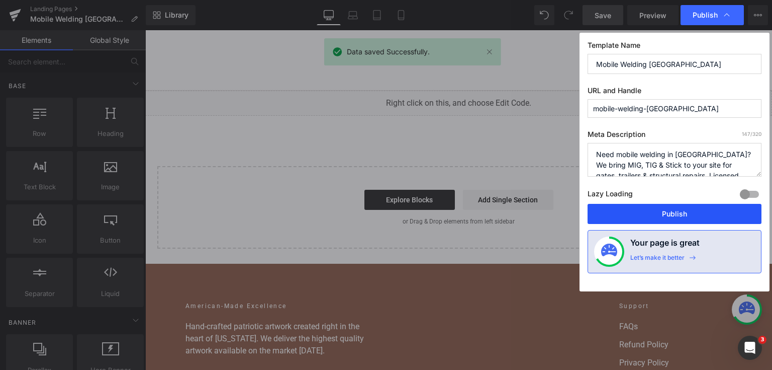
click at [654, 213] on button "Publish" at bounding box center [675, 214] width 174 height 20
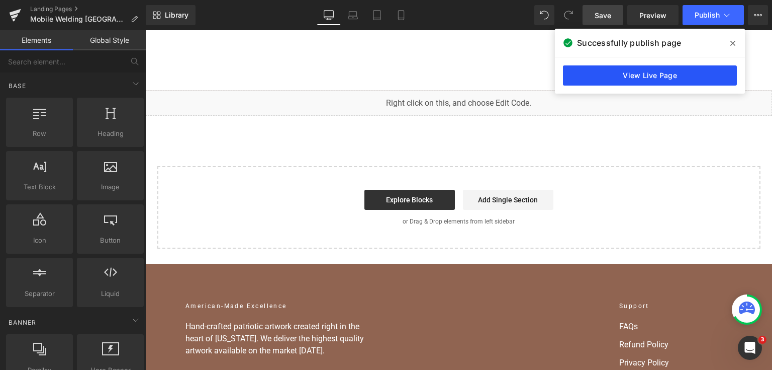
click at [674, 77] on link "View Live Page" at bounding box center [650, 75] width 174 height 20
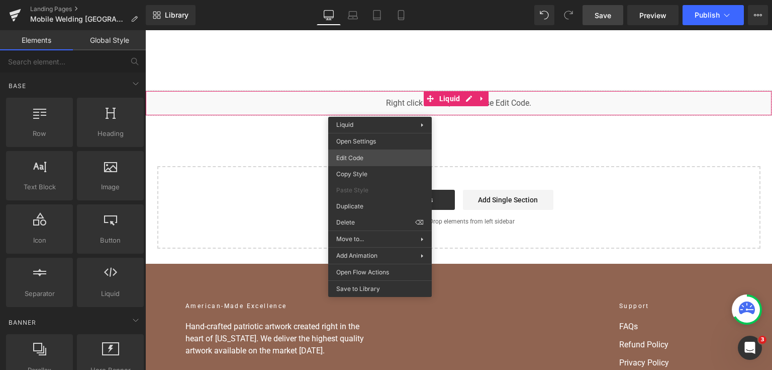
click at [384, 0] on div "You are previewing how the will restyle your page. You can not edit Elements in…" at bounding box center [386, 0] width 772 height 0
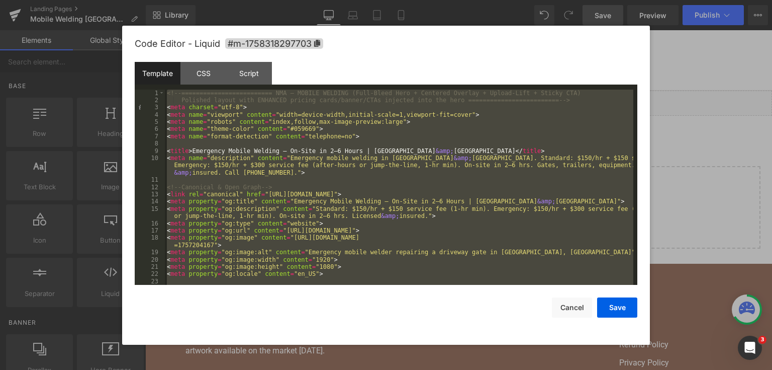
click at [670, 159] on div at bounding box center [386, 185] width 772 height 370
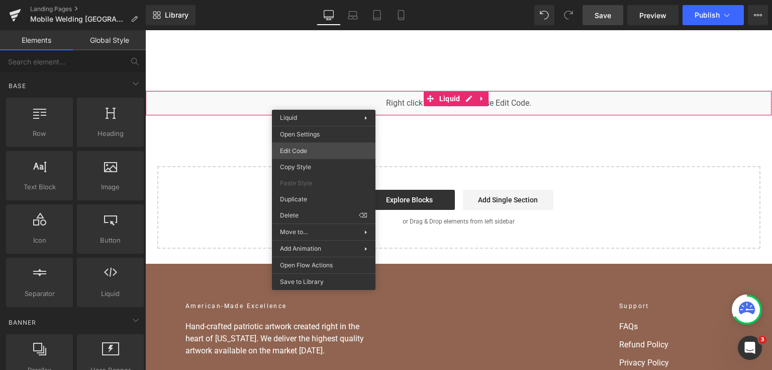
click at [317, 0] on div "You are previewing how the will restyle your page. You can not edit Elements in…" at bounding box center [386, 0] width 772 height 0
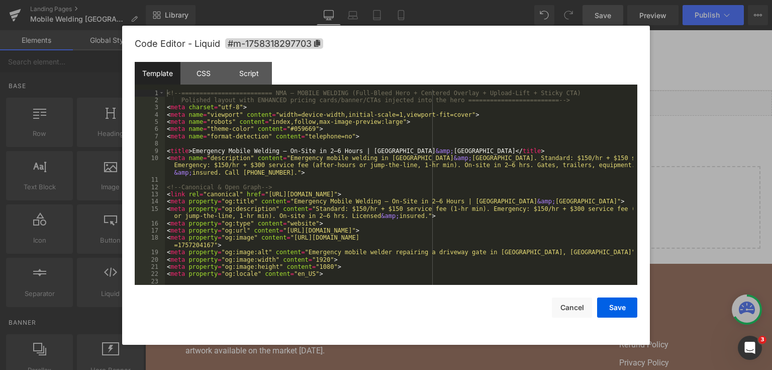
click at [328, 153] on div "<!-- ========================= NMA — MOBILE WELDING (Full-Bleed Hero + Centered…" at bounding box center [399, 195] width 469 height 210
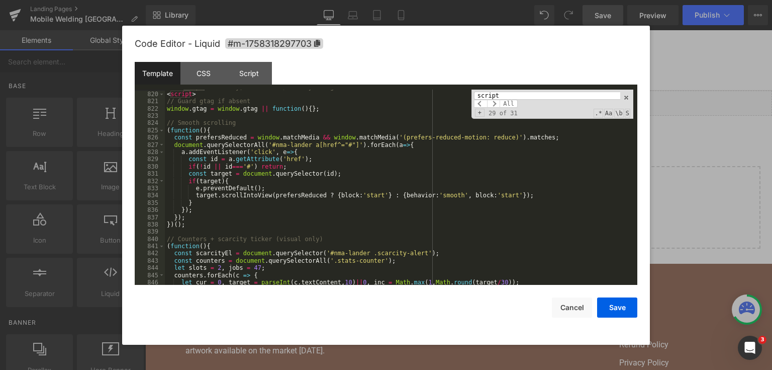
scroll to position [7151, 0]
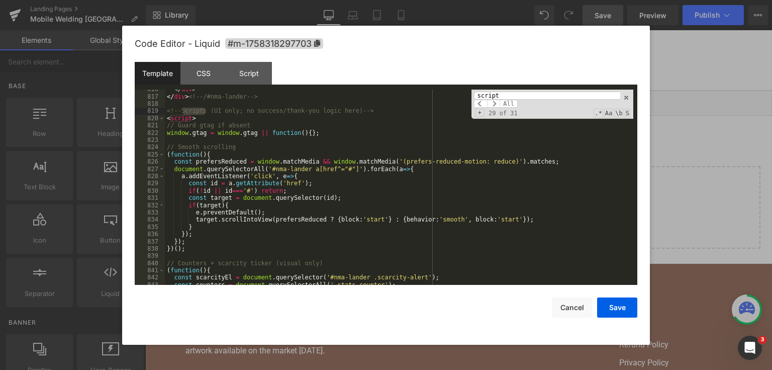
type input "script"
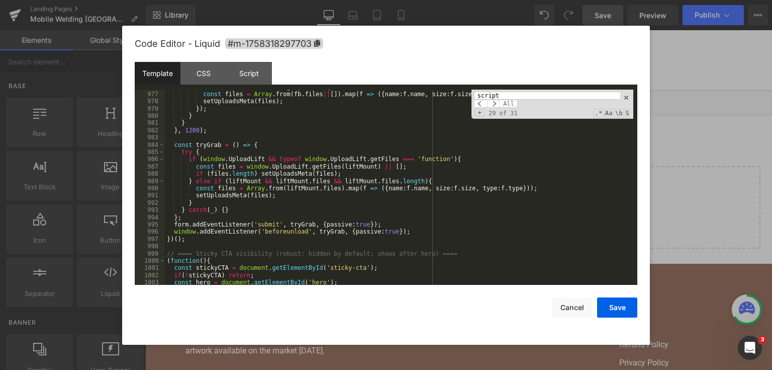
scroll to position [8431, 0]
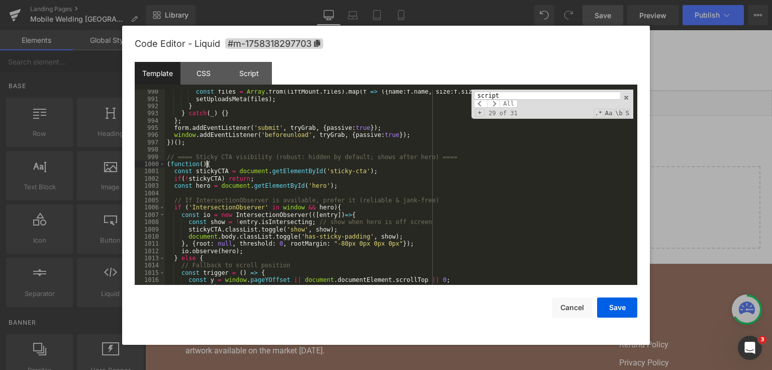
click at [259, 162] on div "const files = Array . from ( liftMount . files ) . map ( f => ({ name : f . nam…" at bounding box center [399, 193] width 469 height 210
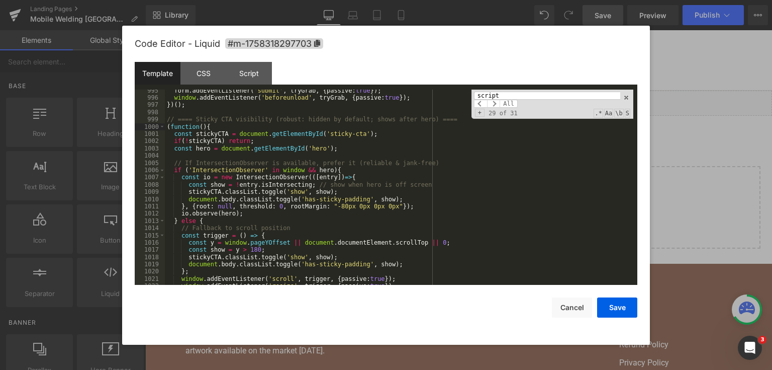
scroll to position [8444, 0]
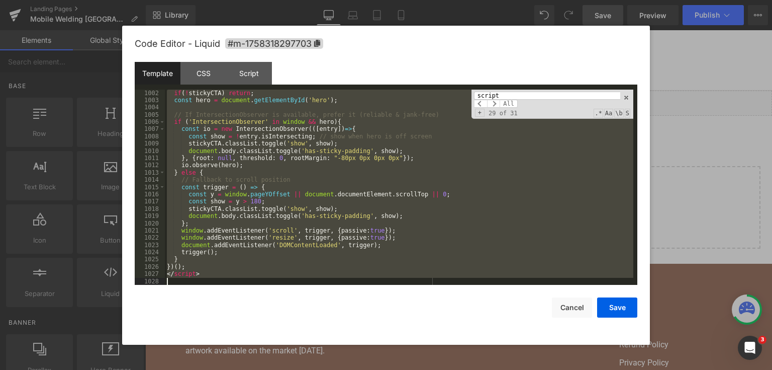
drag, startPoint x: 167, startPoint y: 143, endPoint x: 257, endPoint y: 318, distance: 196.8
click at [257, 318] on div "Code Editor - Liquid #m-1758318297703 Template CSS Script Data 1002 1003 1004 1…" at bounding box center [386, 185] width 503 height 319
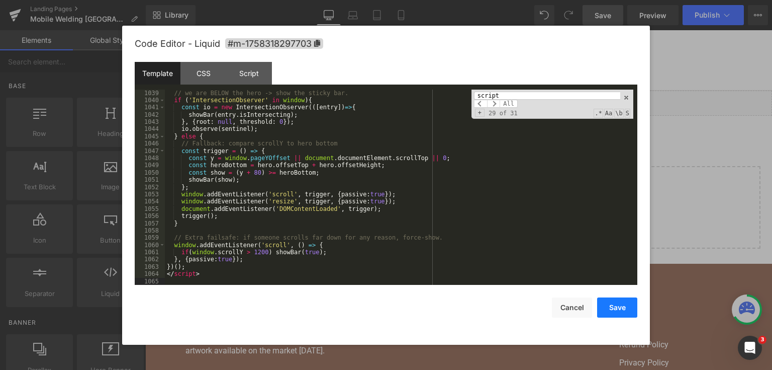
click at [606, 314] on button "Save" at bounding box center [617, 307] width 40 height 20
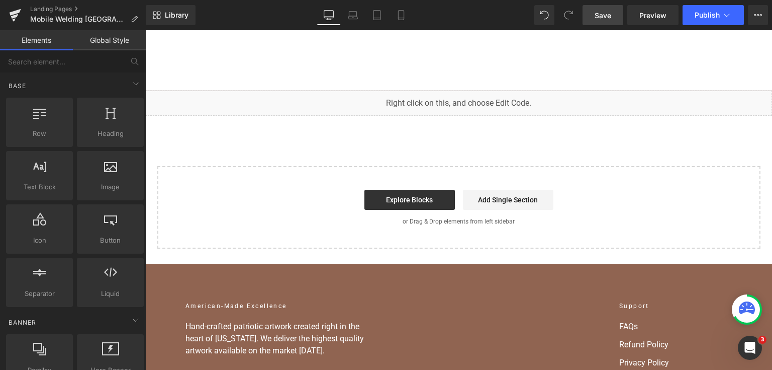
click at [609, 25] on div "Library Desktop Desktop Laptop Tablet Mobile Save Preview Publish Scheduled Vie…" at bounding box center [459, 15] width 627 height 30
click at [608, 19] on span "Save" at bounding box center [603, 15] width 17 height 11
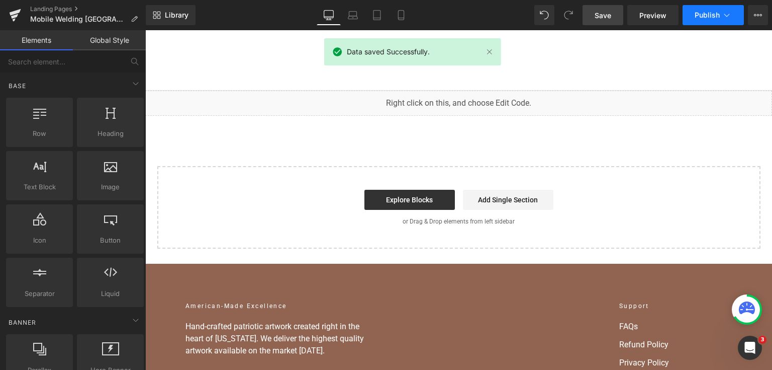
click at [708, 19] on button "Publish" at bounding box center [713, 15] width 61 height 20
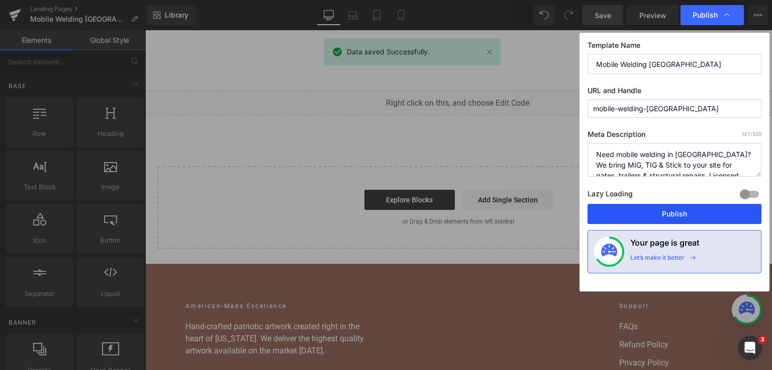
click at [696, 207] on button "Publish" at bounding box center [675, 214] width 174 height 20
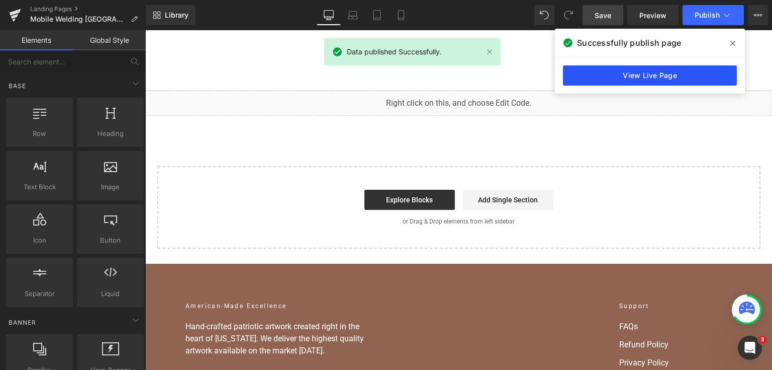
click at [591, 72] on link "View Live Page" at bounding box center [650, 75] width 174 height 20
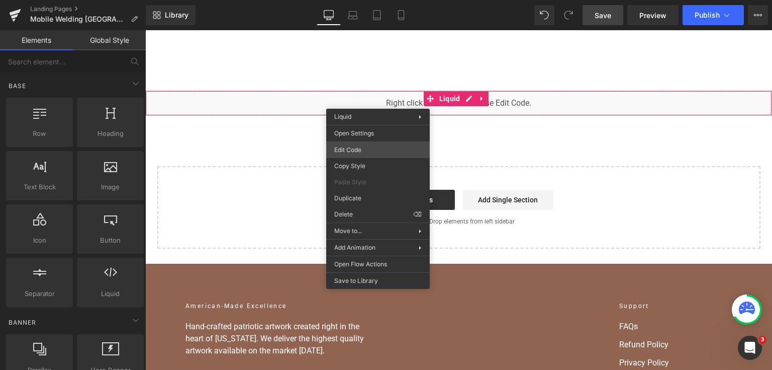
click at [390, 0] on div "You are previewing how the will restyle your page. You can not edit Elements in…" at bounding box center [386, 0] width 772 height 0
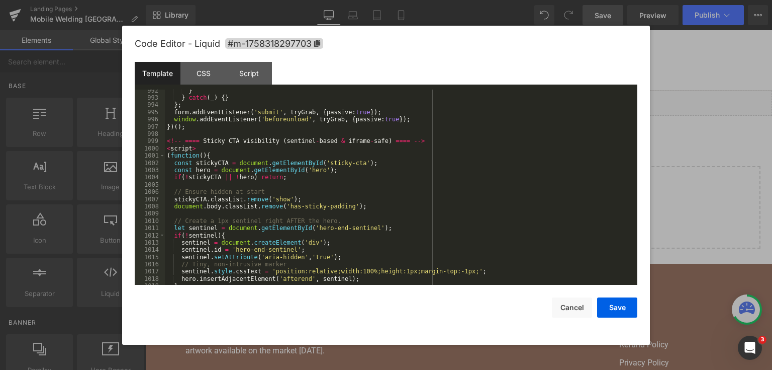
scroll to position [8422, 0]
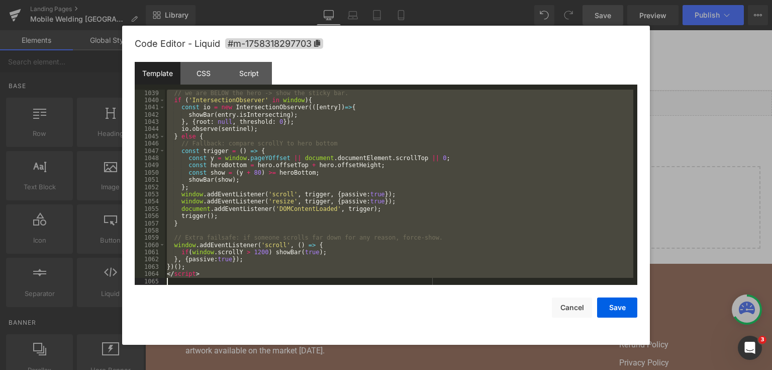
drag, startPoint x: 167, startPoint y: 164, endPoint x: 275, endPoint y: 323, distance: 192.1
click at [275, 323] on div "Code Editor - Liquid #m-1758318297703 Template CSS Script Data 1039 1040 1041 1…" at bounding box center [386, 185] width 503 height 319
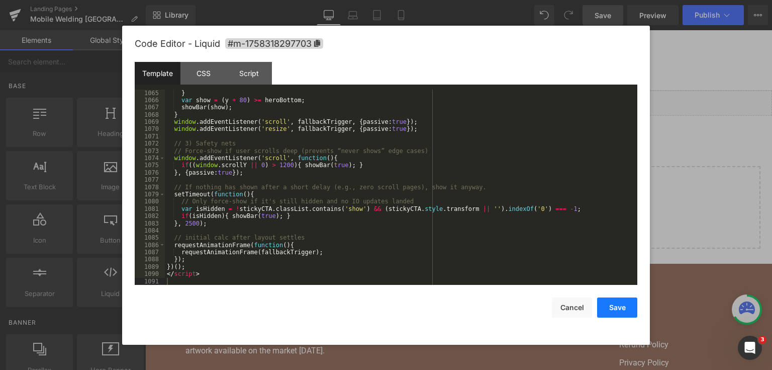
click at [614, 308] on button "Save" at bounding box center [617, 307] width 40 height 20
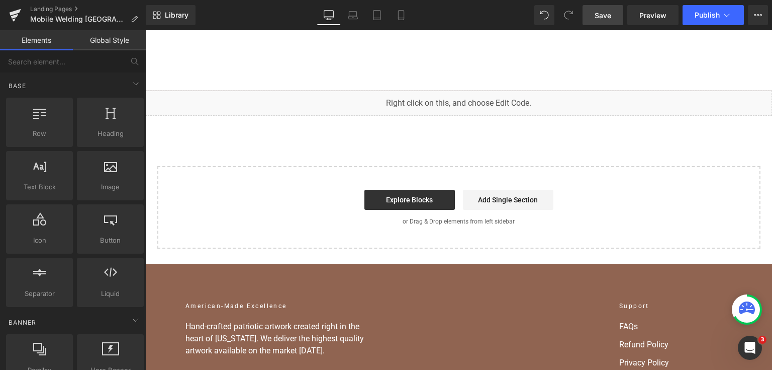
click at [612, 17] on span "Save" at bounding box center [603, 15] width 17 height 11
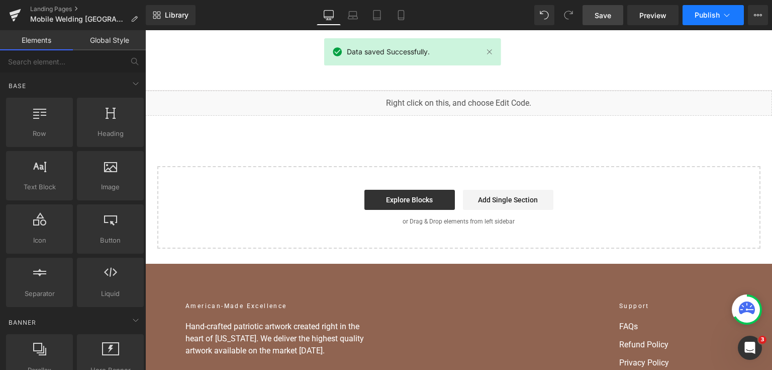
click at [712, 10] on button "Publish" at bounding box center [713, 15] width 61 height 20
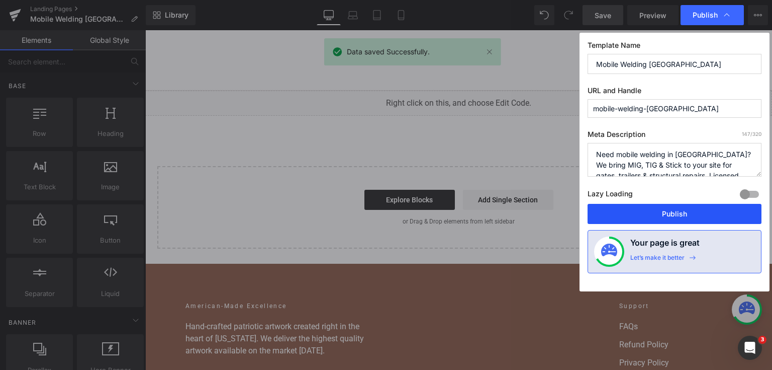
click at [674, 216] on button "Publish" at bounding box center [675, 214] width 174 height 20
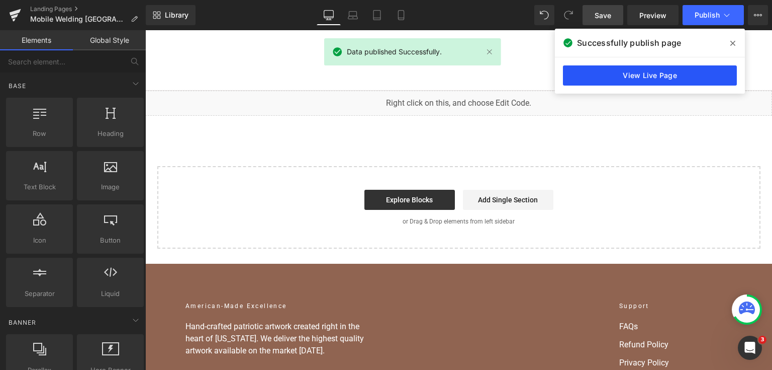
click at [641, 80] on link "View Live Page" at bounding box center [650, 75] width 174 height 20
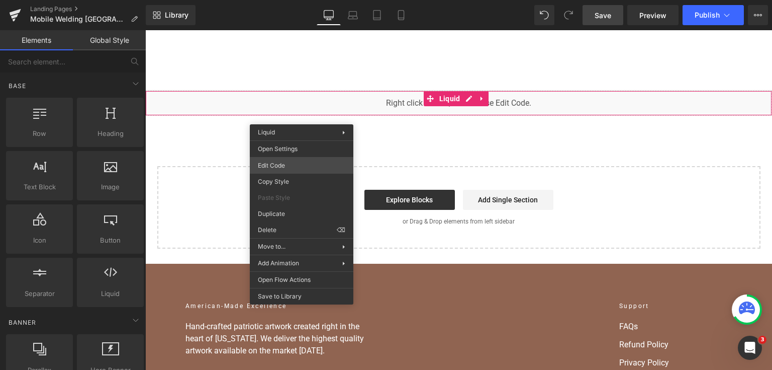
click at [285, 0] on div "You are previewing how the will restyle your page. You can not edit Elements in…" at bounding box center [386, 0] width 772 height 0
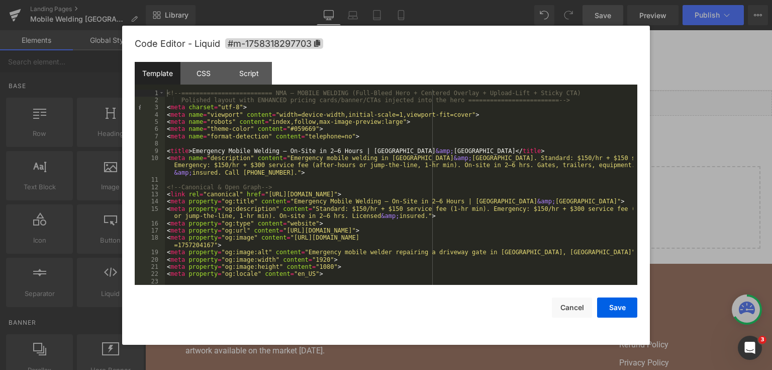
click at [638, 95] on div "Code Editor - Liquid #m-1758318297703 Template CSS Script Data 1 2 3 4 5 6 7 8 …" at bounding box center [386, 185] width 528 height 319
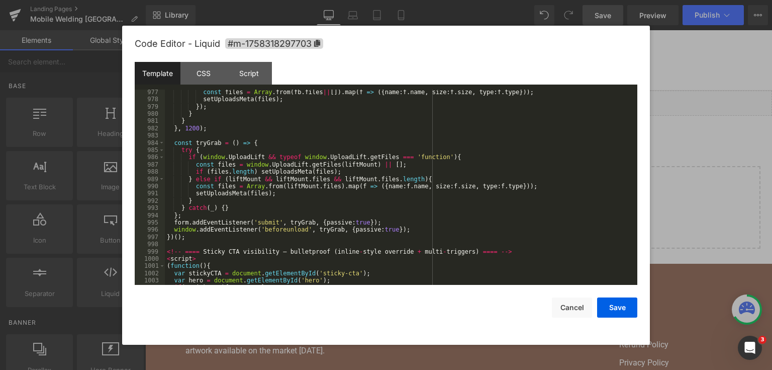
scroll to position [8384, 0]
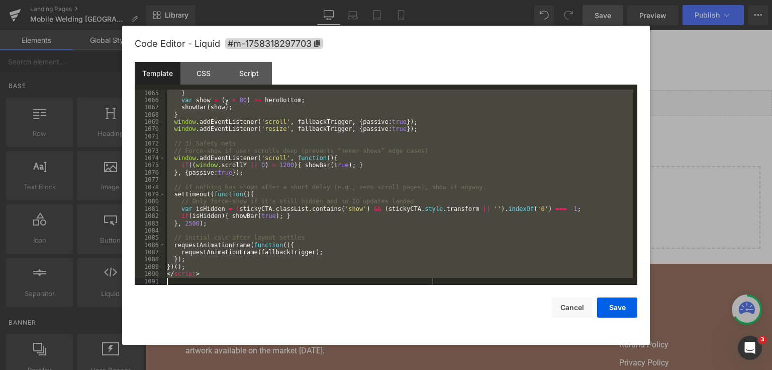
drag, startPoint x: 167, startPoint y: 202, endPoint x: 309, endPoint y: 304, distance: 175.0
click at [309, 304] on div "Code Editor - Liquid #m-1758318297703 Template CSS Script Data 1065 1066 1067 1…" at bounding box center [386, 185] width 503 height 319
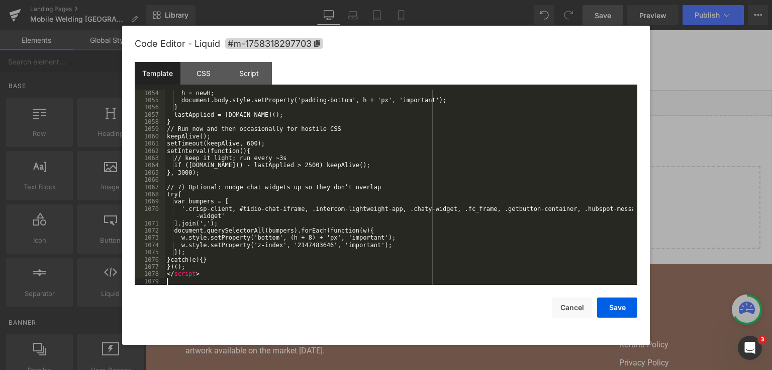
scroll to position [8893, 0]
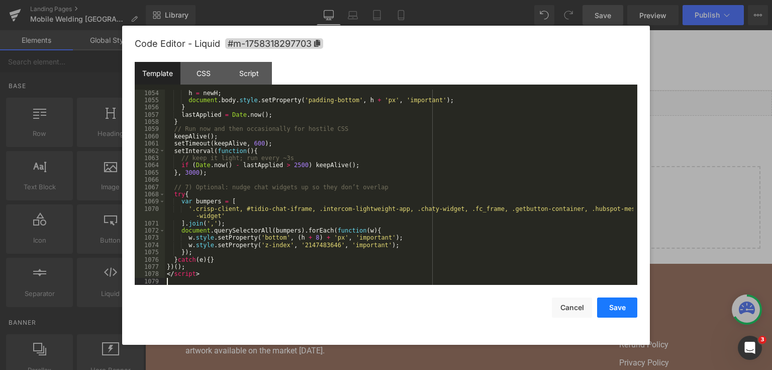
click at [624, 299] on button "Save" at bounding box center [617, 307] width 40 height 20
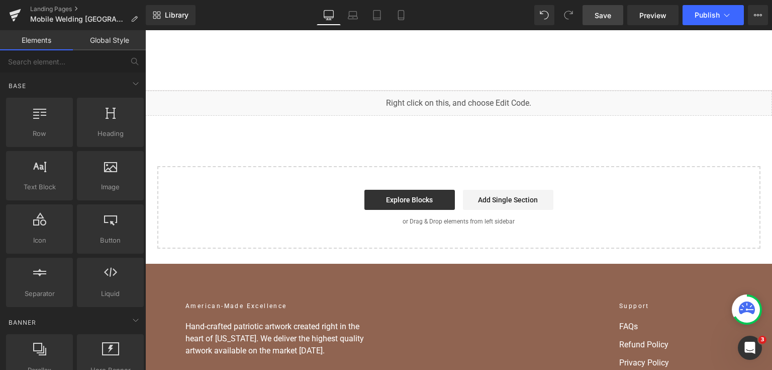
click at [610, 21] on link "Save" at bounding box center [603, 15] width 41 height 20
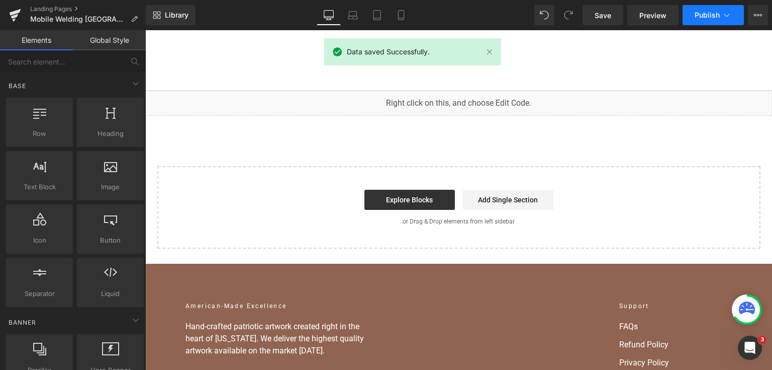
click at [698, 15] on span "Publish" at bounding box center [707, 15] width 25 height 8
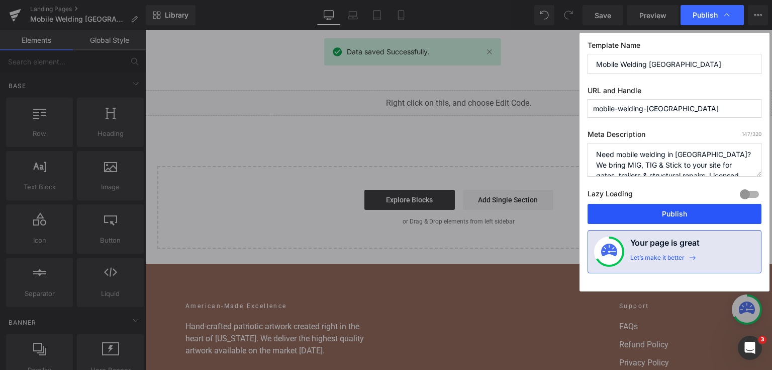
click at [667, 213] on button "Publish" at bounding box center [675, 214] width 174 height 20
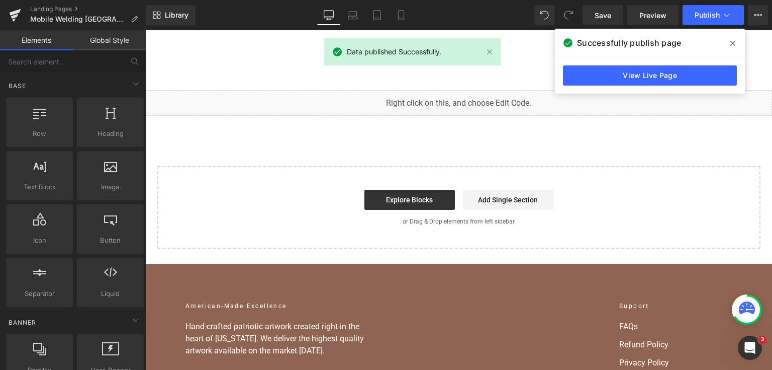
click at [584, 64] on div "View Live Page" at bounding box center [650, 75] width 190 height 36
click at [586, 76] on link "View Live Page" at bounding box center [650, 75] width 174 height 20
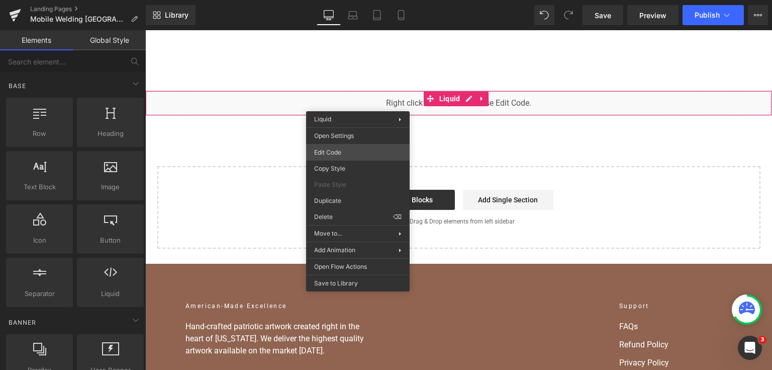
click at [365, 0] on div "You are previewing how the will restyle your page. You can not edit Elements in…" at bounding box center [386, 0] width 772 height 0
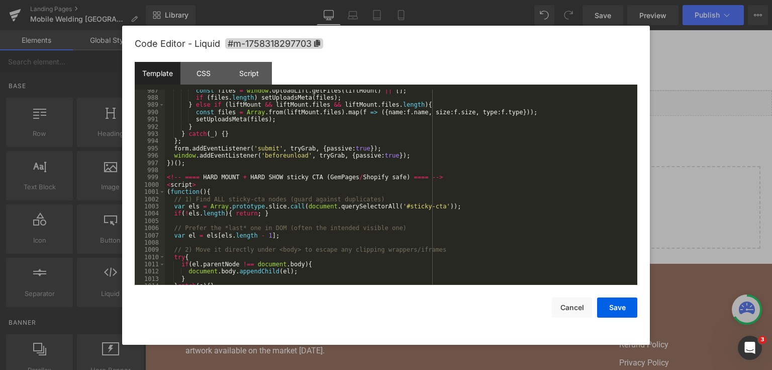
scroll to position [8410, 0]
click at [175, 177] on div "const files = window . UploadLift . getFiles ( liftMount ) || [ ] ; if ( files …" at bounding box center [399, 192] width 469 height 210
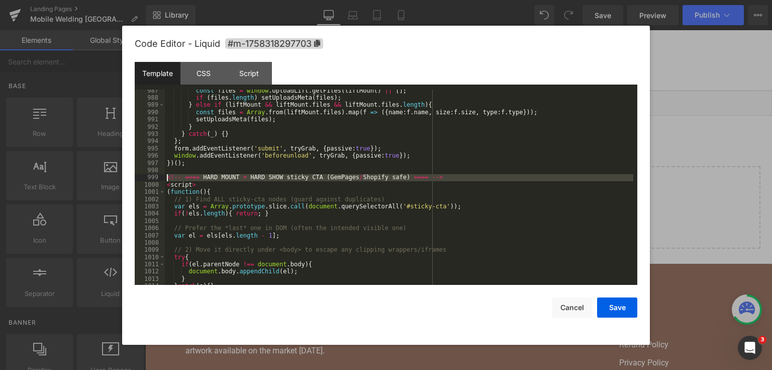
click at [197, 176] on div "const files = window . UploadLift . getFiles ( liftMount ) || [ ] ; if ( files …" at bounding box center [399, 188] width 469 height 196
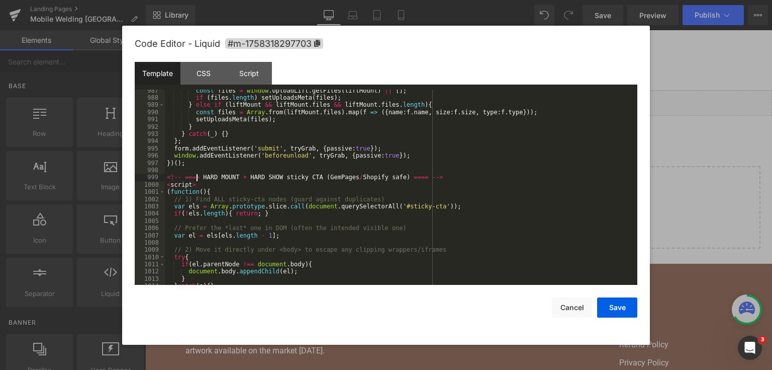
drag, startPoint x: 200, startPoint y: 179, endPoint x: 195, endPoint y: 178, distance: 5.6
click at [196, 178] on div "const files = window . UploadLift . getFiles ( liftMount ) || [ ] ; if ( files …" at bounding box center [399, 192] width 469 height 210
drag, startPoint x: 185, startPoint y: 176, endPoint x: 164, endPoint y: 179, distance: 21.4
click at [164, 179] on pre "987 988 989 990 991 992 993 994 995 996 997 998 999 1000 1001 1002 1003 1004 10…" at bounding box center [386, 188] width 503 height 196
click at [612, 302] on button "Save" at bounding box center [617, 307] width 40 height 20
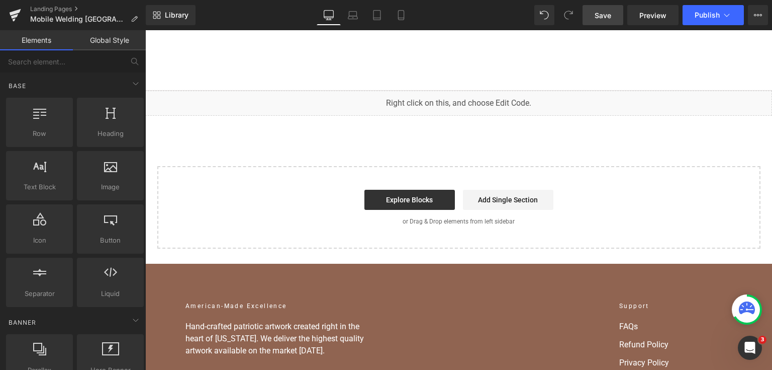
click at [618, 21] on link "Save" at bounding box center [603, 15] width 41 height 20
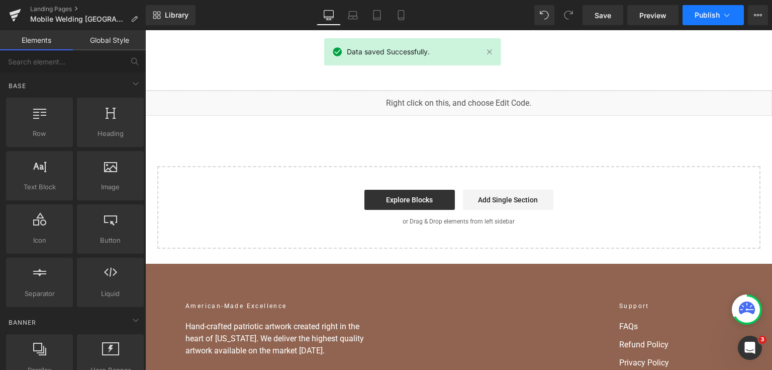
click at [704, 15] on span "Publish" at bounding box center [707, 15] width 25 height 8
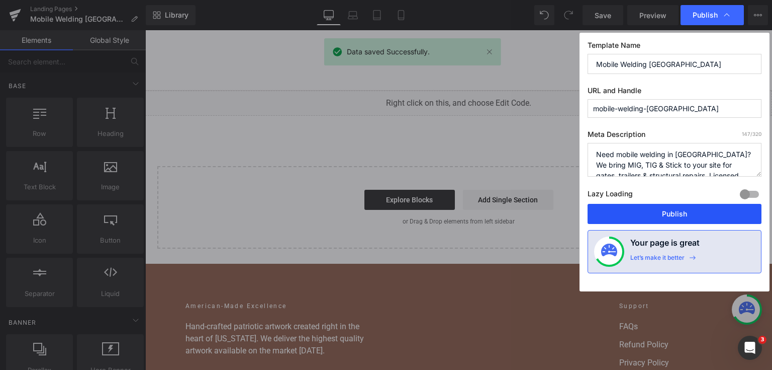
click at [691, 211] on button "Publish" at bounding box center [675, 214] width 174 height 20
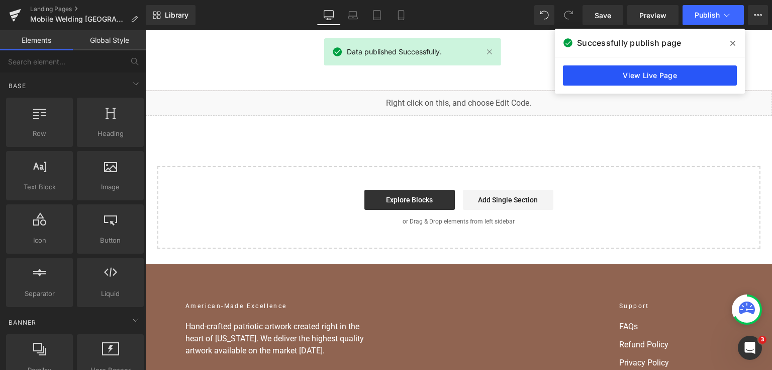
click at [712, 79] on link "View Live Page" at bounding box center [650, 75] width 174 height 20
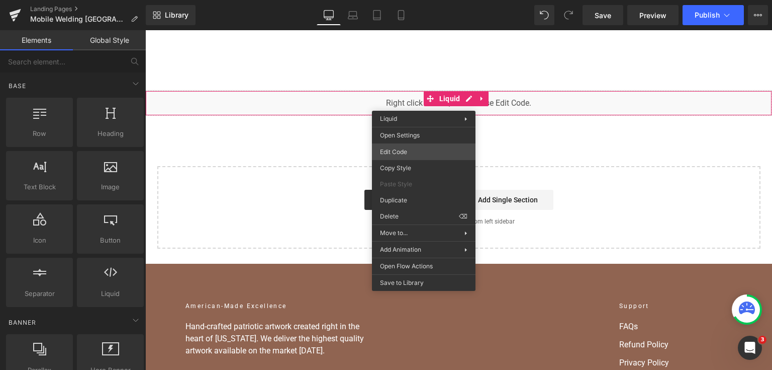
click at [410, 0] on div "You are previewing how the will restyle your page. You can not edit Elements in…" at bounding box center [386, 0] width 772 height 0
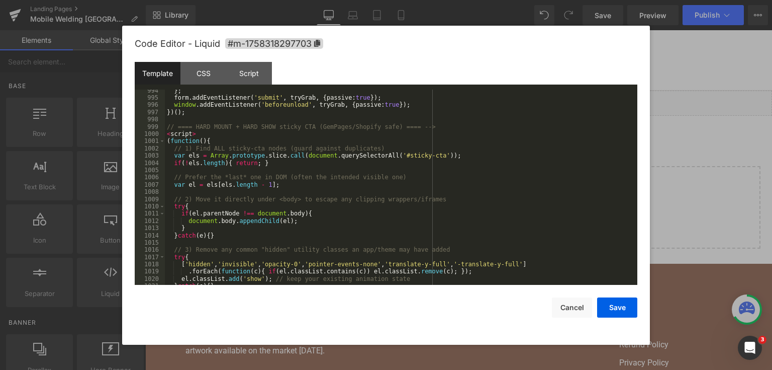
scroll to position [8388, 0]
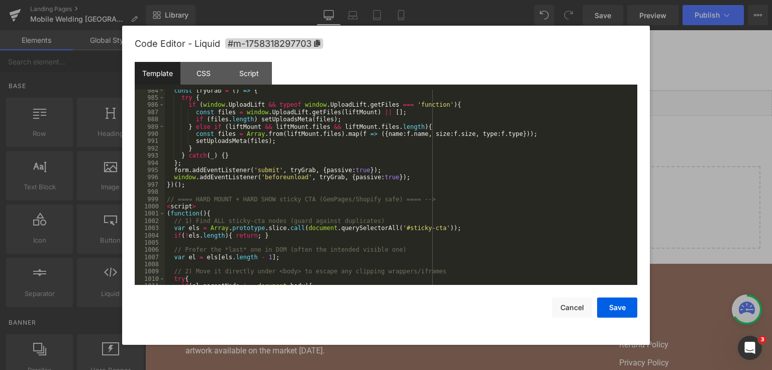
click at [331, 233] on div "const tryGrab = ( ) => { try { if ( window . UploadLift && typeof window . Uplo…" at bounding box center [399, 192] width 469 height 210
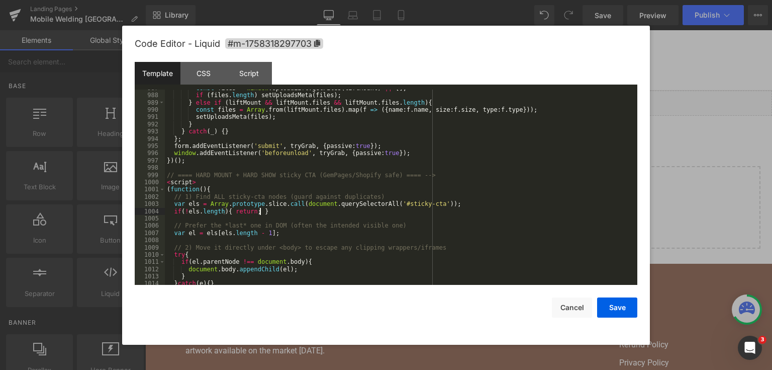
scroll to position [8413, 0]
click at [344, 235] on div "const files = window . UploadLift . getFiles ( liftMount ) || [ ] ; if ( files …" at bounding box center [399, 189] width 469 height 210
